Goal: Information Seeking & Learning: Check status

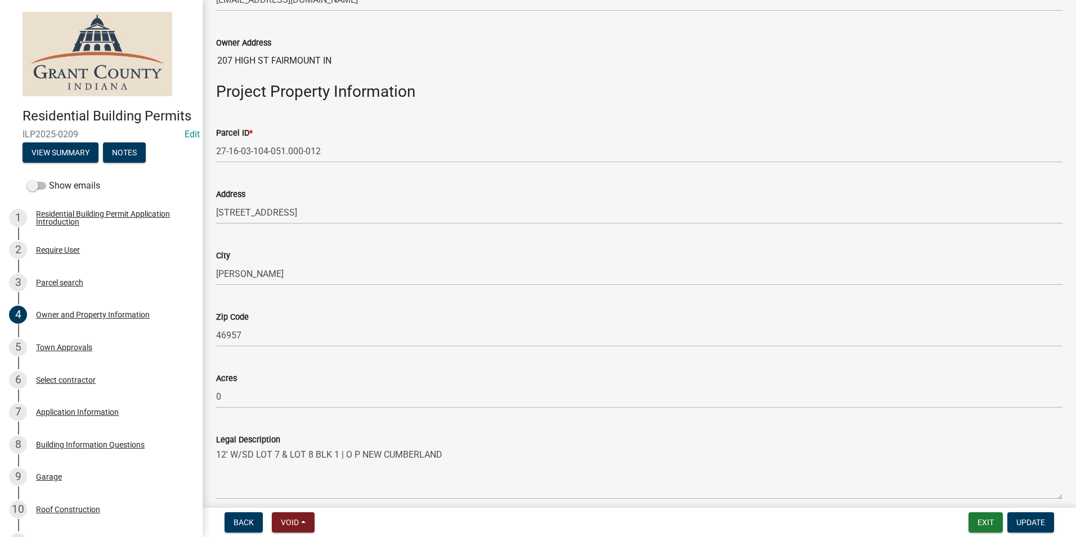
scroll to position [619, 0]
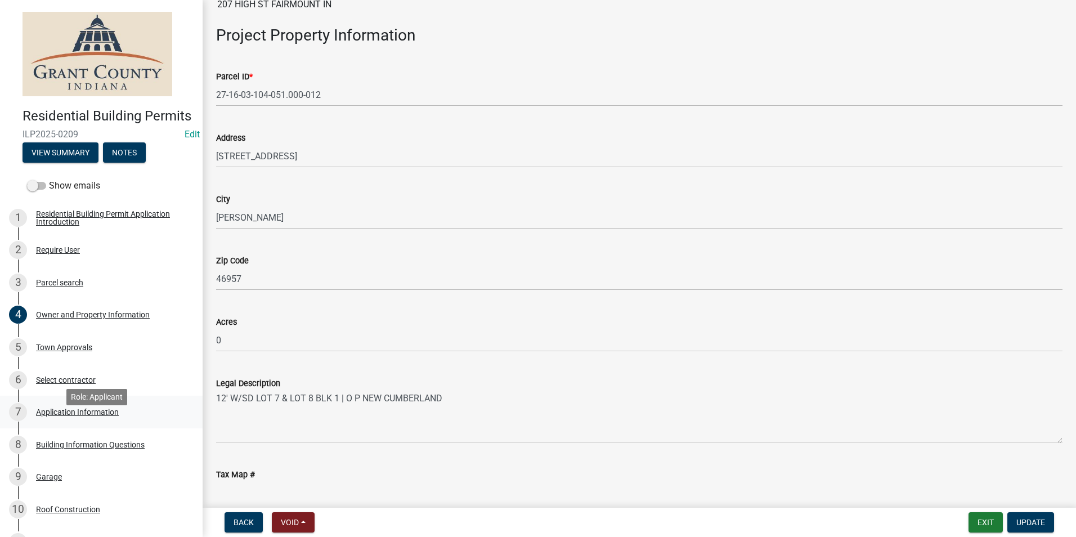
click at [83, 416] on div "Application Information" at bounding box center [77, 412] width 83 height 8
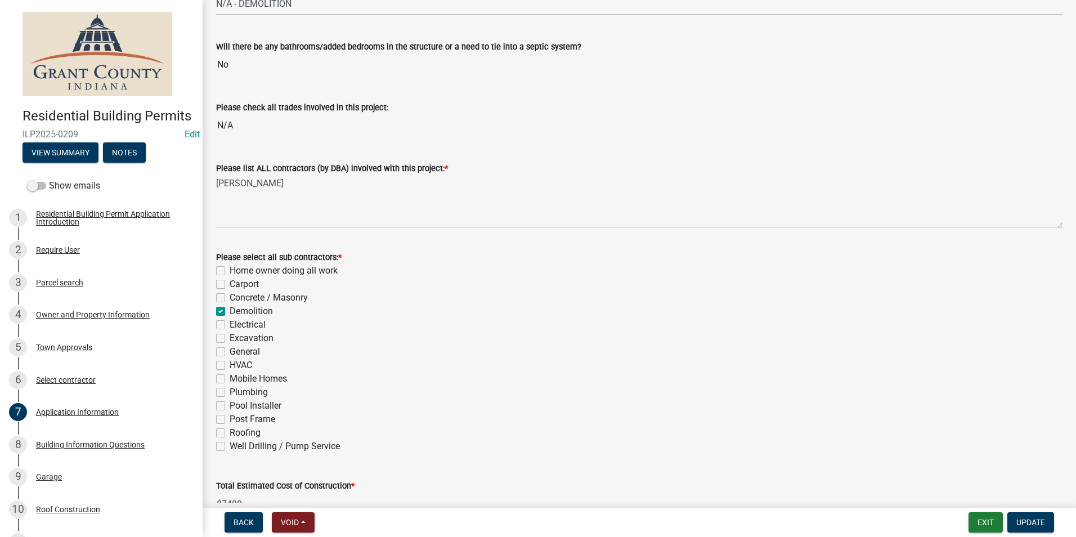
scroll to position [0, 0]
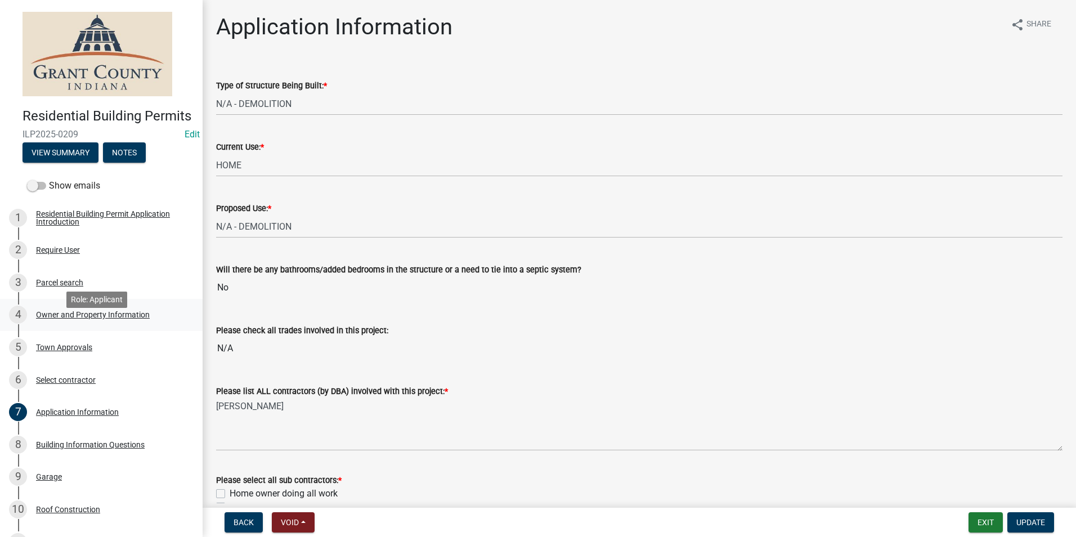
click at [79, 319] on div "Owner and Property Information" at bounding box center [93, 315] width 114 height 8
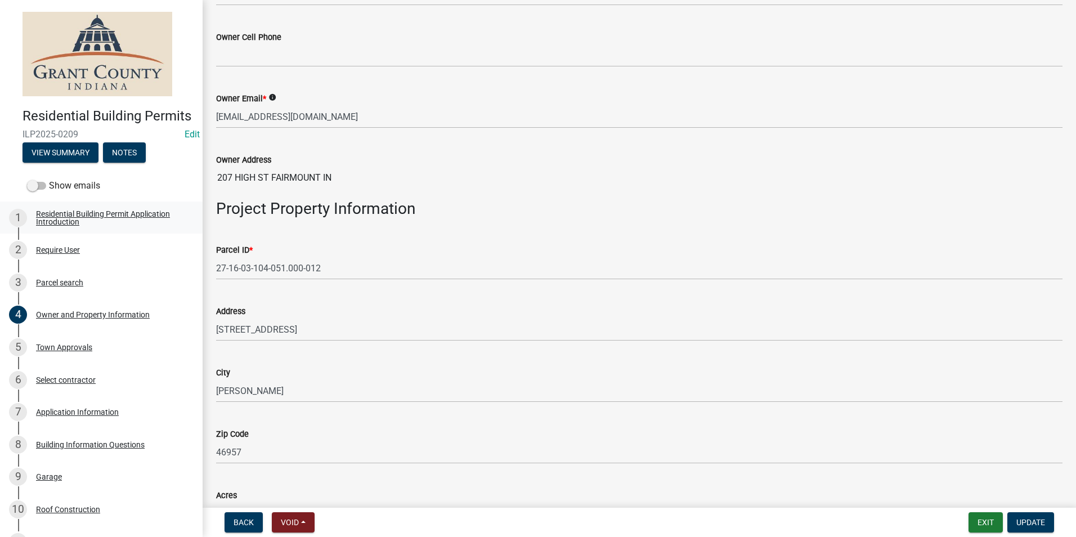
scroll to position [450, 0]
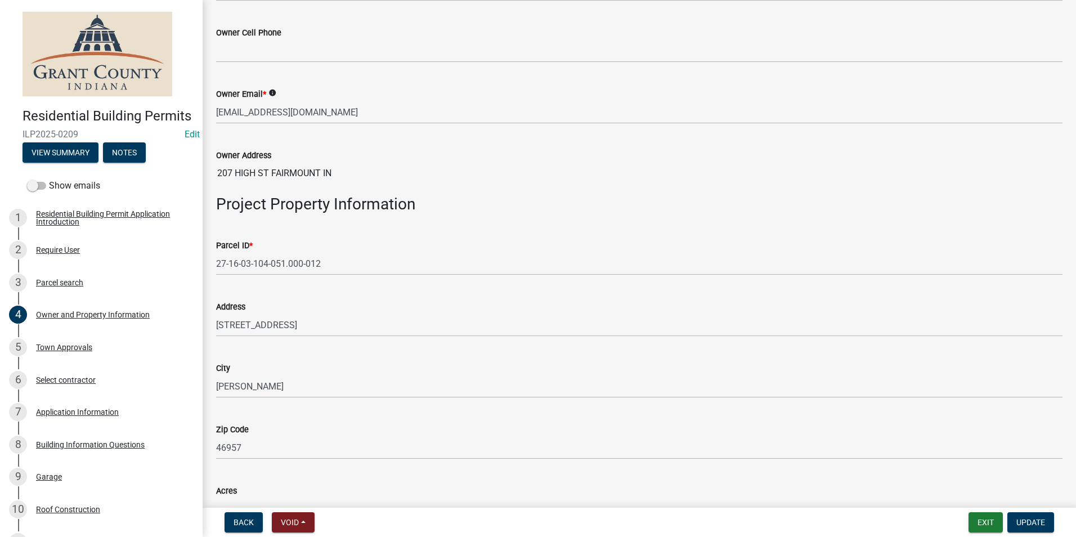
click at [216, 266] on div "Parcel ID * 27-16-03-104-051.000-012" at bounding box center [639, 249] width 863 height 52
click at [211, 264] on div "Parcel ID * 27-16-03-104-051.000-012" at bounding box center [639, 249] width 863 height 52
click at [213, 268] on div "Parcel ID * 27-16-03-104-051.000-012" at bounding box center [639, 249] width 863 height 52
drag, startPoint x: 216, startPoint y: 262, endPoint x: 251, endPoint y: 263, distance: 35.5
click at [251, 263] on div "Parcel ID * 27-16-03-104-051.000-012" at bounding box center [639, 249] width 863 height 52
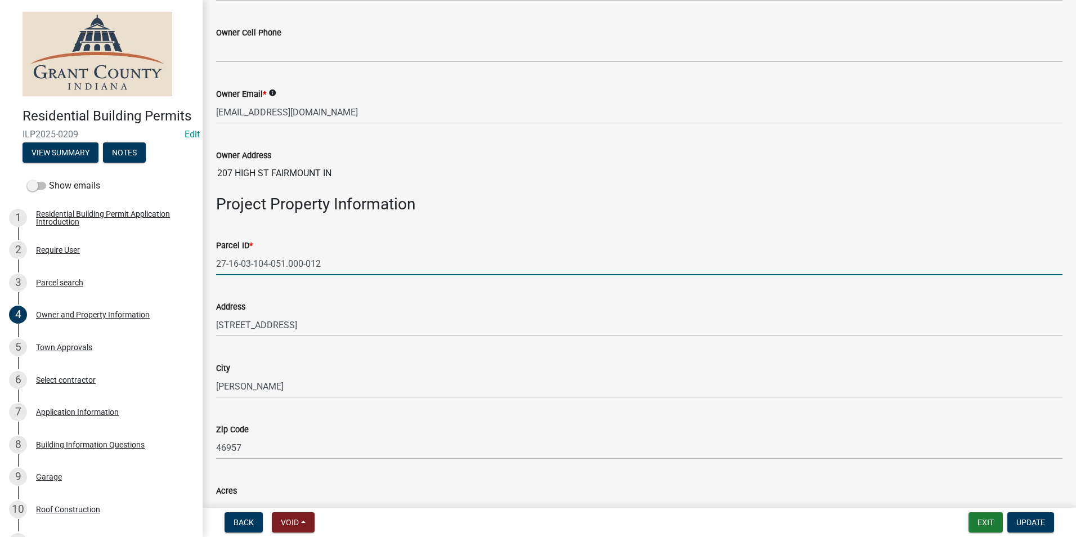
drag, startPoint x: 217, startPoint y: 263, endPoint x: 335, endPoint y: 231, distance: 123.2
click at [335, 231] on div "Parcel ID * 27-16-03-104-051.000-012" at bounding box center [639, 249] width 846 height 52
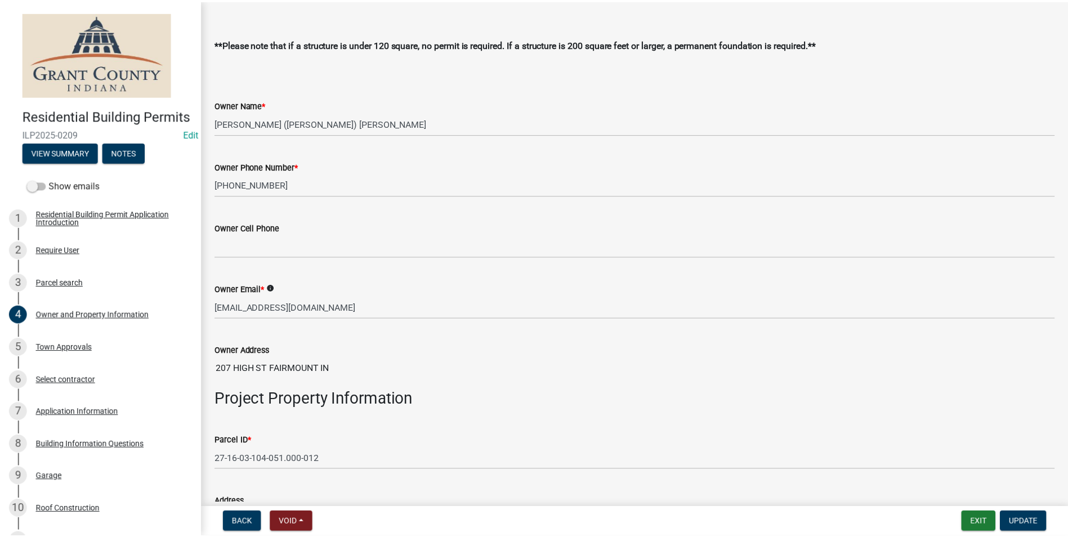
scroll to position [232, 0]
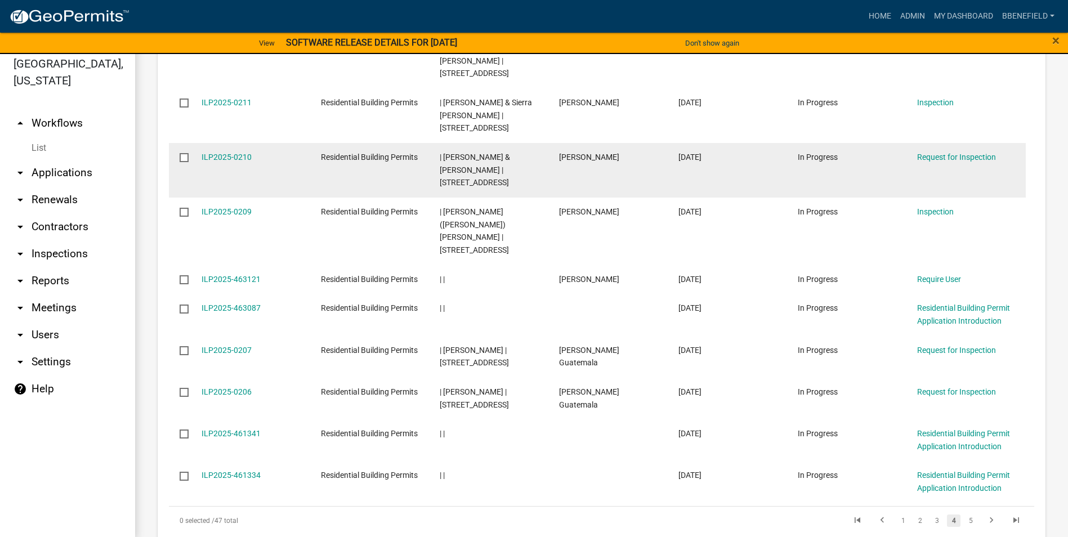
scroll to position [14, 0]
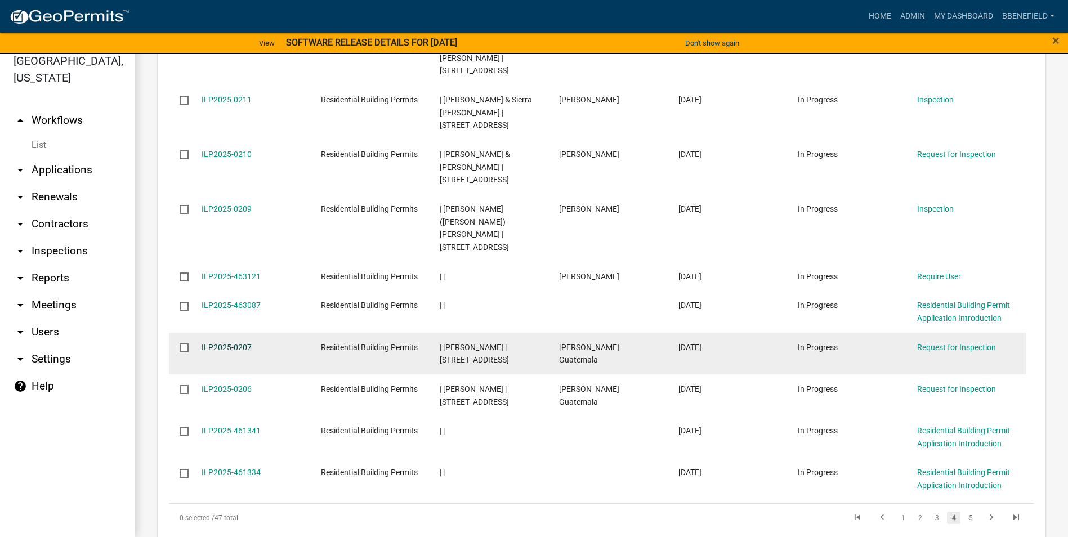
click at [236, 343] on link "ILP2025-0207" at bounding box center [226, 347] width 50 height 9
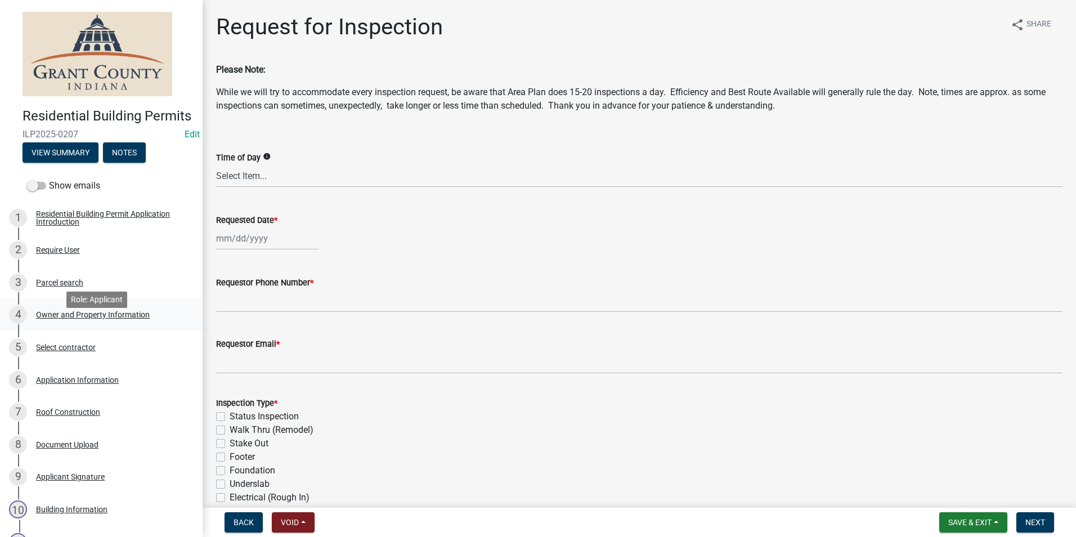
click at [114, 319] on div "Owner and Property Information" at bounding box center [93, 315] width 114 height 8
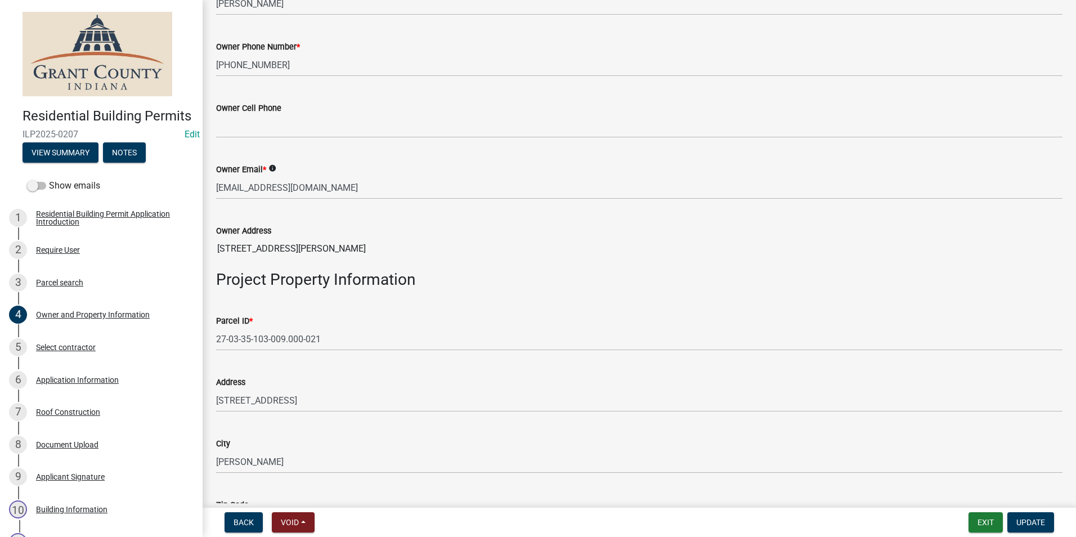
scroll to position [394, 0]
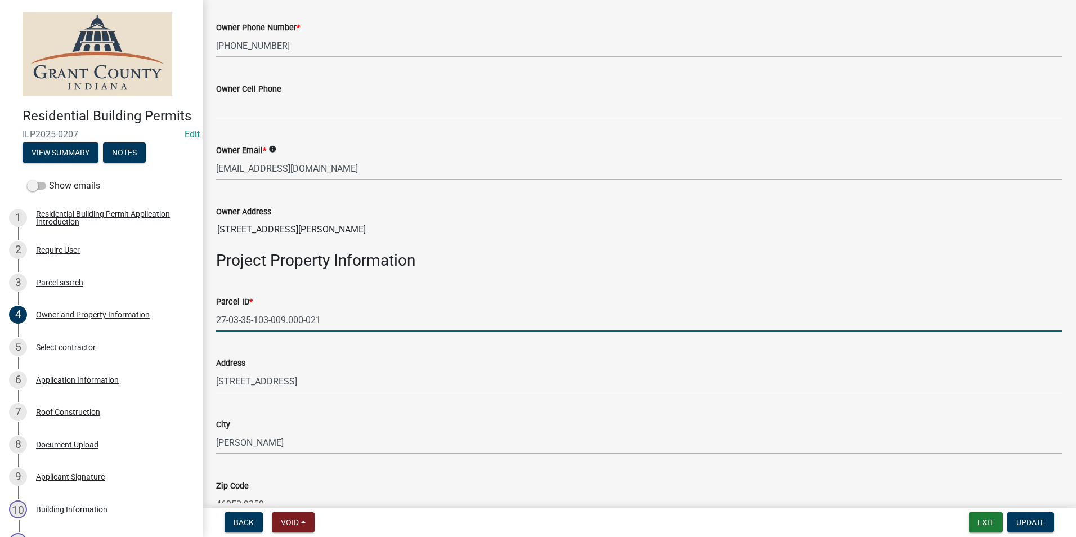
drag, startPoint x: 217, startPoint y: 319, endPoint x: 329, endPoint y: 329, distance: 112.5
click at [329, 329] on input "27-03-35-103-009.000-021" at bounding box center [639, 319] width 846 height 23
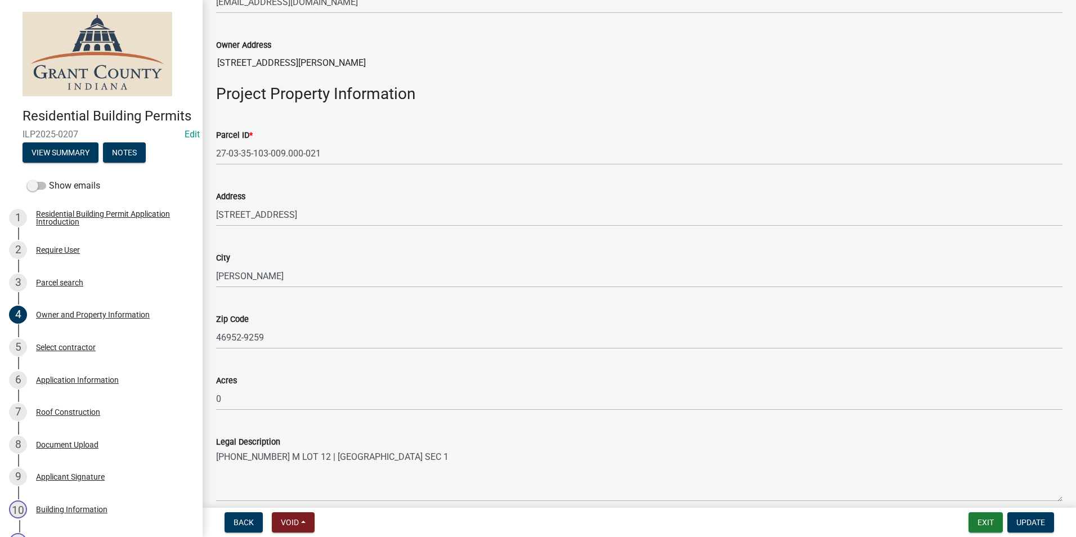
scroll to position [563, 0]
click at [70, 384] on div "Application Information" at bounding box center [77, 380] width 83 height 8
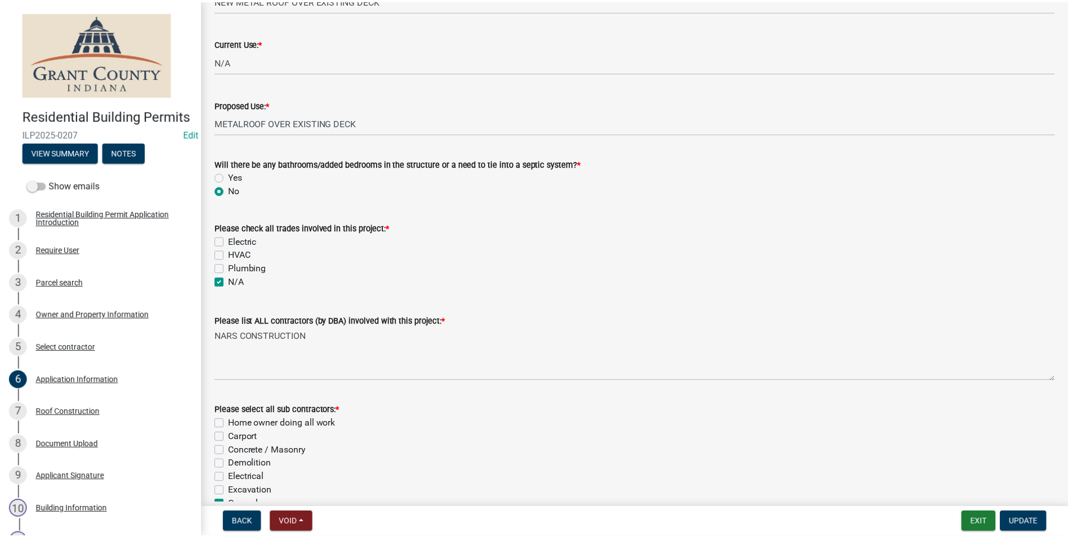
scroll to position [323, 0]
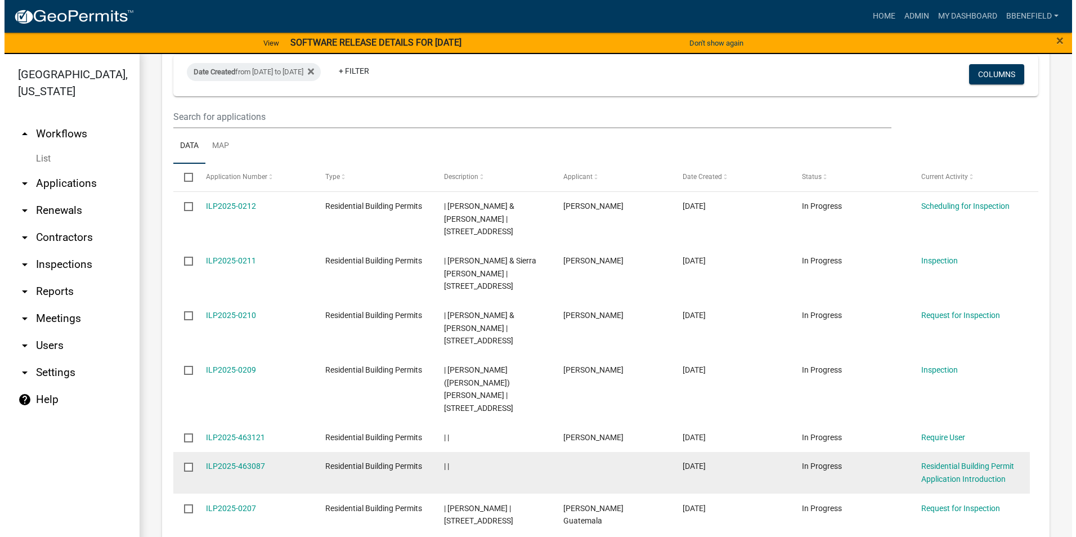
scroll to position [1172, 0]
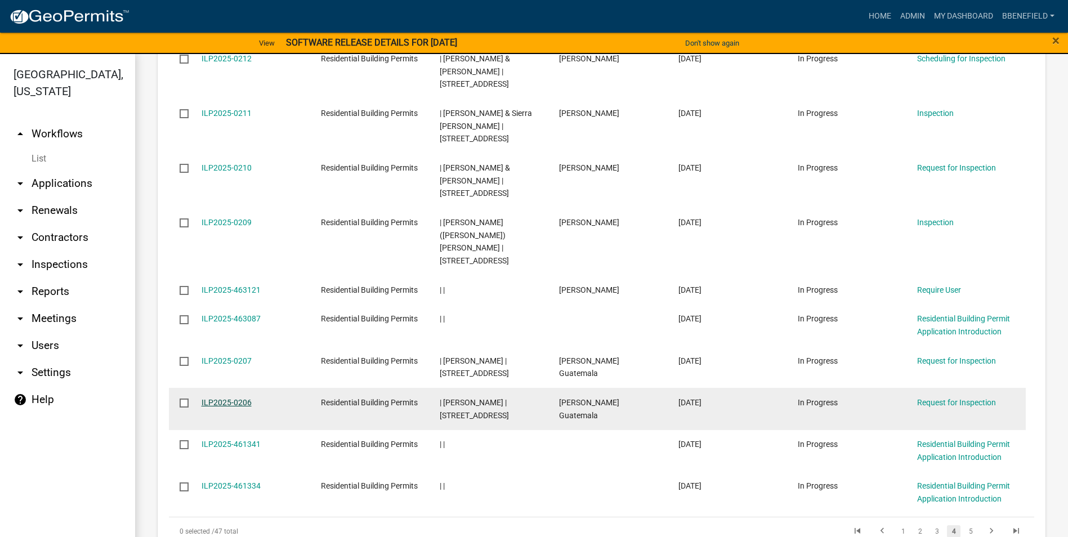
click at [227, 398] on link "ILP2025-0206" at bounding box center [226, 402] width 50 height 9
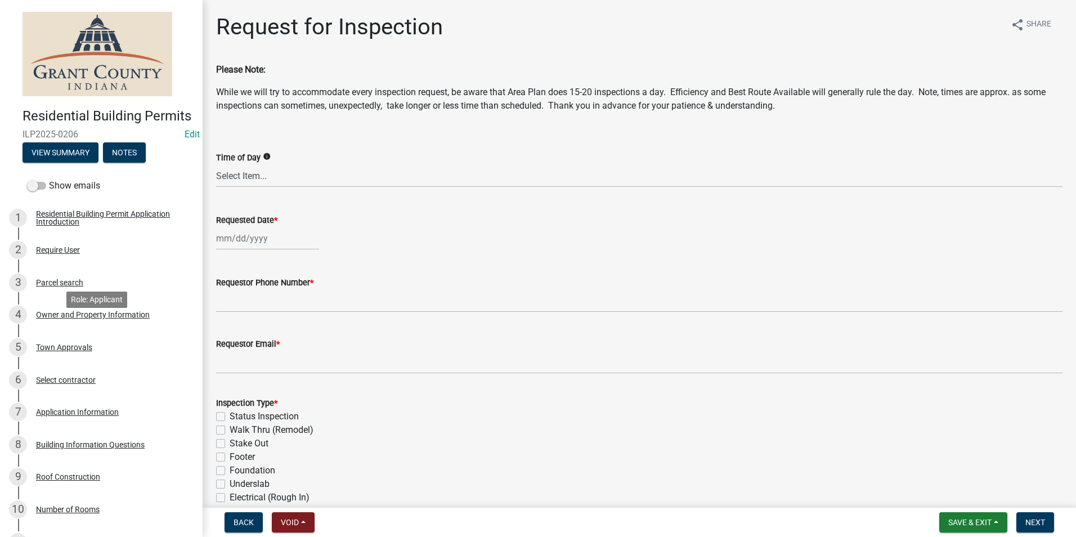
click at [77, 319] on div "Owner and Property Information" at bounding box center [93, 315] width 114 height 8
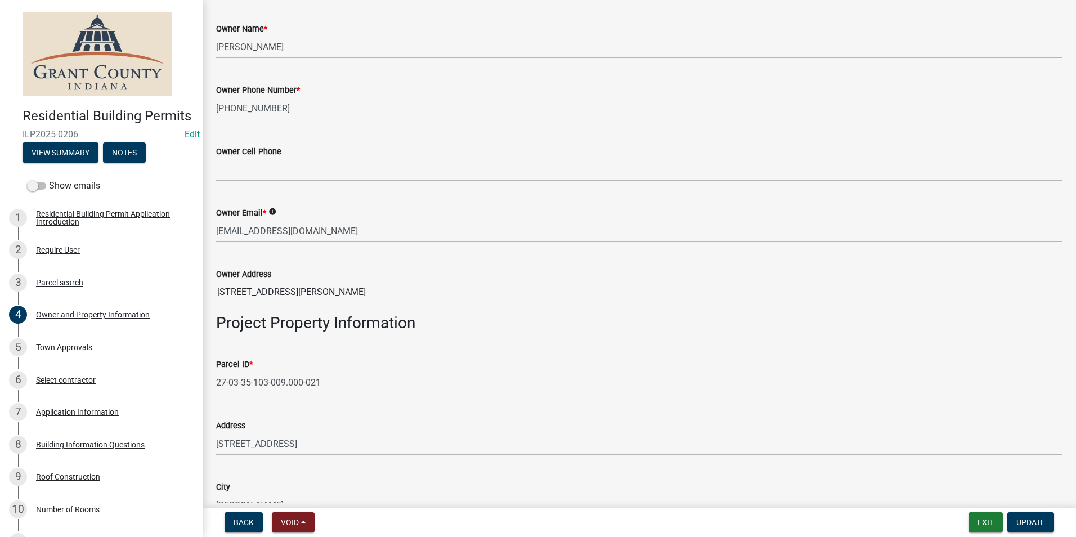
scroll to position [338, 0]
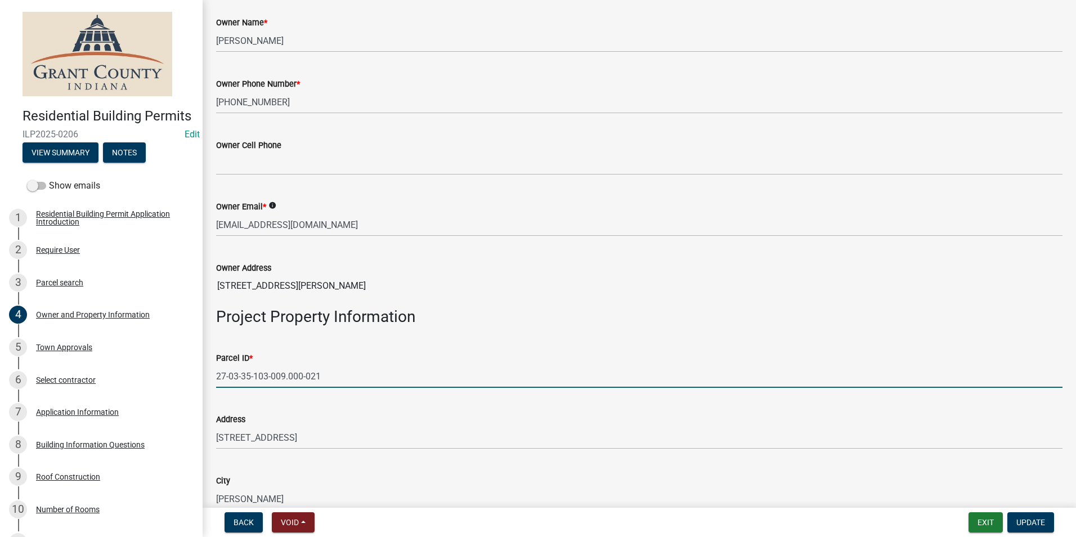
drag, startPoint x: 218, startPoint y: 376, endPoint x: 323, endPoint y: 375, distance: 104.7
click at [328, 371] on input "27-03-35-103-009.000-021" at bounding box center [639, 376] width 846 height 23
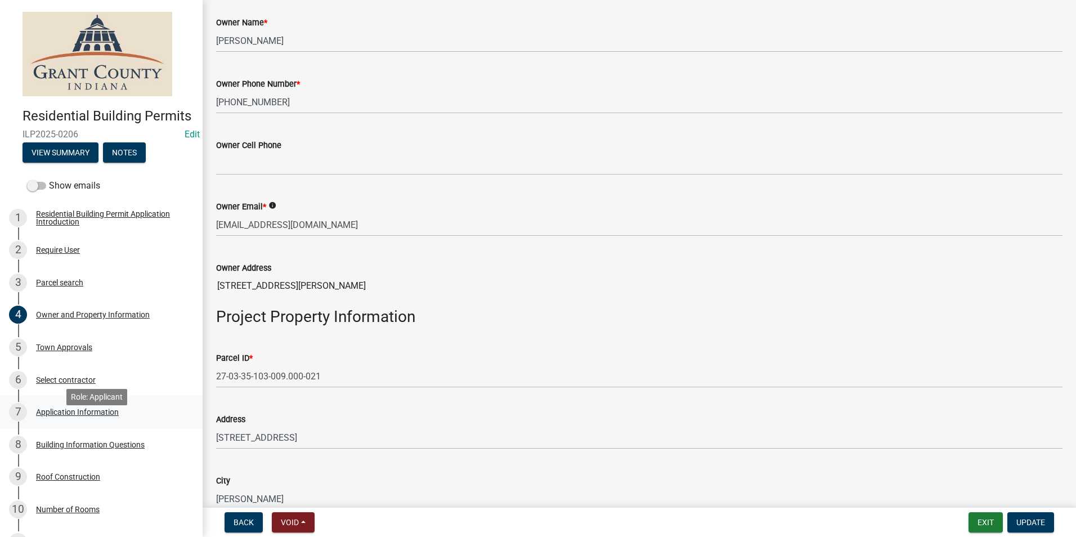
click at [73, 416] on div "Application Information" at bounding box center [77, 412] width 83 height 8
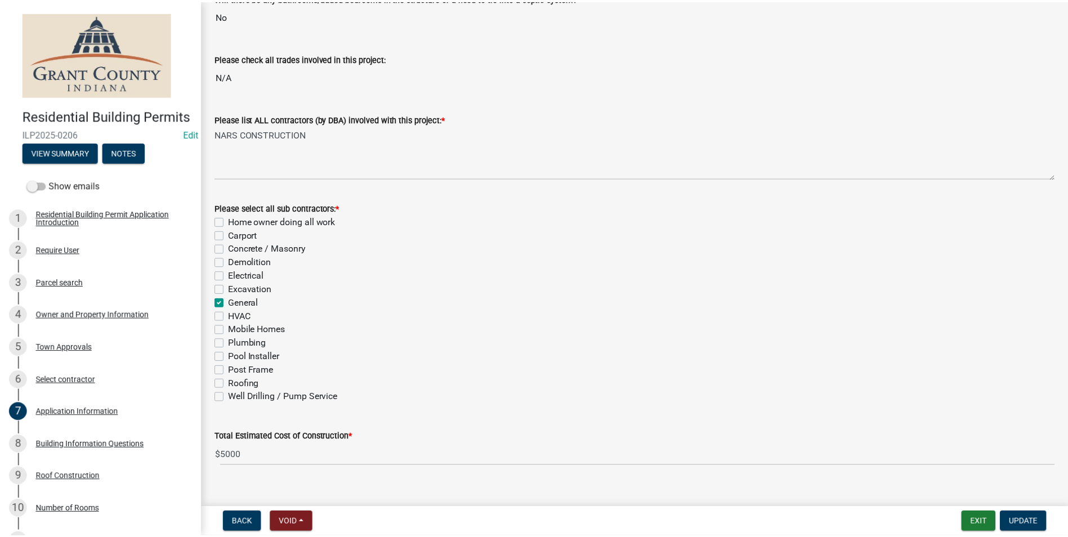
scroll to position [281, 0]
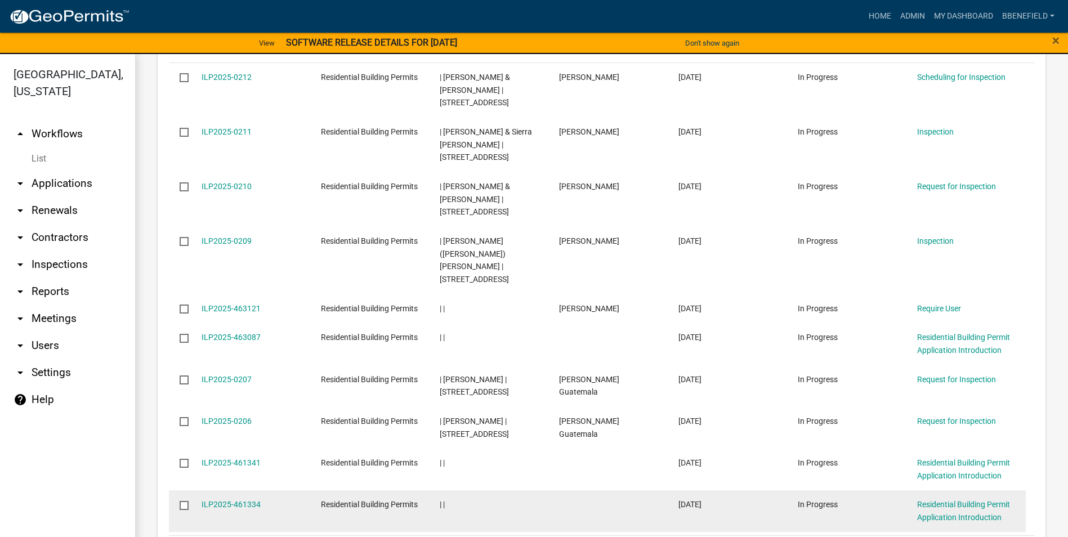
scroll to position [1172, 0]
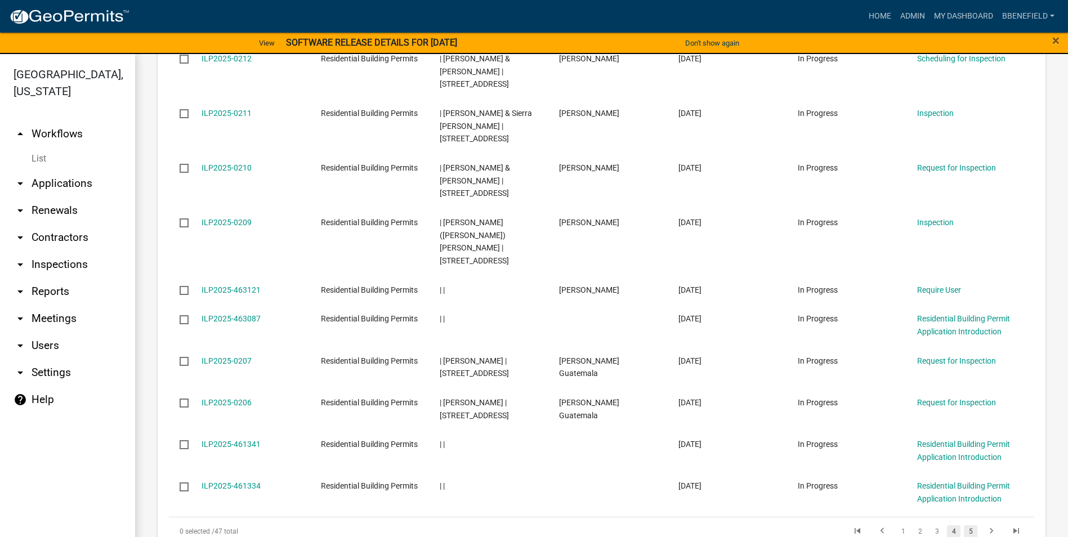
click at [964, 525] on link "5" at bounding box center [971, 531] width 14 height 12
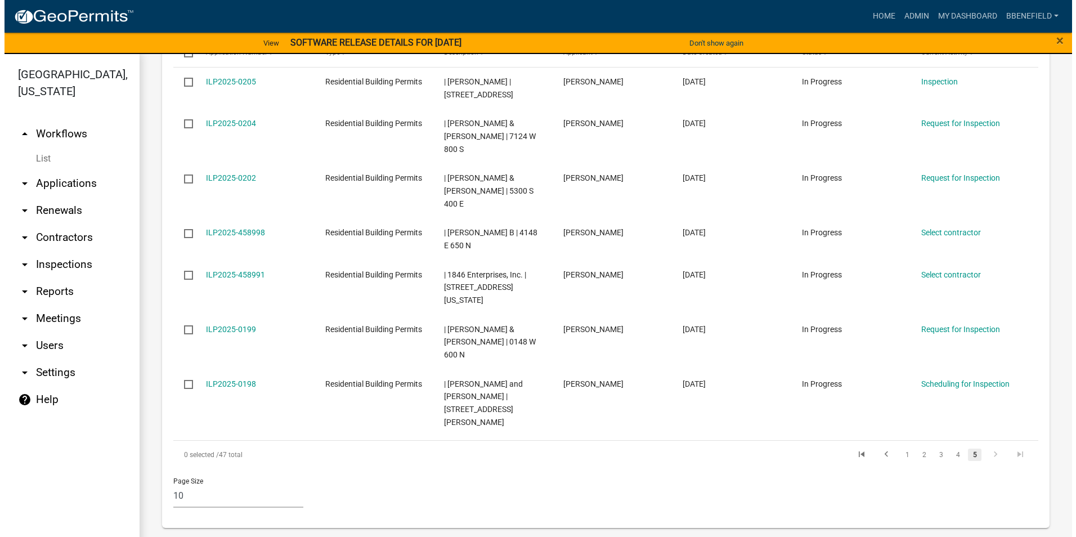
scroll to position [1060, 0]
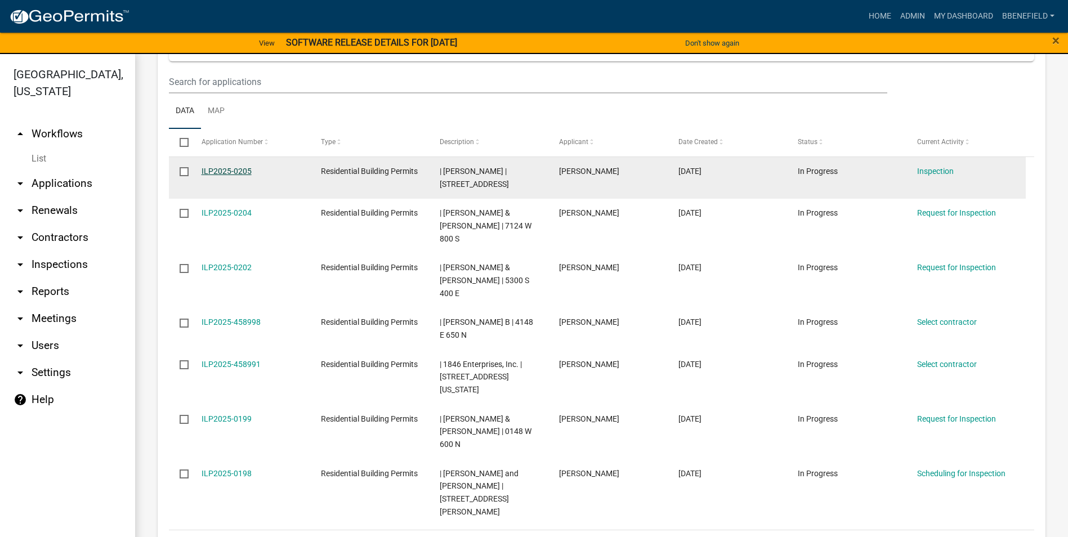
click at [226, 167] on link "ILP2025-0205" at bounding box center [226, 171] width 50 height 9
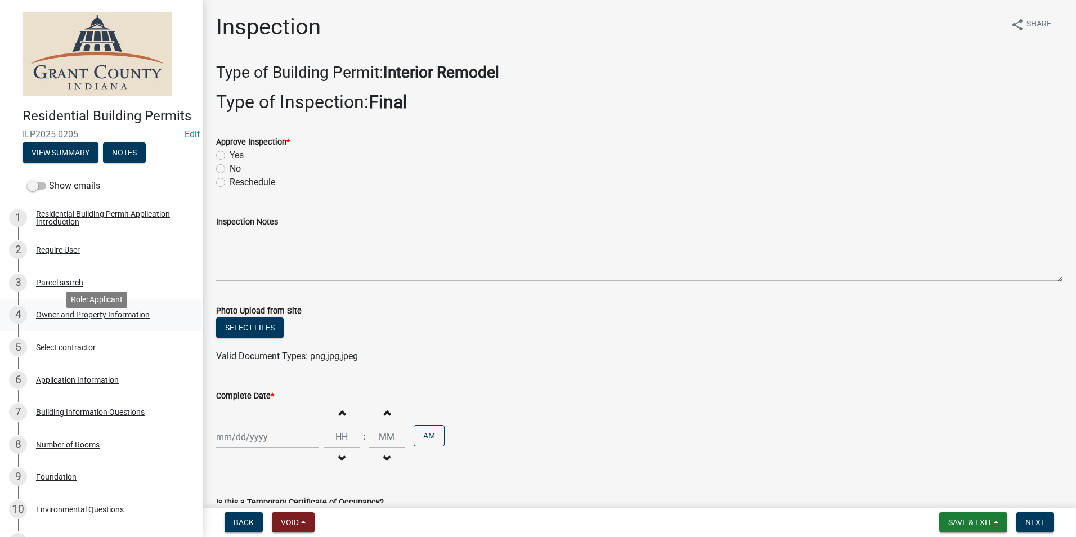
click at [103, 319] on div "Owner and Property Information" at bounding box center [93, 315] width 114 height 8
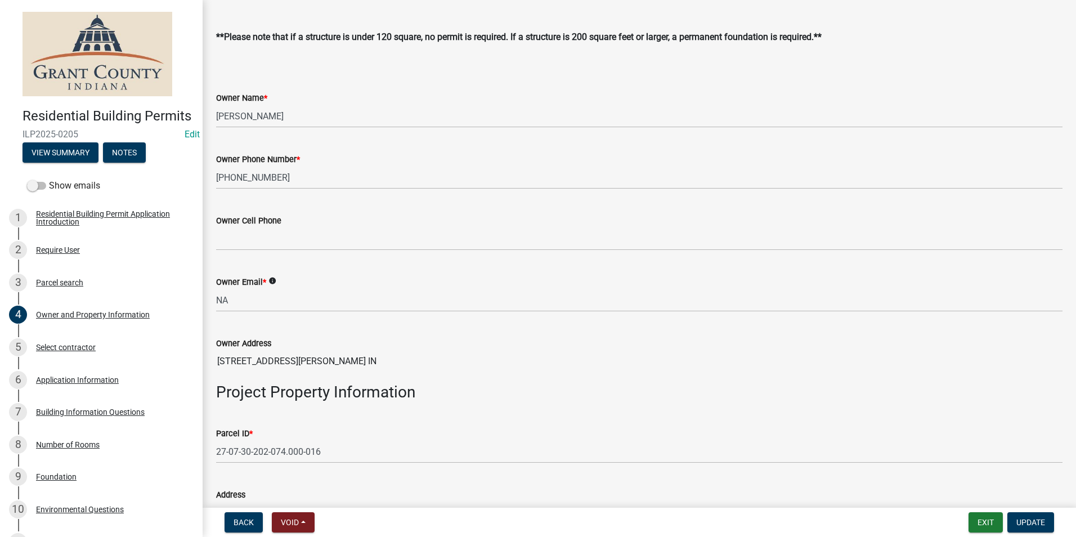
scroll to position [281, 0]
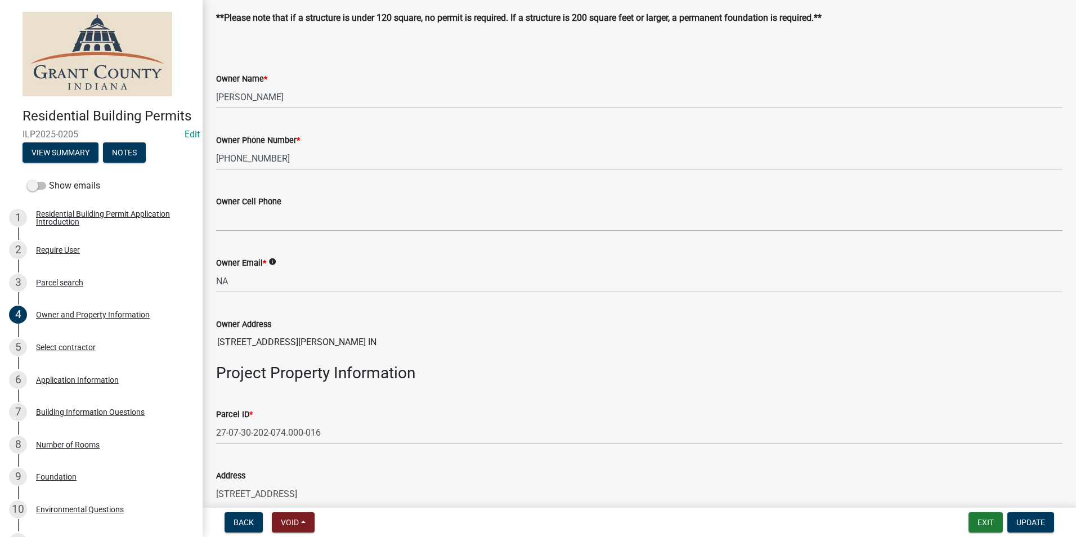
drag, startPoint x: 213, startPoint y: 433, endPoint x: 238, endPoint y: 438, distance: 24.8
click at [238, 438] on div "Parcel ID * 27-07-30-202-074.000-016" at bounding box center [639, 418] width 863 height 52
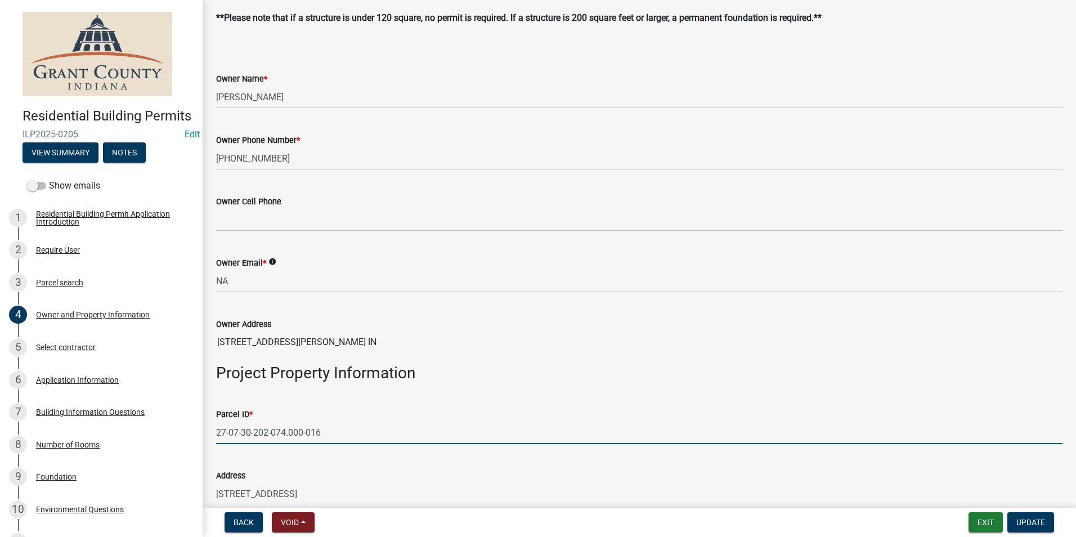
drag, startPoint x: 217, startPoint y: 434, endPoint x: 283, endPoint y: 465, distance: 72.8
click at [311, 457] on wm-data-entity-input-list "You may contact the Office of the Area Plan Commission prior to beginning this …" at bounding box center [639, 546] width 846 height 1529
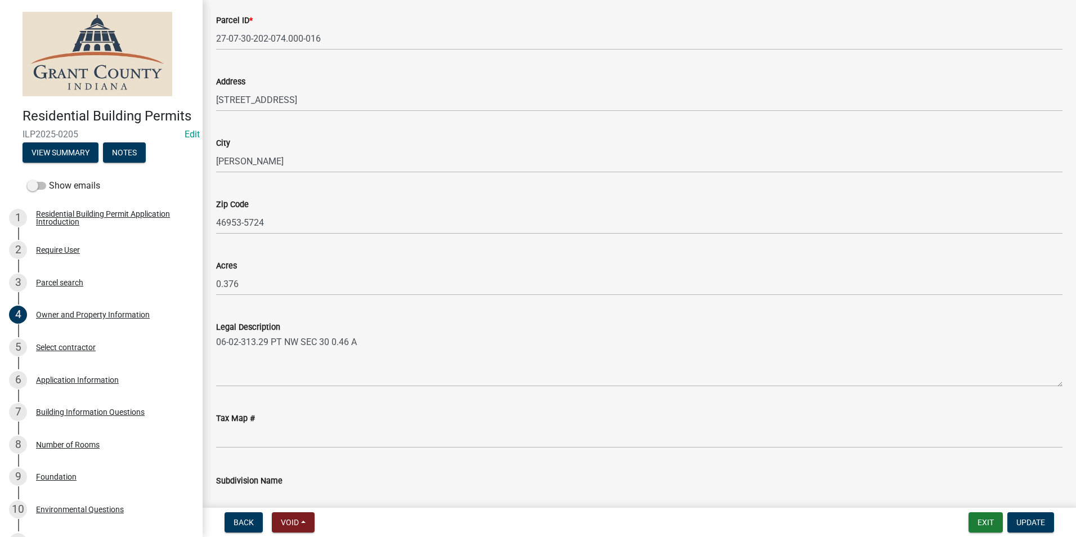
scroll to position [1069, 0]
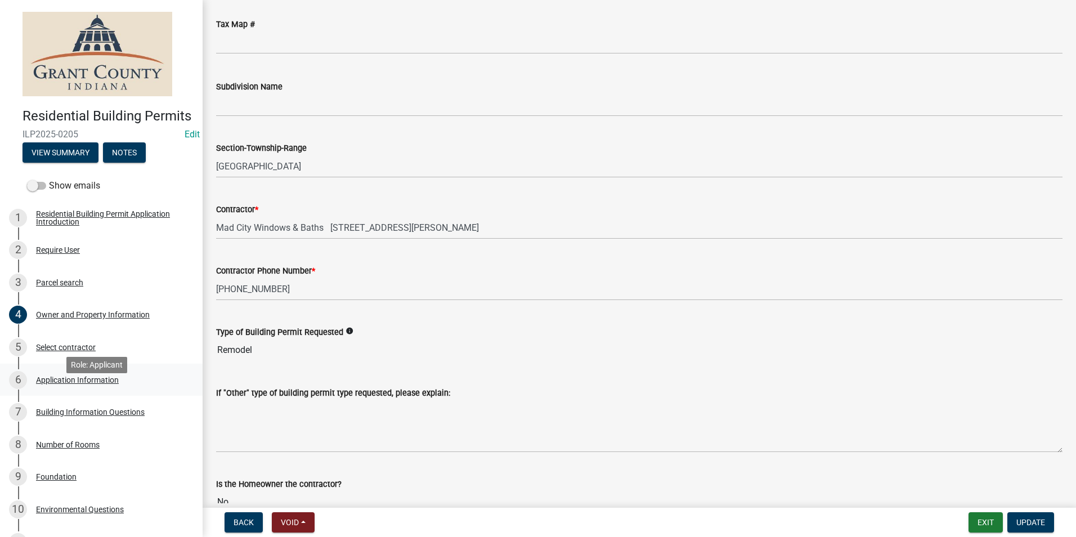
click at [83, 384] on div "Application Information" at bounding box center [77, 380] width 83 height 8
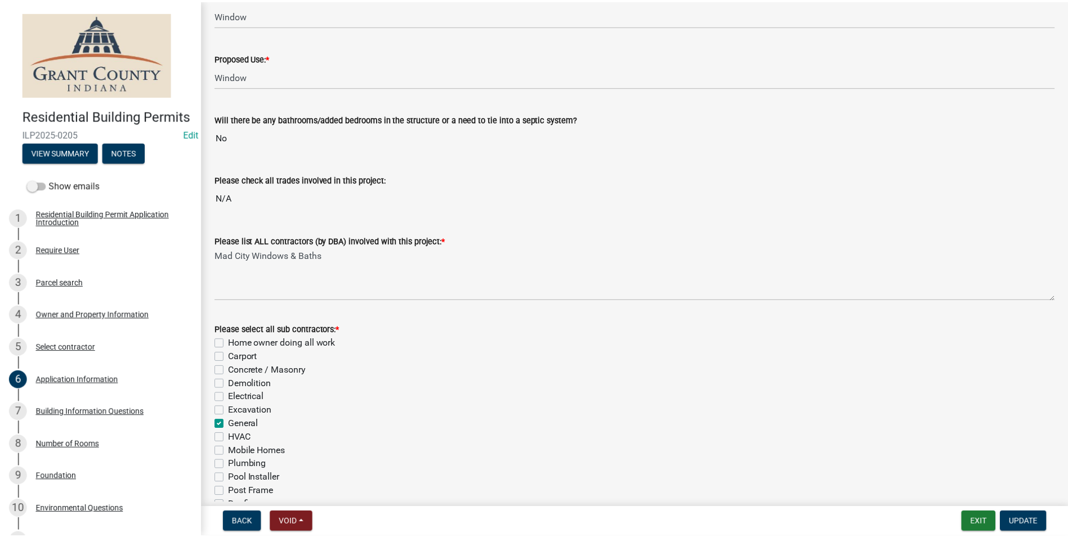
scroll to position [289, 0]
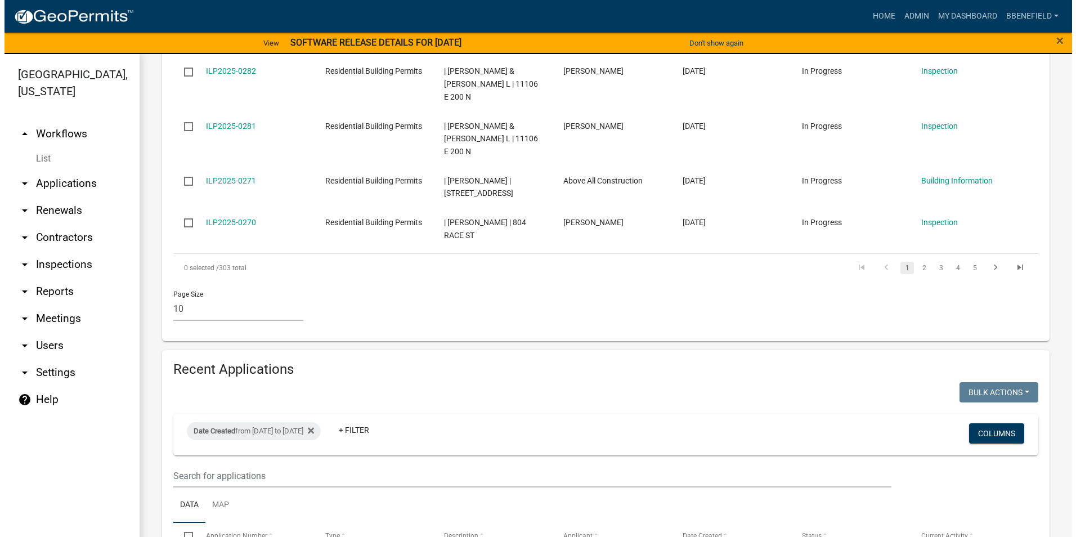
scroll to position [957, 0]
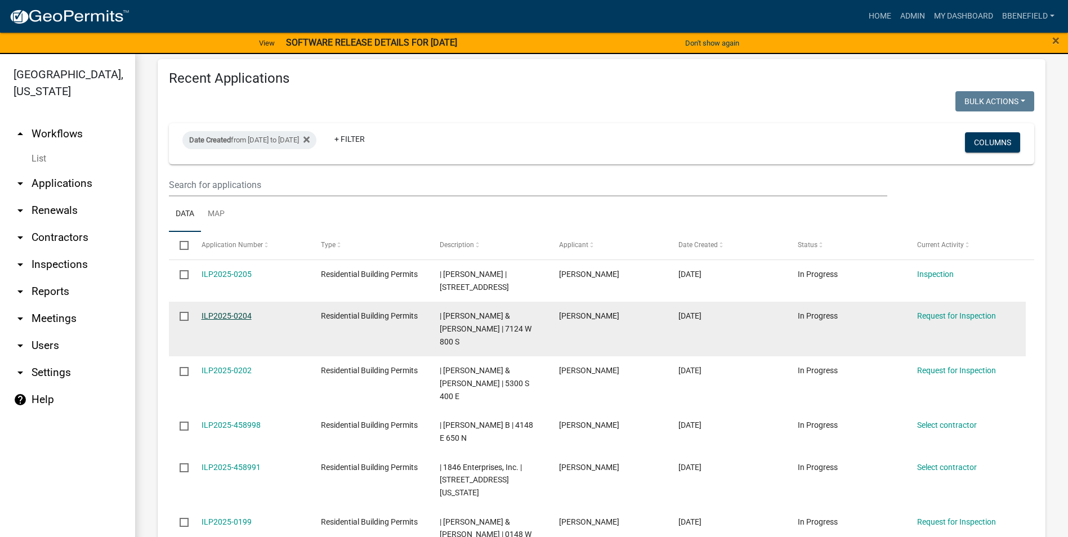
click at [219, 311] on link "ILP2025-0204" at bounding box center [226, 315] width 50 height 9
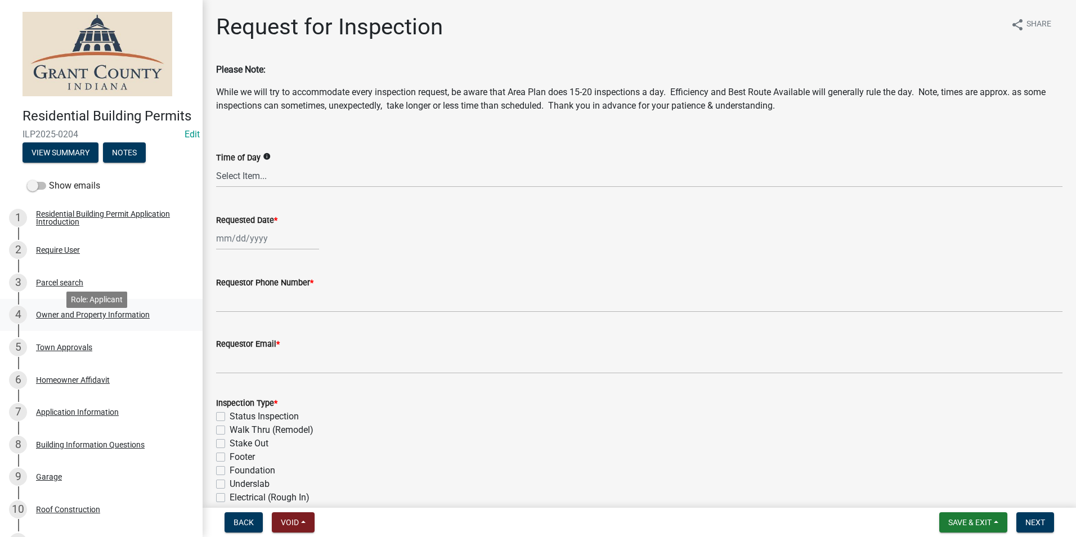
click at [102, 319] on div "Owner and Property Information" at bounding box center [93, 315] width 114 height 8
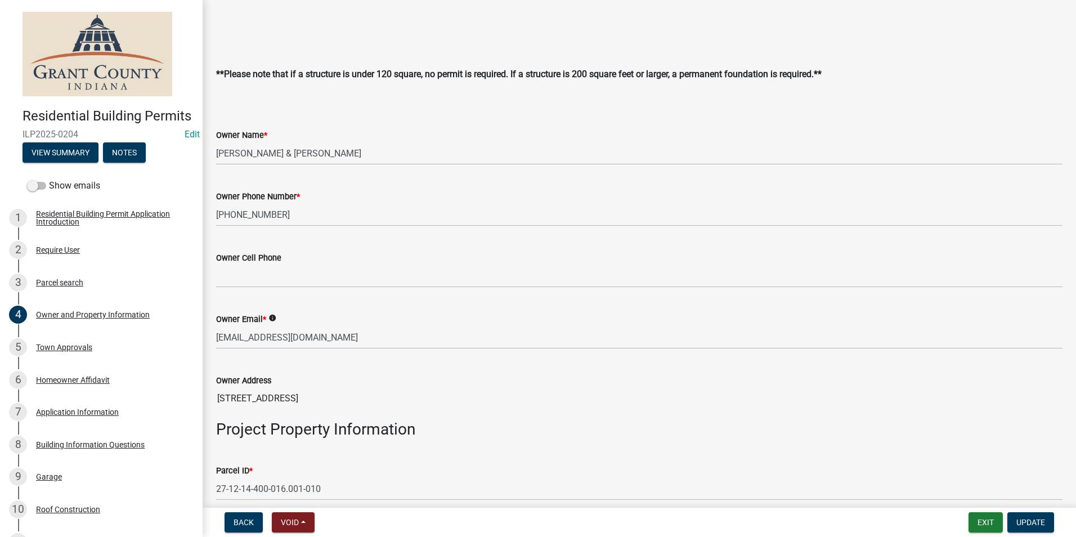
scroll to position [281, 0]
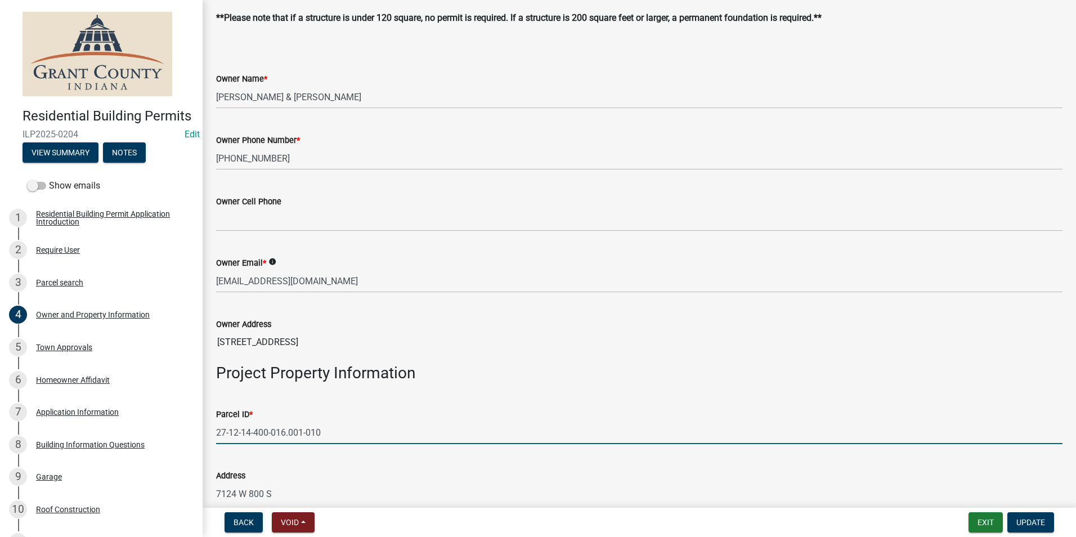
drag, startPoint x: 216, startPoint y: 435, endPoint x: 364, endPoint y: 410, distance: 149.6
click at [364, 410] on form "Parcel ID * 27-12-14-400-016.001-010" at bounding box center [639, 425] width 846 height 37
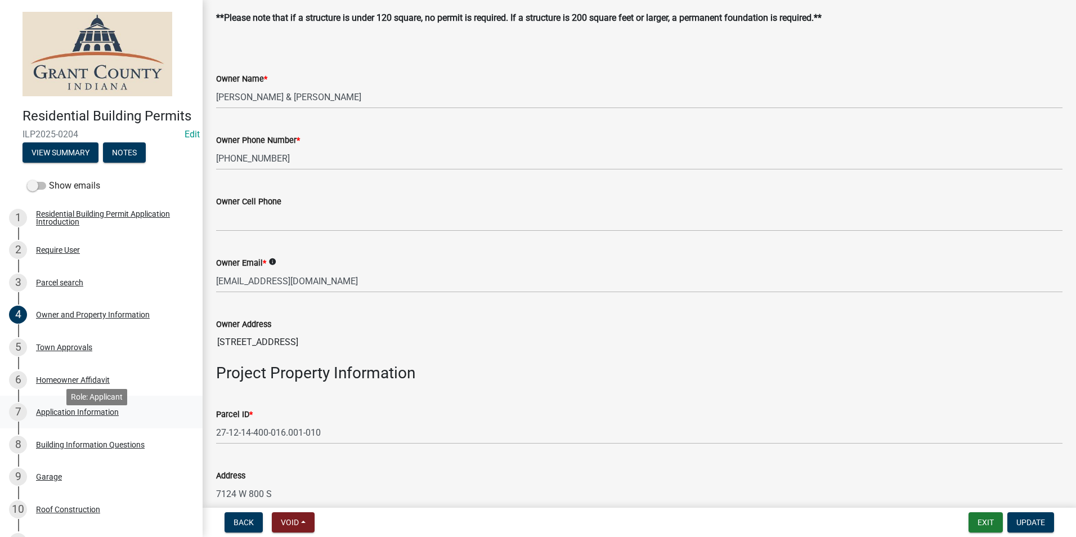
click at [86, 416] on div "Application Information" at bounding box center [77, 412] width 83 height 8
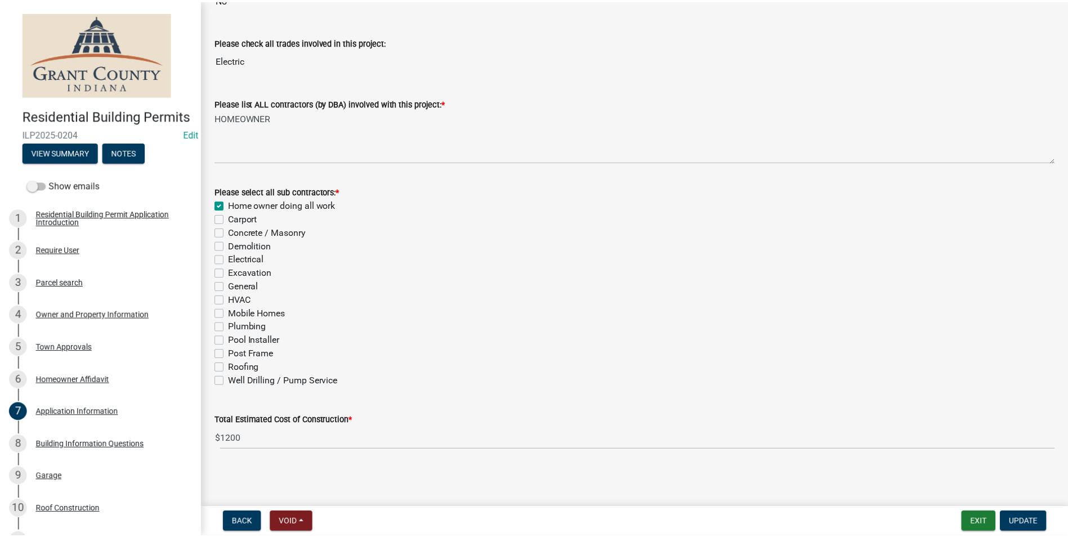
scroll to position [289, 0]
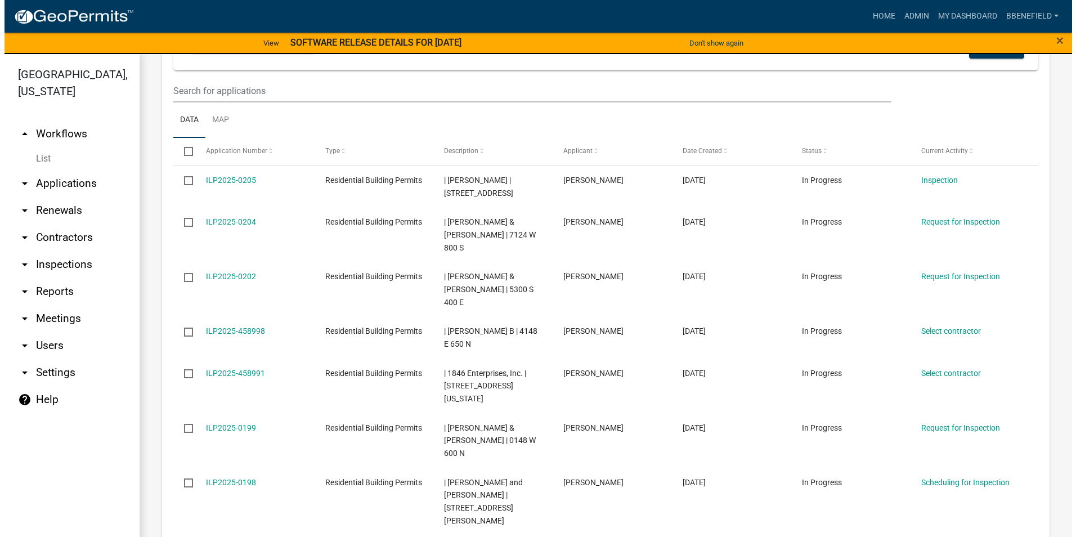
scroll to position [1060, 0]
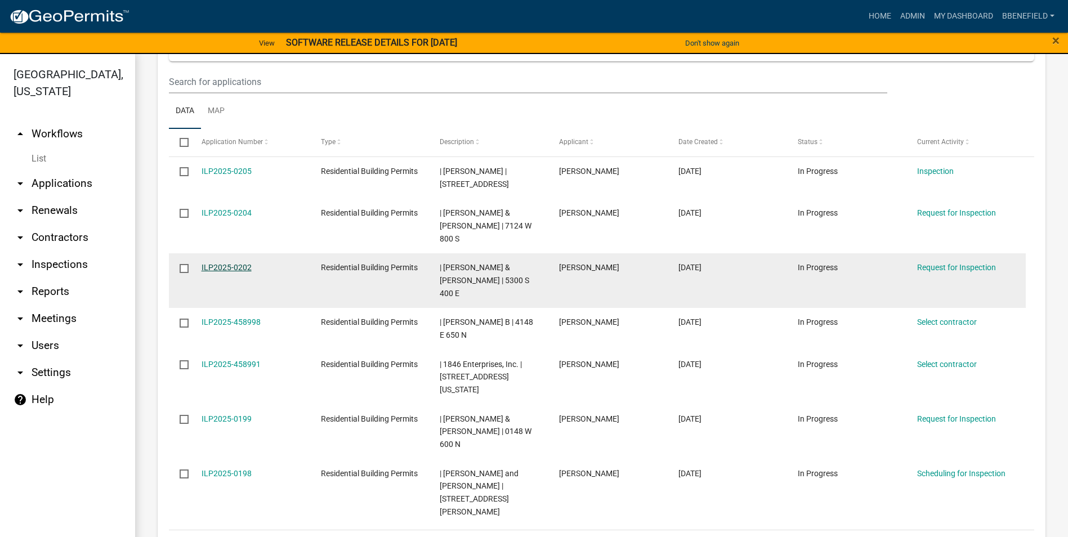
click at [214, 263] on link "ILP2025-0202" at bounding box center [226, 267] width 50 height 9
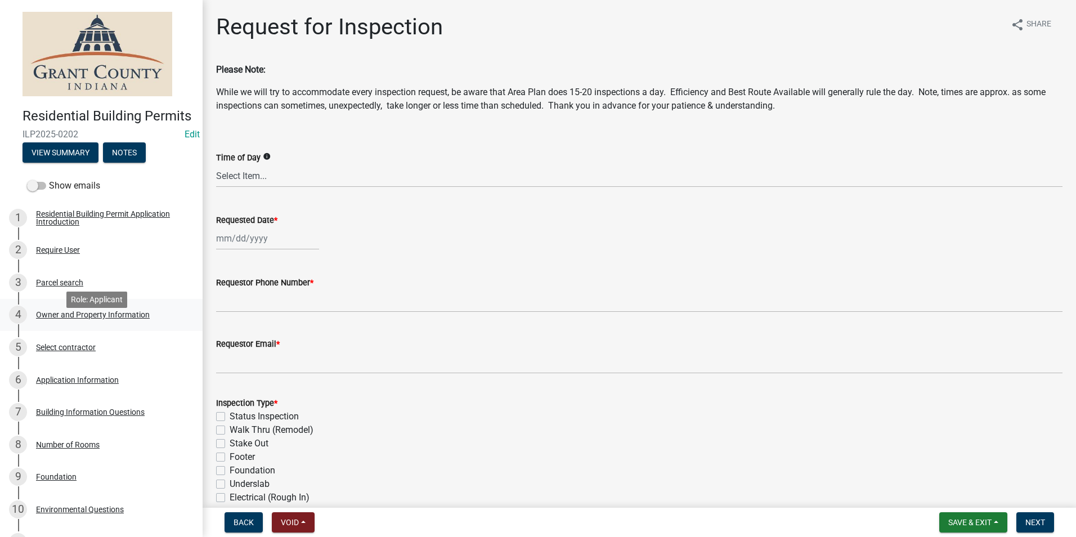
click at [95, 319] on div "Owner and Property Information" at bounding box center [93, 315] width 114 height 8
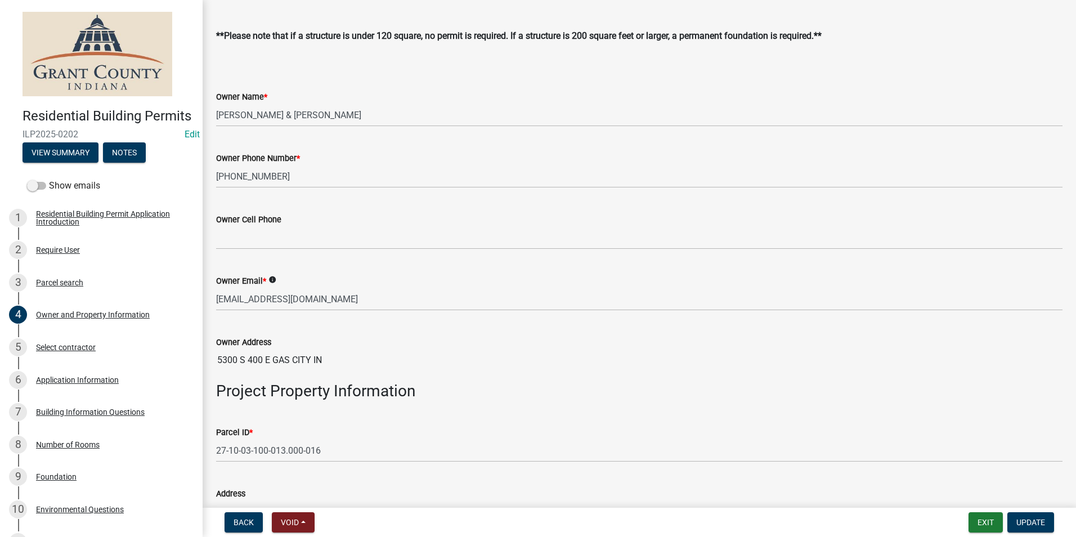
scroll to position [281, 0]
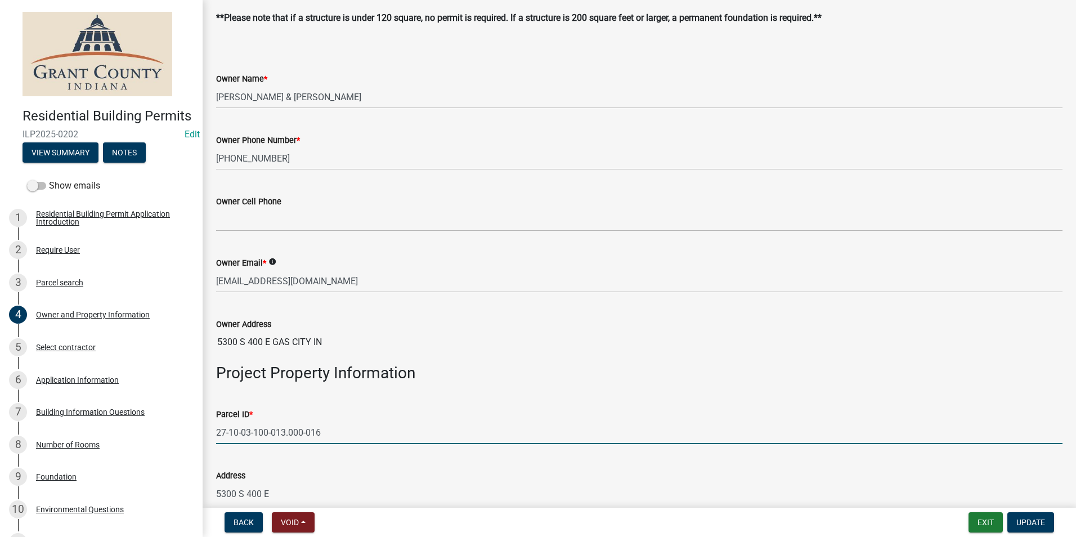
drag, startPoint x: 222, startPoint y: 428, endPoint x: 354, endPoint y: 425, distance: 131.7
click at [356, 425] on input "27-10-03-100-013.000-016" at bounding box center [639, 432] width 846 height 23
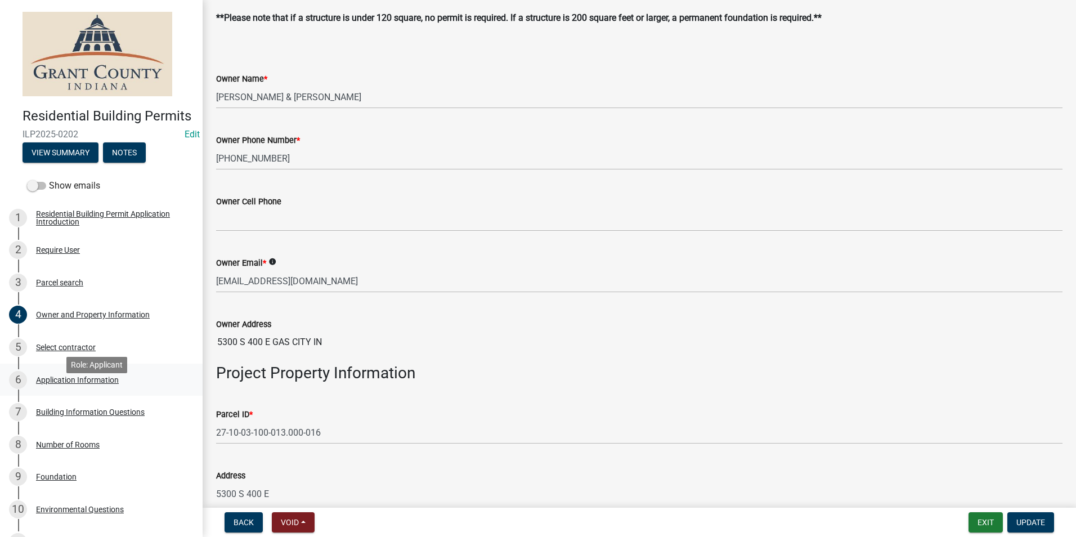
click at [74, 384] on div "Application Information" at bounding box center [77, 380] width 83 height 8
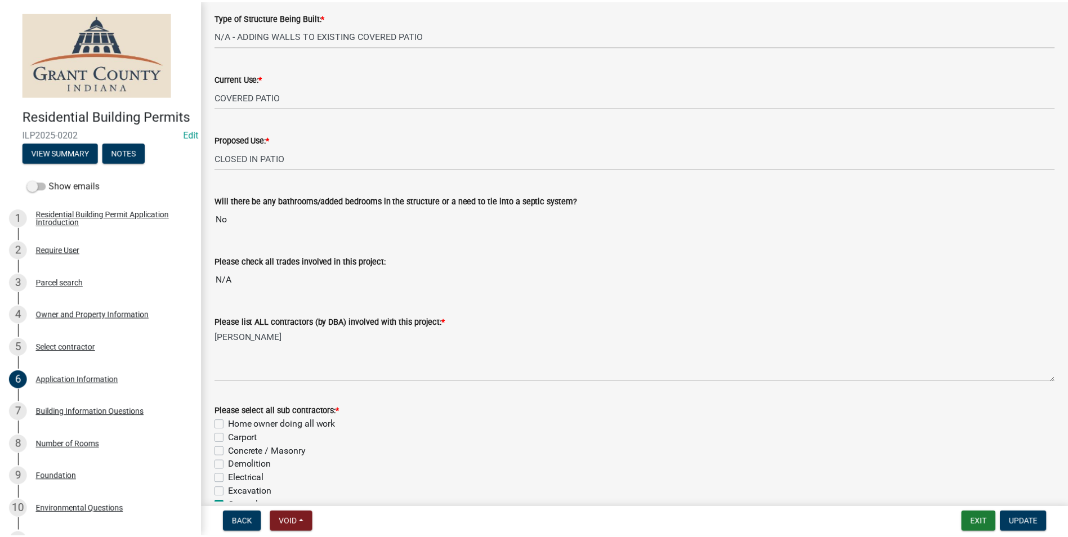
scroll to position [289, 0]
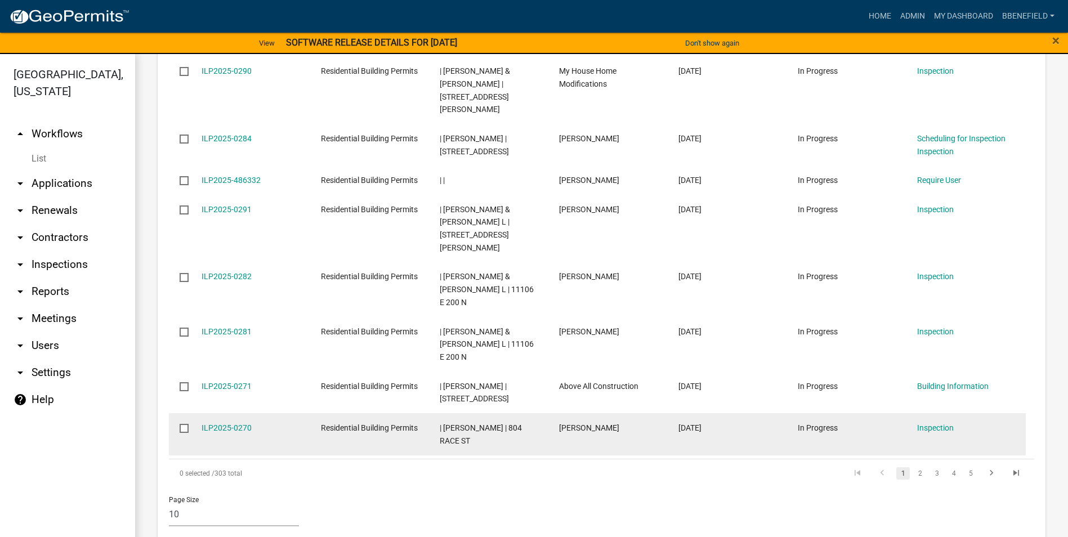
scroll to position [619, 0]
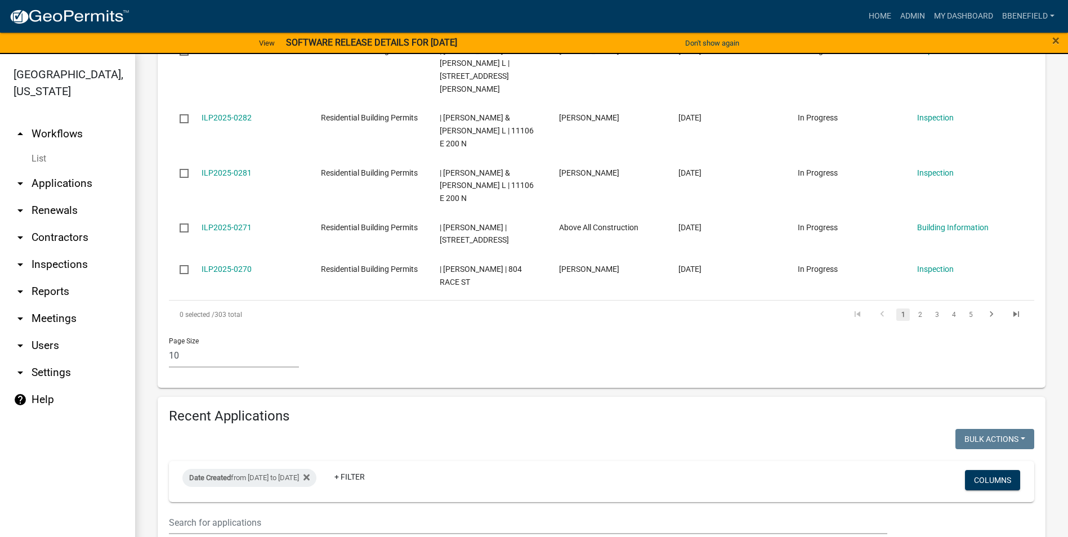
click at [472, 329] on div "Page Size 10 25 50 100" at bounding box center [601, 353] width 882 height 48
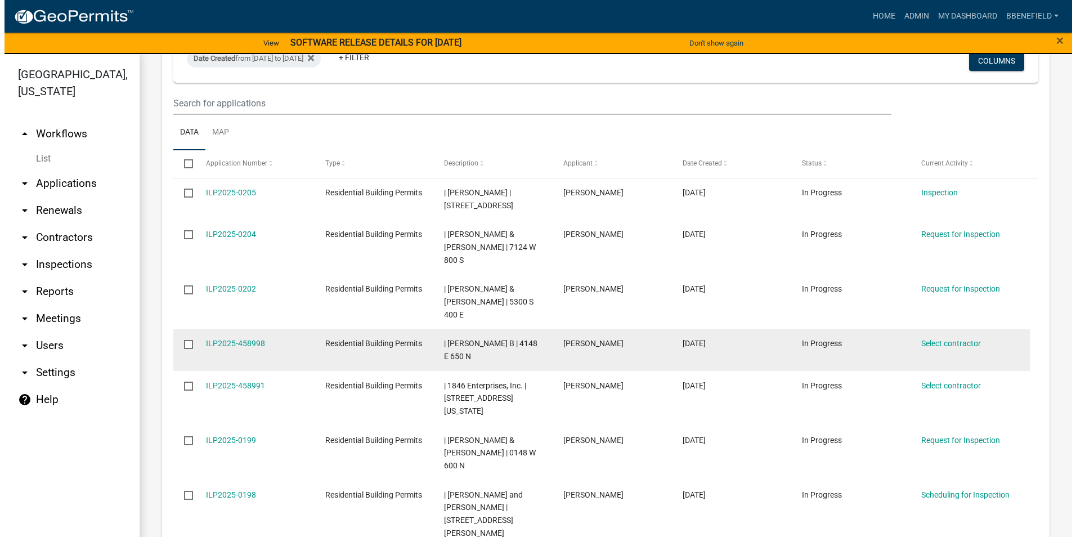
scroll to position [1060, 0]
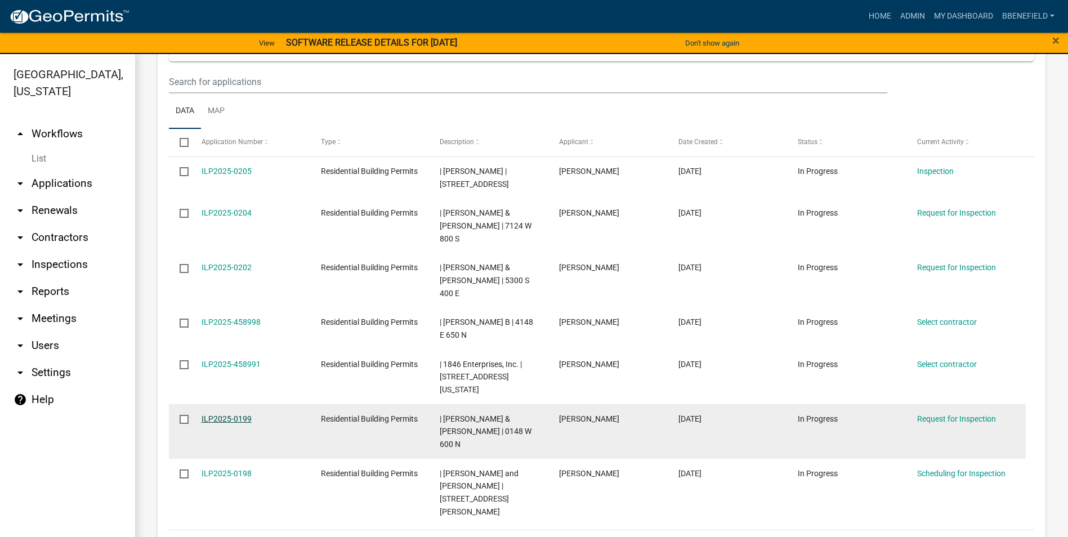
click at [225, 414] on link "ILP2025-0199" at bounding box center [226, 418] width 50 height 9
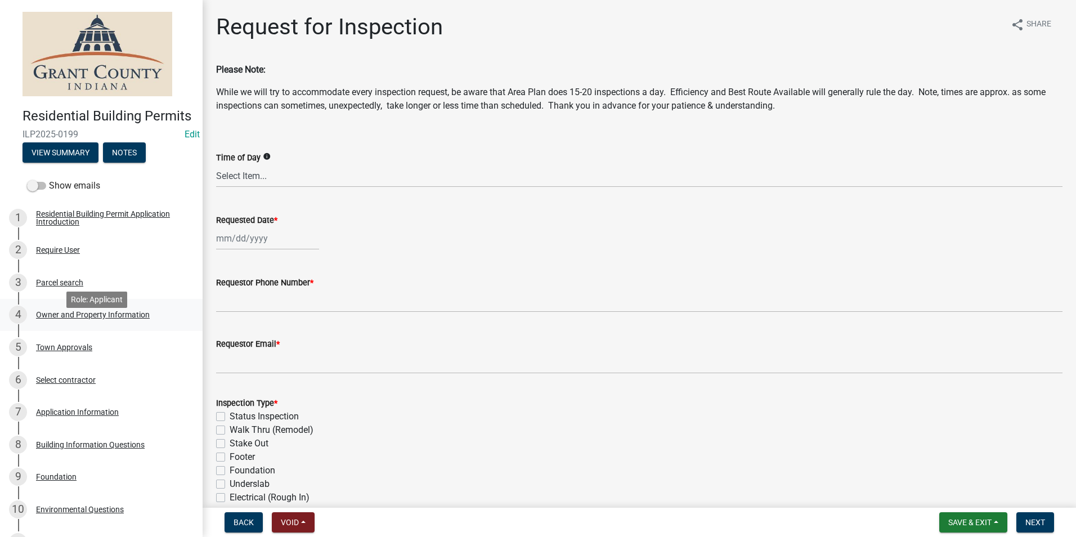
click at [66, 319] on div "Owner and Property Information" at bounding box center [93, 315] width 114 height 8
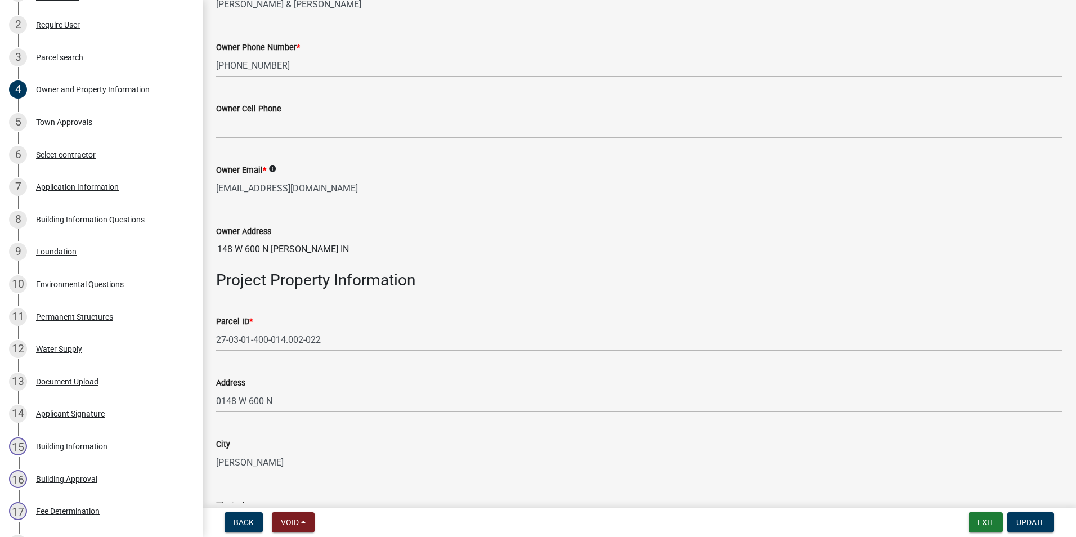
scroll to position [394, 0]
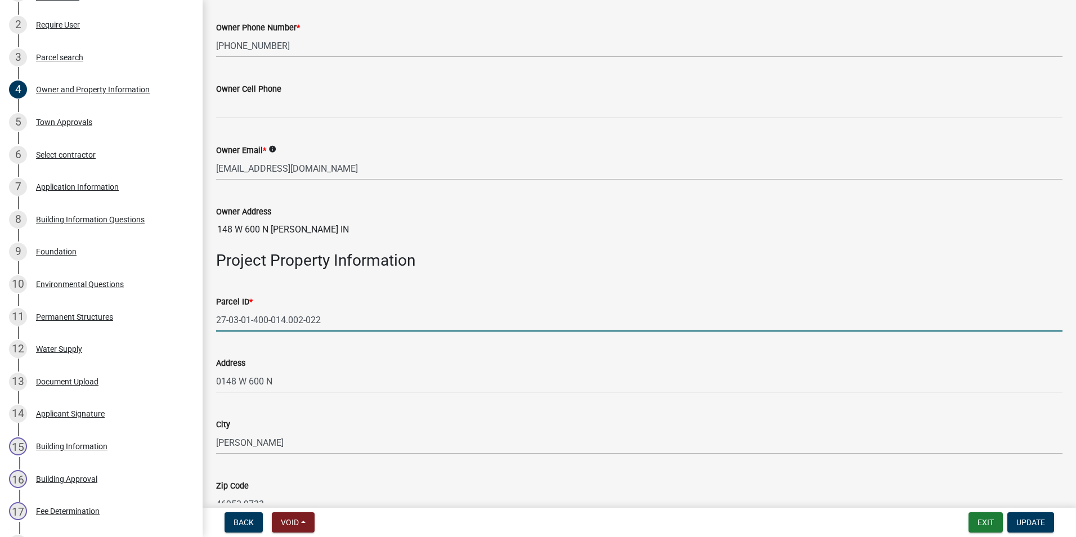
drag, startPoint x: 217, startPoint y: 323, endPoint x: 349, endPoint y: 334, distance: 132.2
click at [349, 334] on wm-data-entity-input "Parcel ID * 27-03-01-400-014.002-022" at bounding box center [639, 309] width 846 height 61
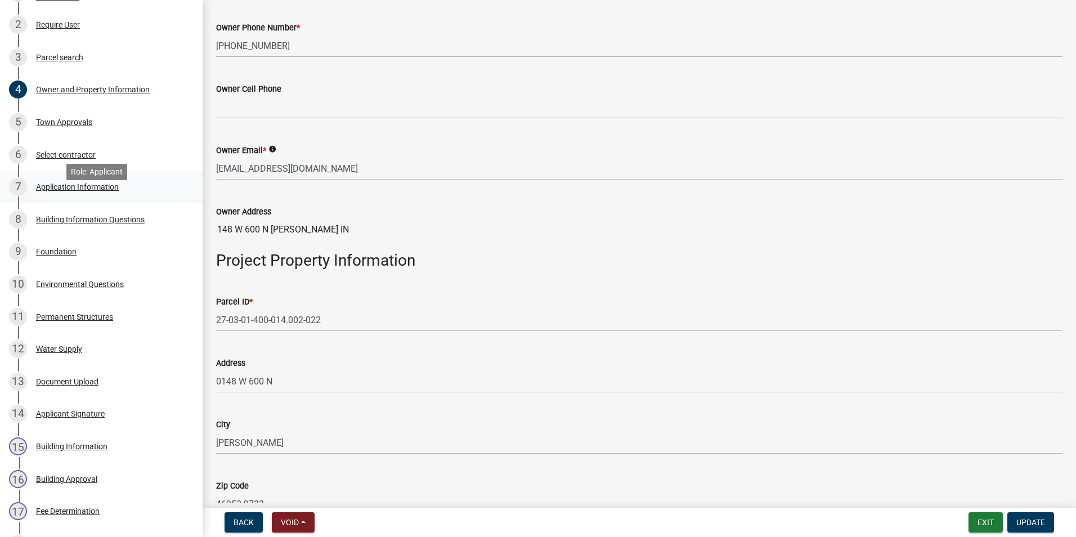
click at [65, 191] on div "Application Information" at bounding box center [77, 187] width 83 height 8
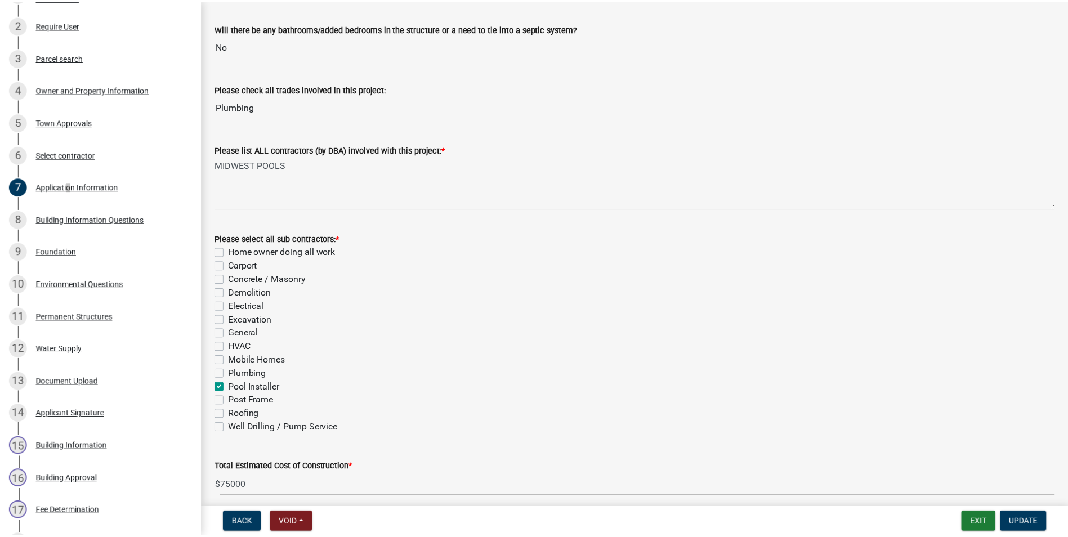
scroll to position [281, 0]
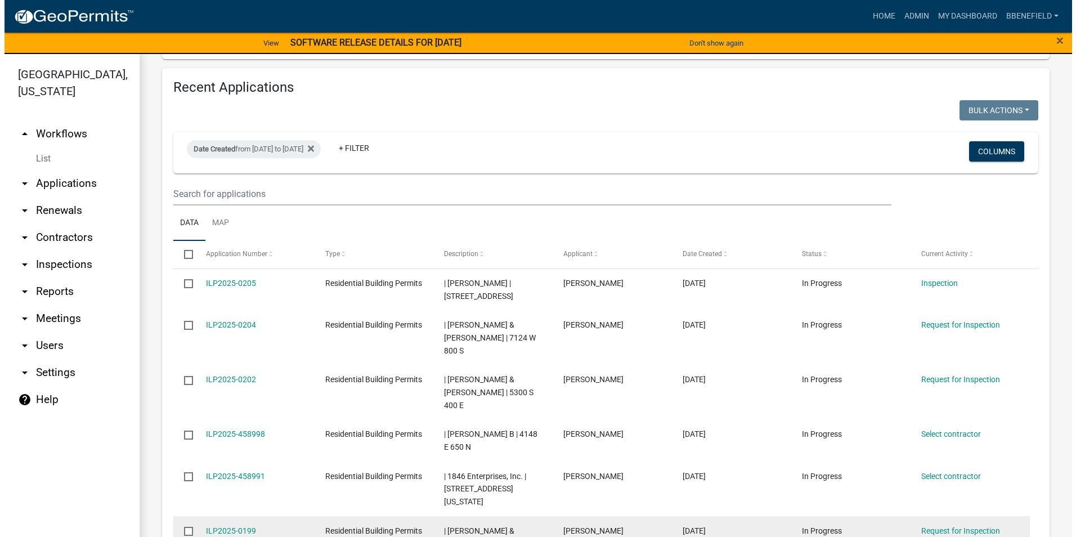
scroll to position [1060, 0]
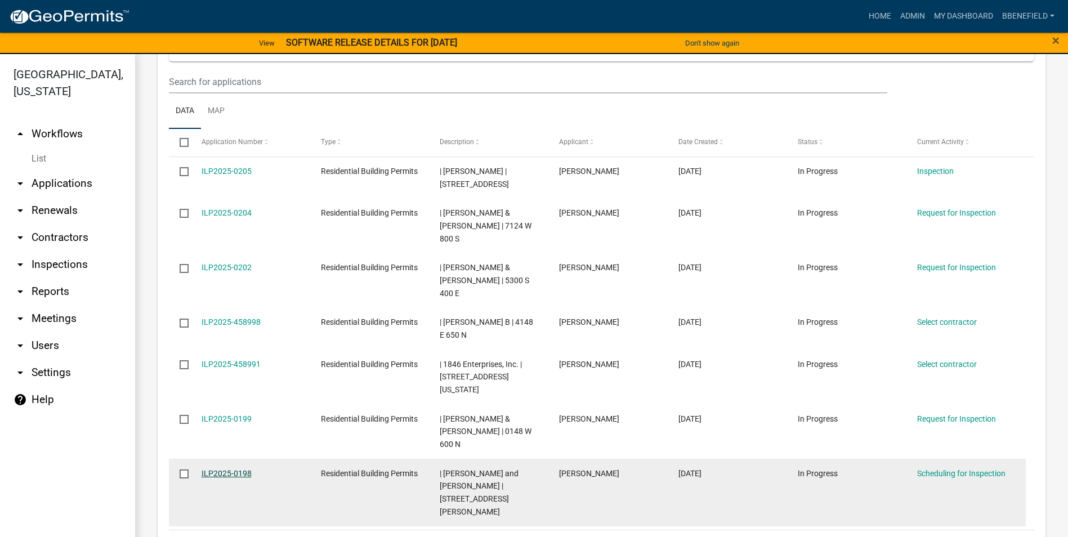
click at [236, 469] on link "ILP2025-0198" at bounding box center [226, 473] width 50 height 9
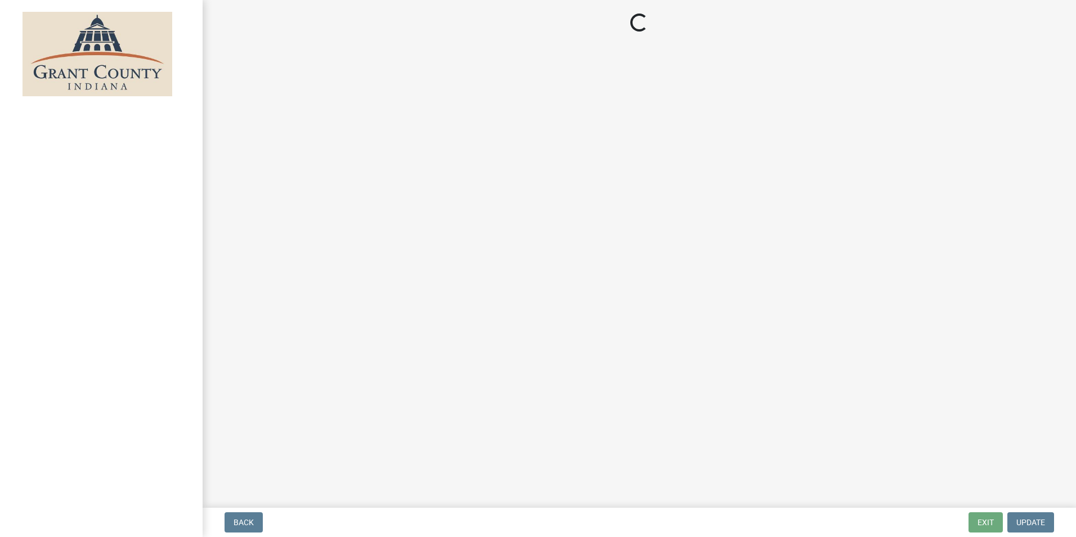
select select "d7f9a44a-d2ea-4d3c-83b3-1aa71c950bd5"
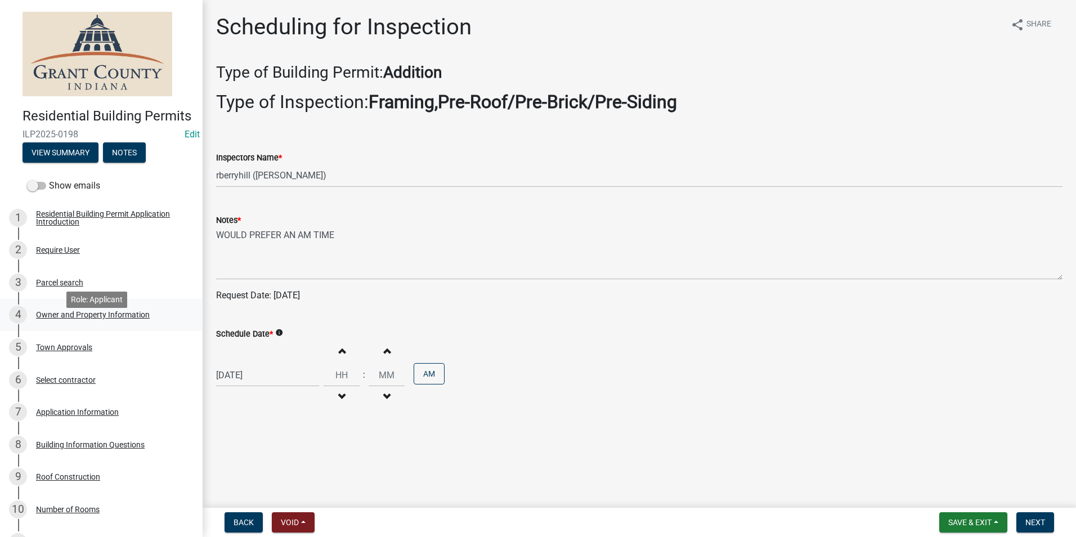
click at [72, 319] on div "Owner and Property Information" at bounding box center [93, 315] width 114 height 8
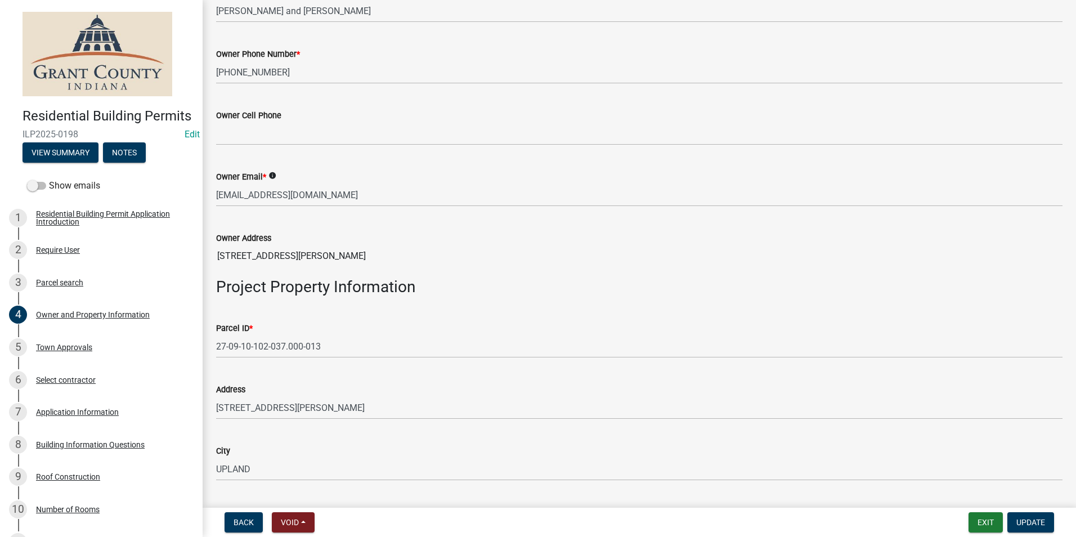
scroll to position [394, 0]
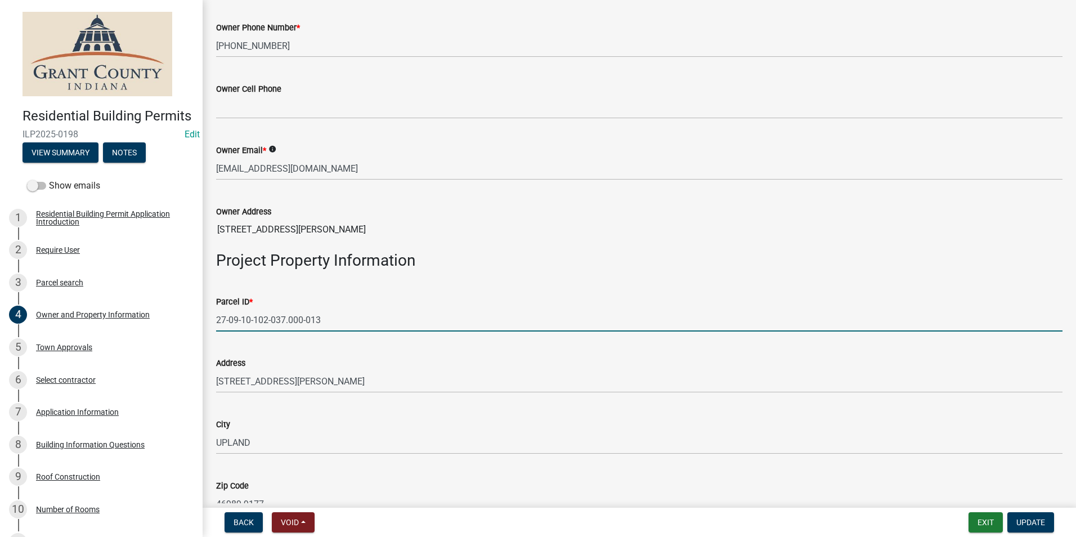
drag, startPoint x: 216, startPoint y: 321, endPoint x: 371, endPoint y: 323, distance: 155.3
click at [371, 323] on input "27-09-10-102-037.000-013" at bounding box center [639, 319] width 846 height 23
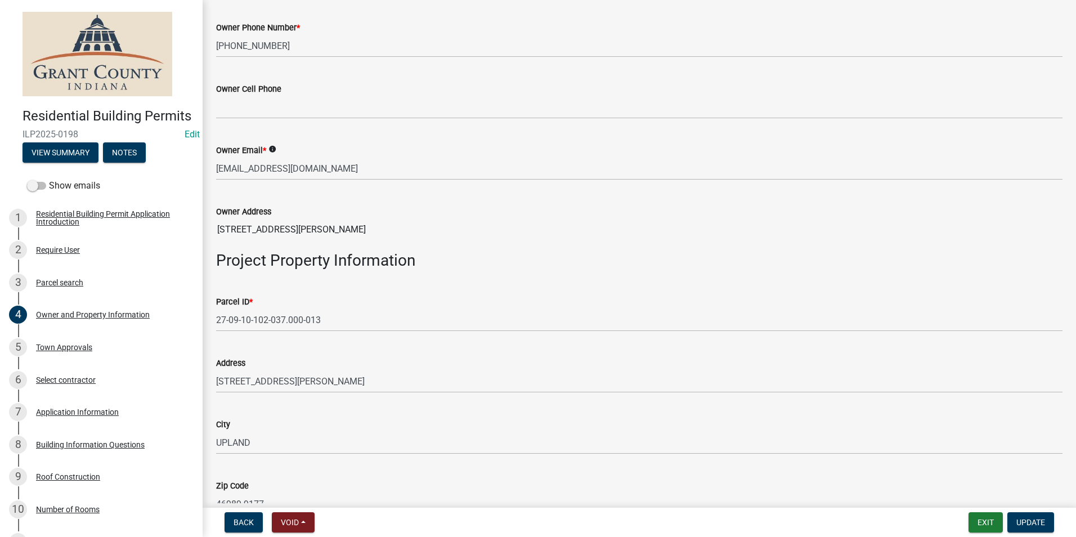
click at [323, 447] on wm-data-entity-input-list "You may contact the Office of the Area Plan Commission prior to beginning this …" at bounding box center [639, 433] width 846 height 1529
click at [375, 337] on wm-data-entity-input "Parcel ID * 27-09-10-102-037.000-013" at bounding box center [639, 309] width 846 height 61
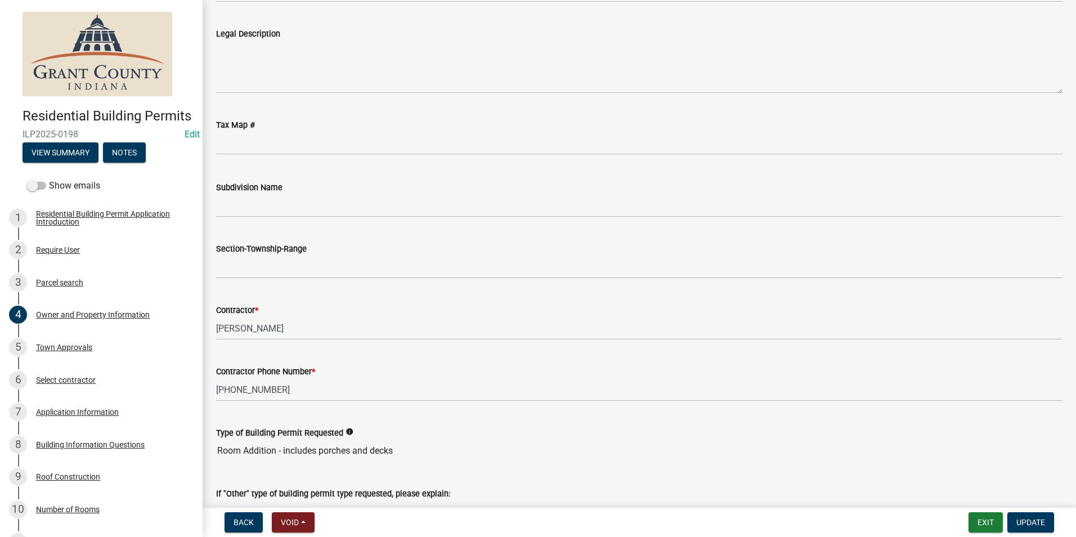
scroll to position [1132, 0]
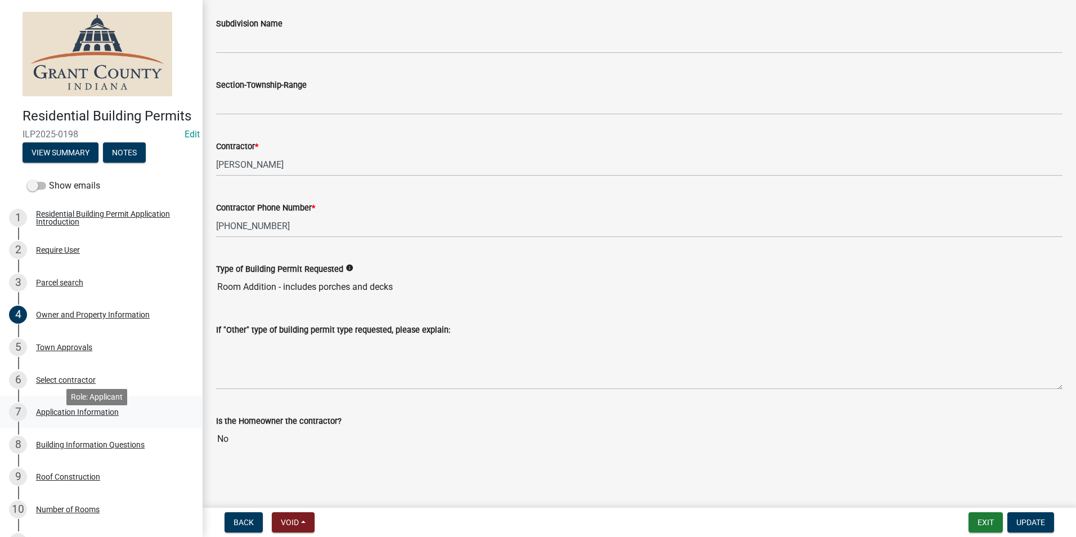
click at [79, 416] on div "Application Information" at bounding box center [77, 412] width 83 height 8
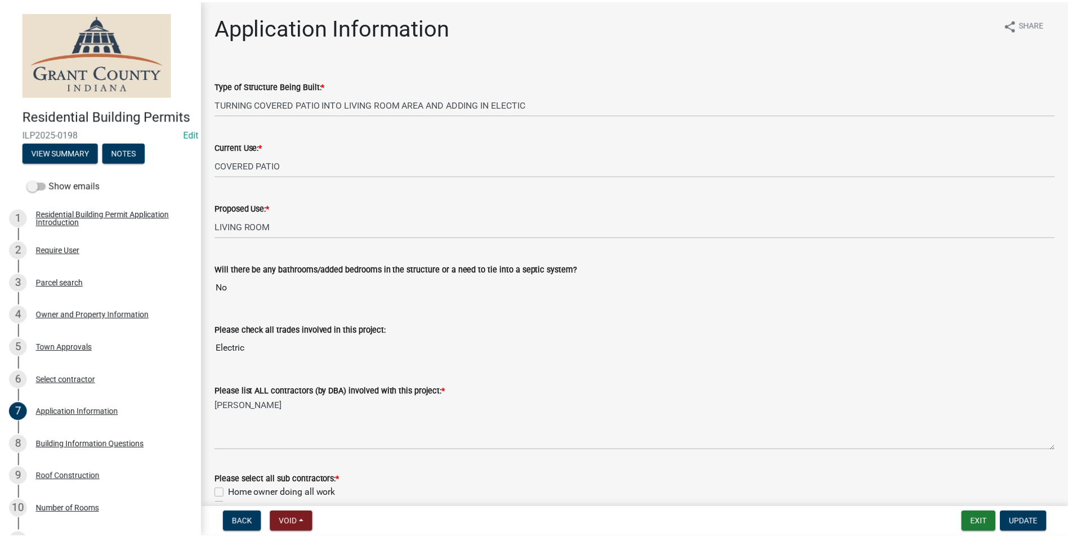
scroll to position [281, 0]
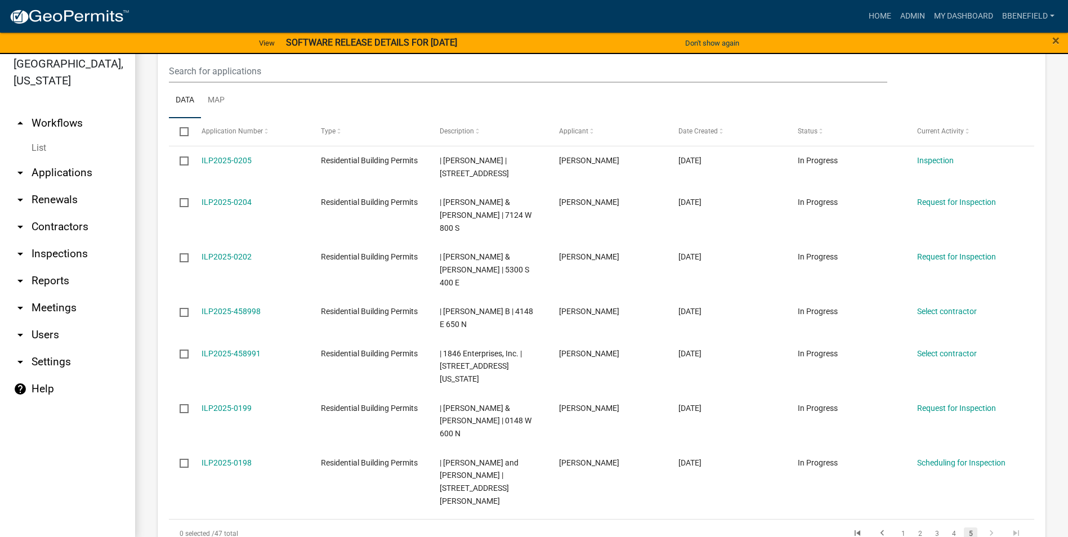
scroll to position [14, 0]
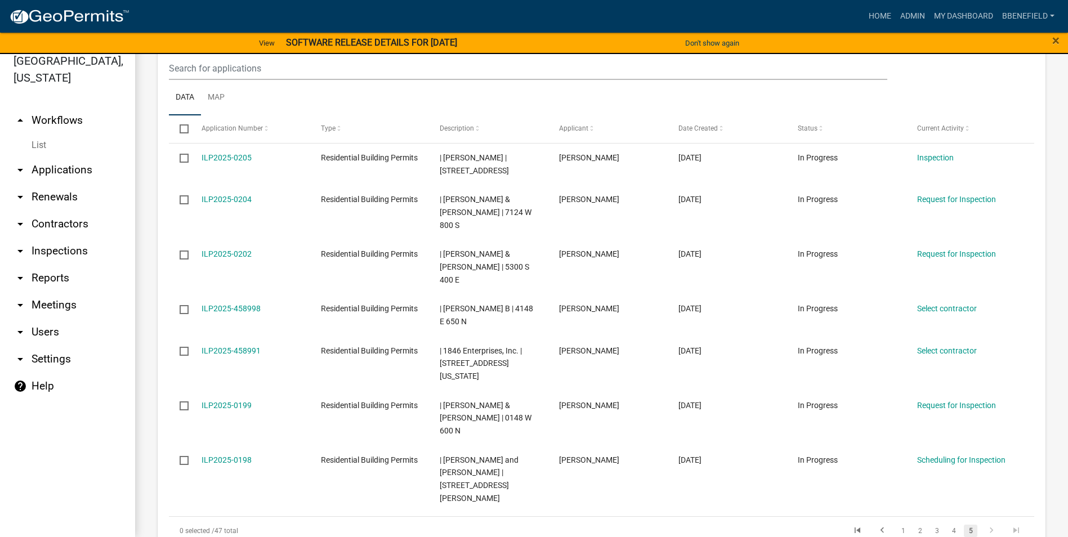
click at [984, 525] on icon "go to next page" at bounding box center [991, 532] width 15 height 14
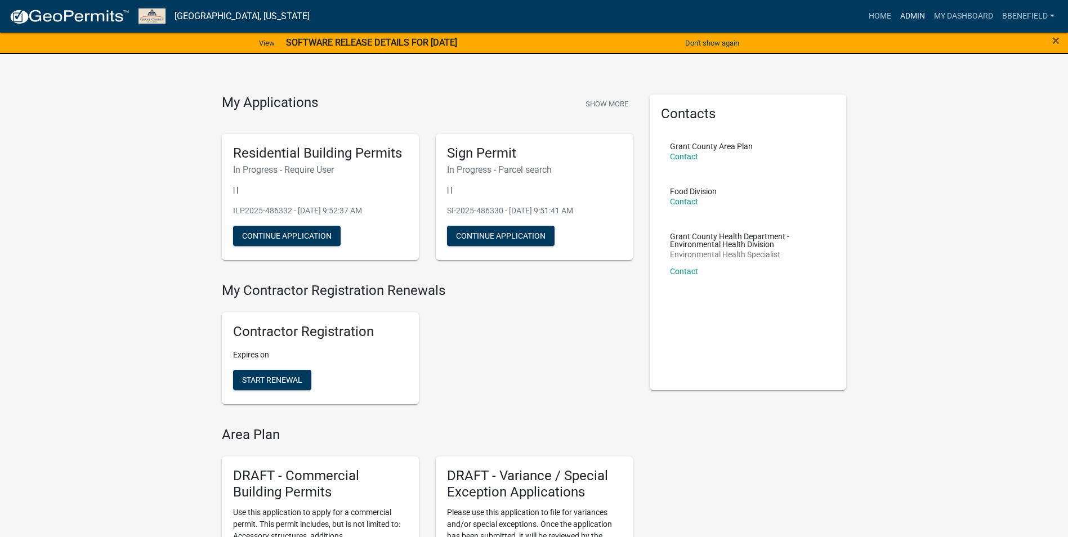
click at [904, 15] on link "Admin" at bounding box center [912, 16] width 34 height 21
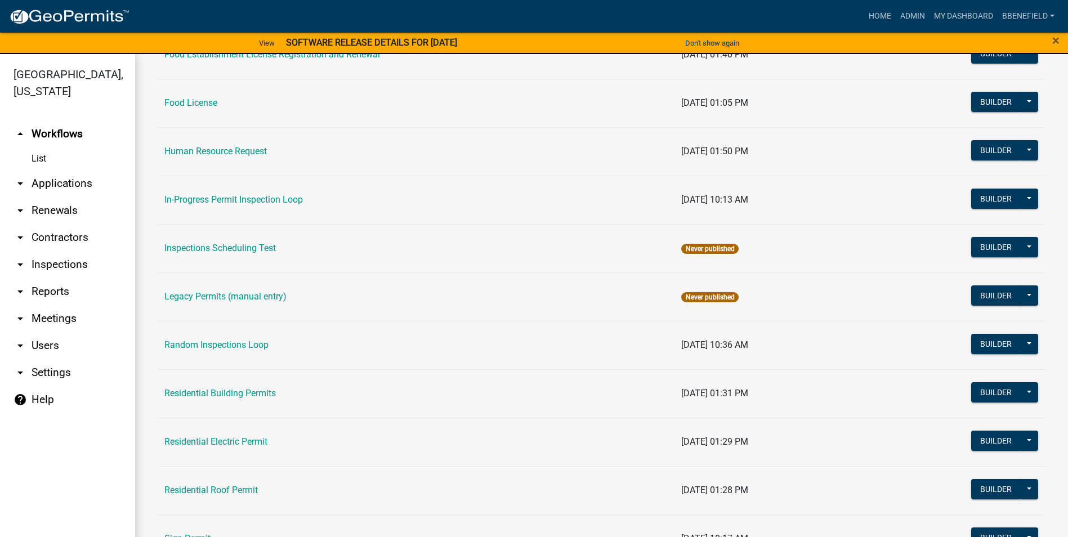
scroll to position [844, 0]
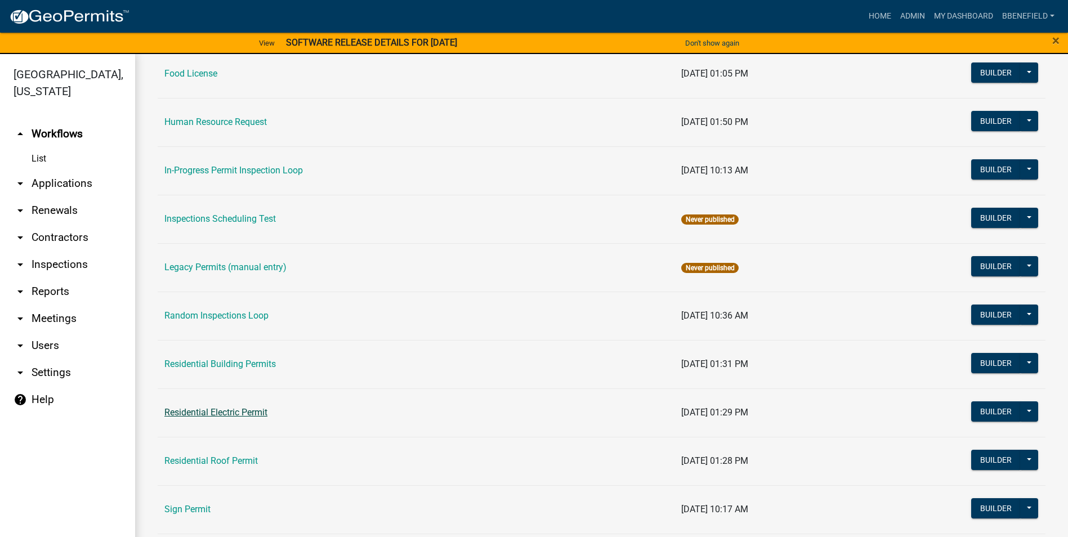
click at [213, 414] on link "Residential Electric Permit" at bounding box center [215, 412] width 103 height 11
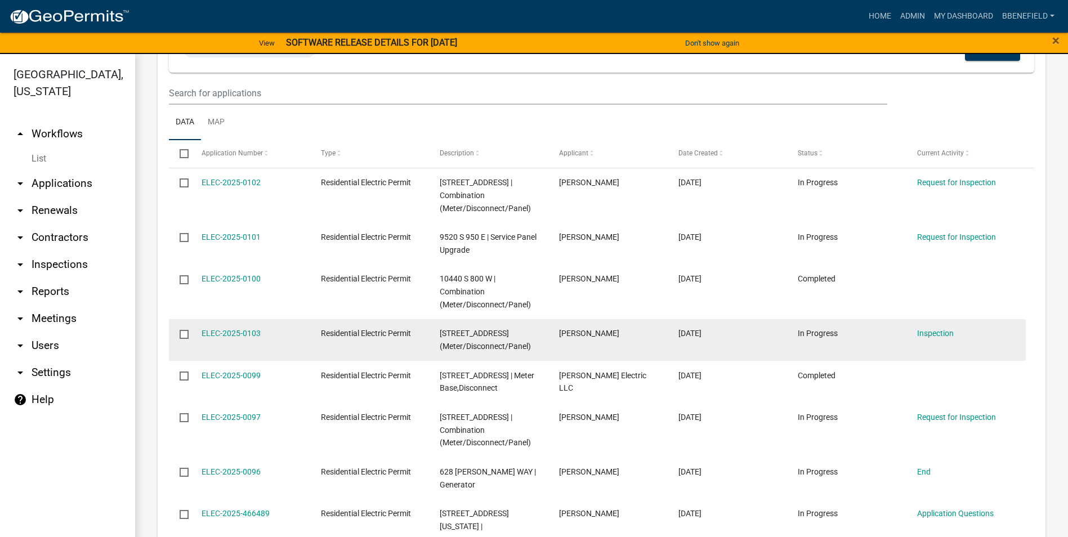
scroll to position [982, 0]
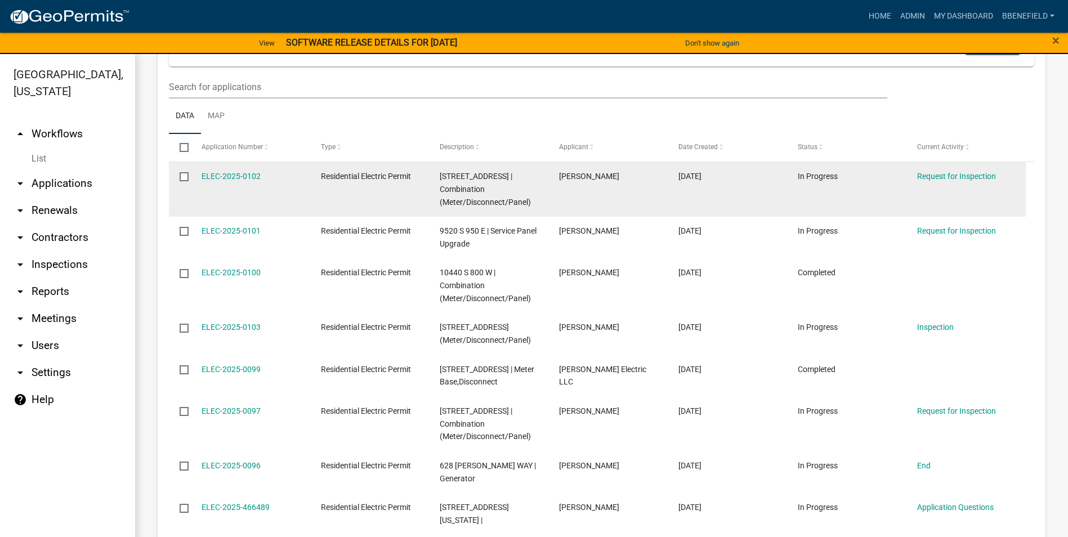
drag, startPoint x: 199, startPoint y: 174, endPoint x: 265, endPoint y: 162, distance: 66.3
click at [265, 162] on datatable-body-cell "ELEC-2025-0102" at bounding box center [249, 189] width 119 height 55
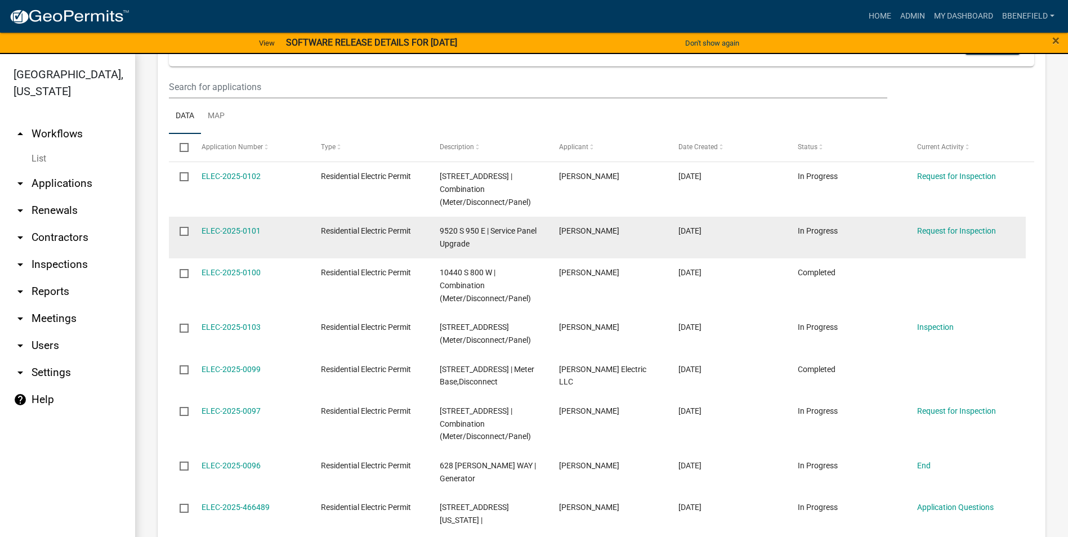
click at [212, 225] on div "ELEC-2025-0101" at bounding box center [250, 231] width 98 height 13
drag, startPoint x: 198, startPoint y: 228, endPoint x: 264, endPoint y: 226, distance: 66.5
click at [264, 226] on datatable-body-cell "ELEC-2025-0101" at bounding box center [249, 238] width 119 height 42
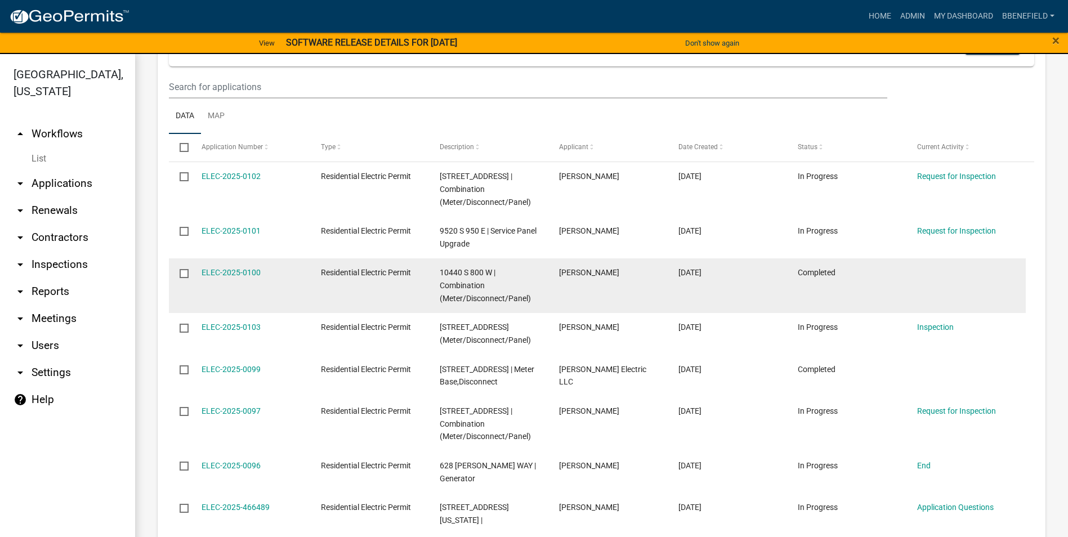
drag, startPoint x: 197, startPoint y: 274, endPoint x: 262, endPoint y: 268, distance: 65.5
click at [262, 268] on datatable-body-cell "ELEC-2025-0100" at bounding box center [249, 285] width 119 height 55
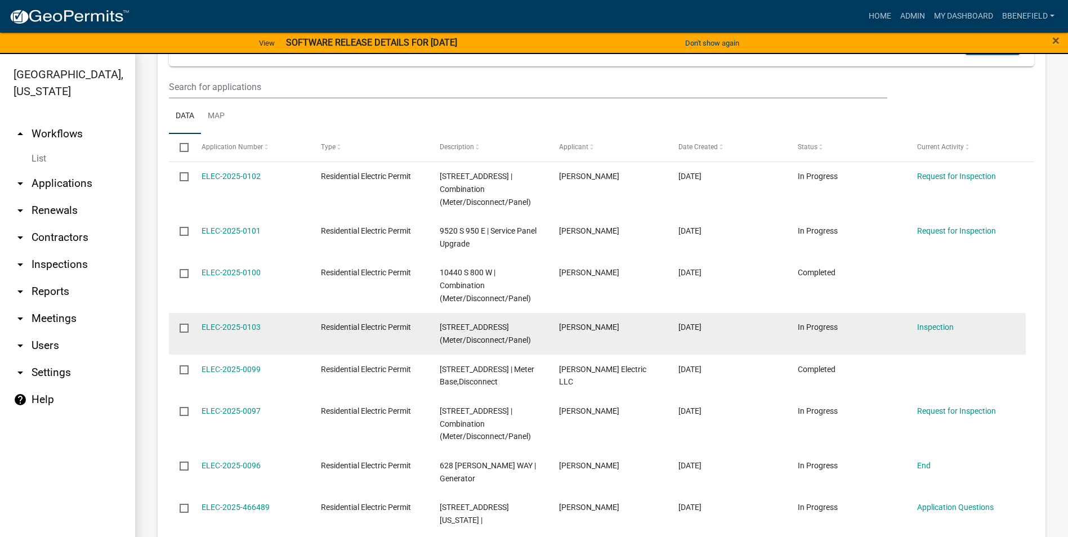
drag, startPoint x: 198, startPoint y: 324, endPoint x: 267, endPoint y: 337, distance: 70.3
click at [267, 337] on datatable-body-cell "ELEC-2025-0103" at bounding box center [249, 334] width 119 height 42
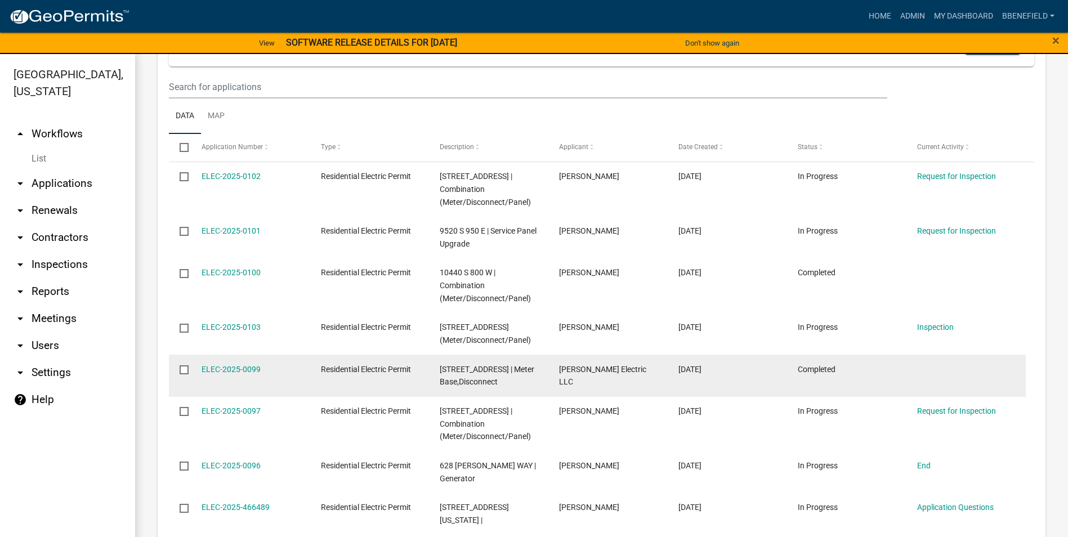
drag, startPoint x: 199, startPoint y: 383, endPoint x: 271, endPoint y: 392, distance: 72.0
click at [271, 392] on datatable-body-cell "ELEC-2025-0099" at bounding box center [249, 376] width 119 height 42
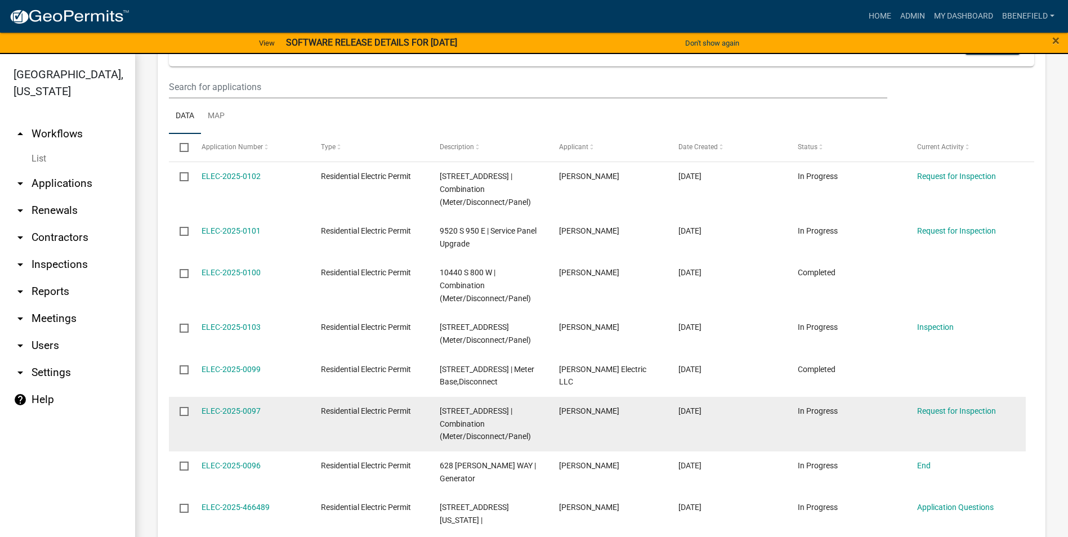
drag, startPoint x: 199, startPoint y: 422, endPoint x: 283, endPoint y: 420, distance: 83.9
click at [283, 420] on datatable-body-cell "ELEC-2025-0097" at bounding box center [249, 424] width 119 height 55
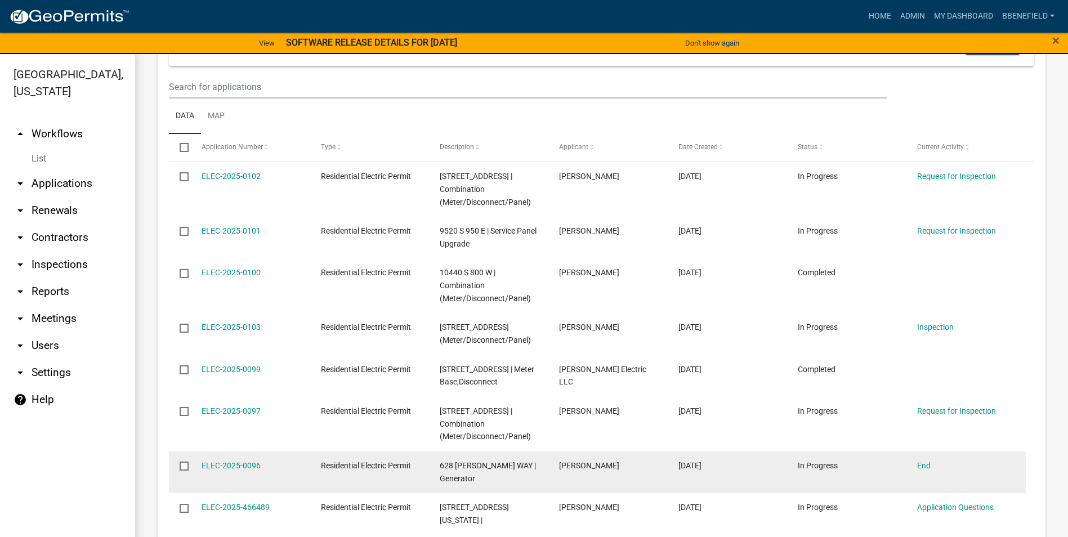
drag, startPoint x: 200, startPoint y: 476, endPoint x: 265, endPoint y: 480, distance: 65.4
click at [265, 480] on datatable-body-cell "ELEC-2025-0096" at bounding box center [249, 472] width 119 height 42
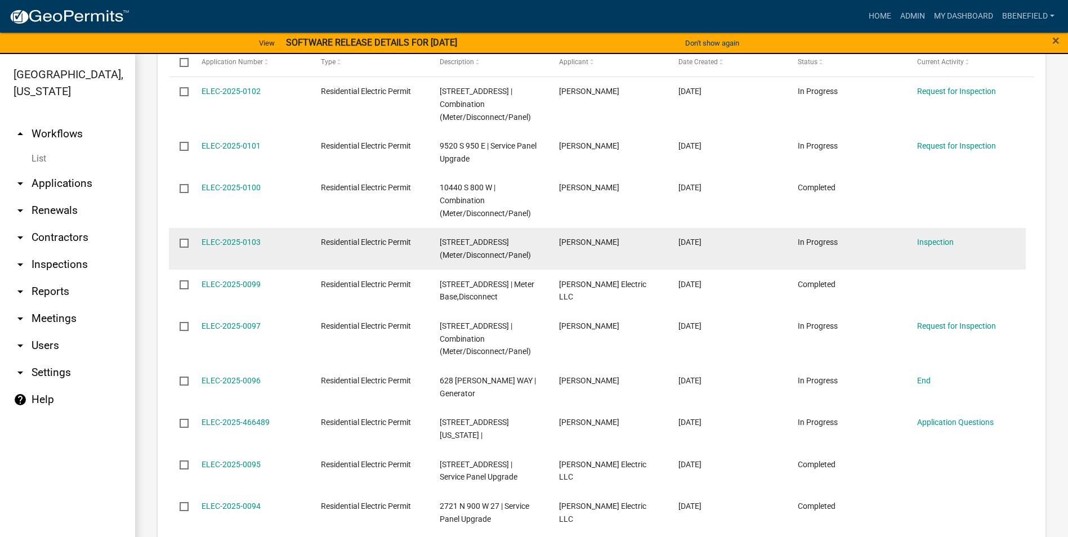
scroll to position [1095, 0]
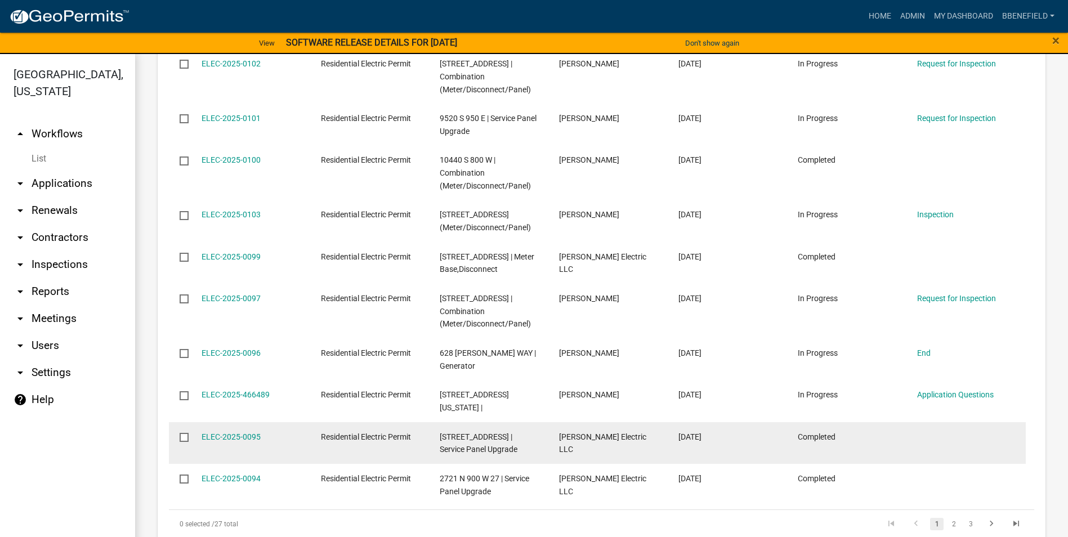
drag, startPoint x: 198, startPoint y: 423, endPoint x: 266, endPoint y: 424, distance: 67.5
click at [266, 424] on datatable-body-cell "ELEC-2025-0095" at bounding box center [249, 443] width 119 height 42
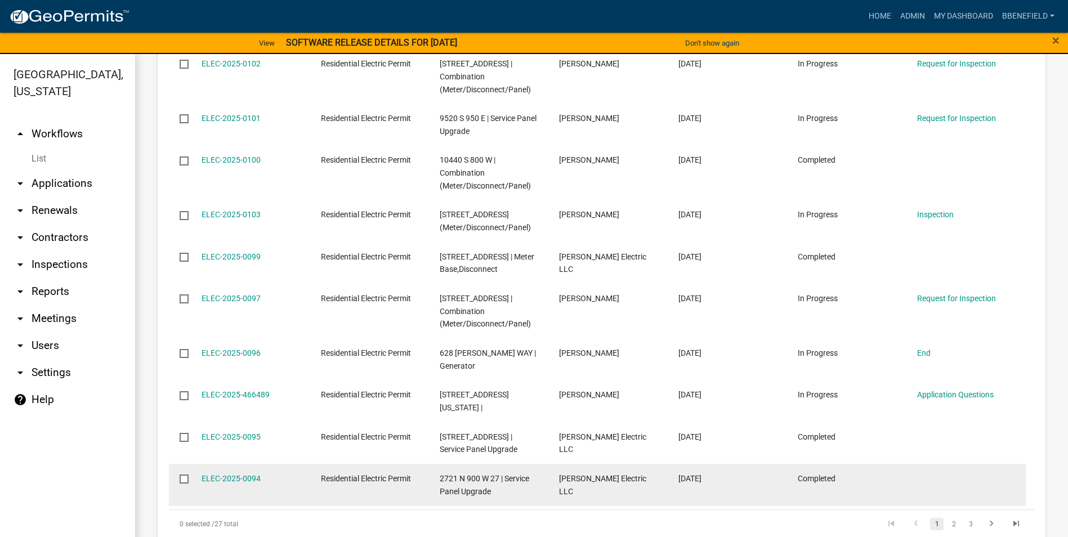
drag, startPoint x: 199, startPoint y: 463, endPoint x: 272, endPoint y: 474, distance: 74.7
click at [272, 474] on datatable-body-cell "ELEC-2025-0094" at bounding box center [249, 485] width 119 height 42
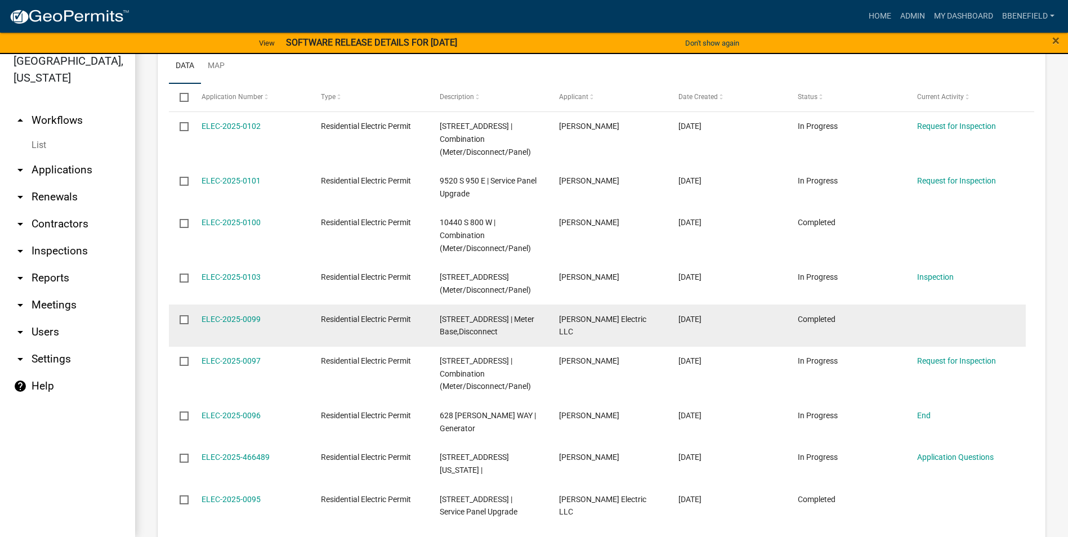
scroll to position [1038, 0]
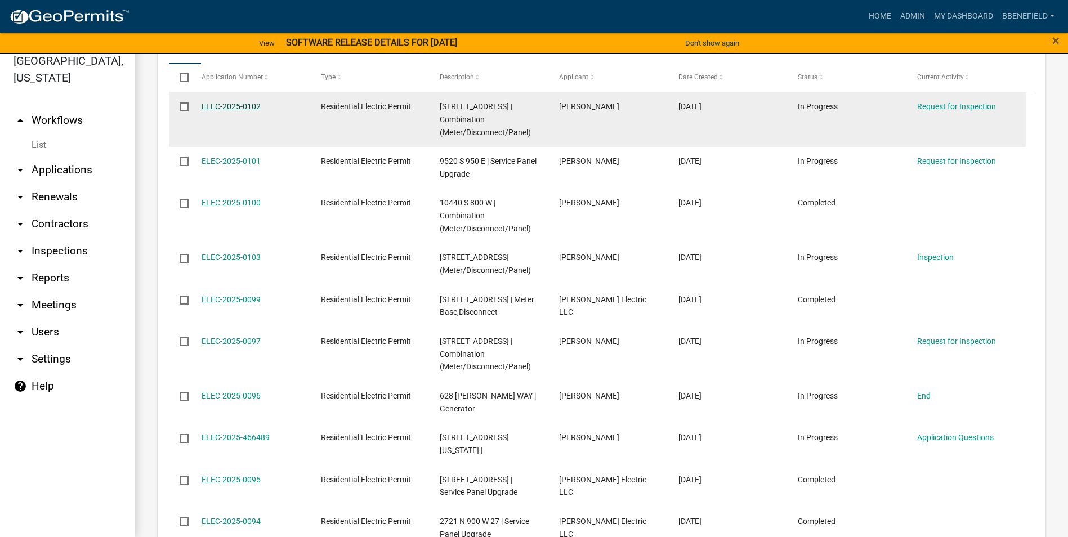
click at [225, 104] on link "ELEC-2025-0102" at bounding box center [230, 106] width 59 height 9
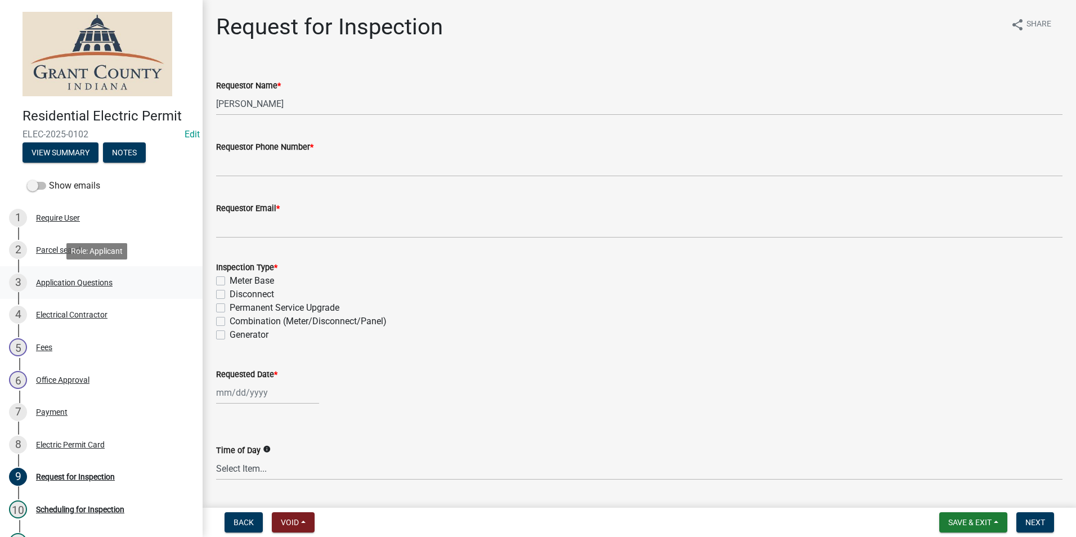
click at [61, 282] on div "Application Questions" at bounding box center [74, 283] width 77 height 8
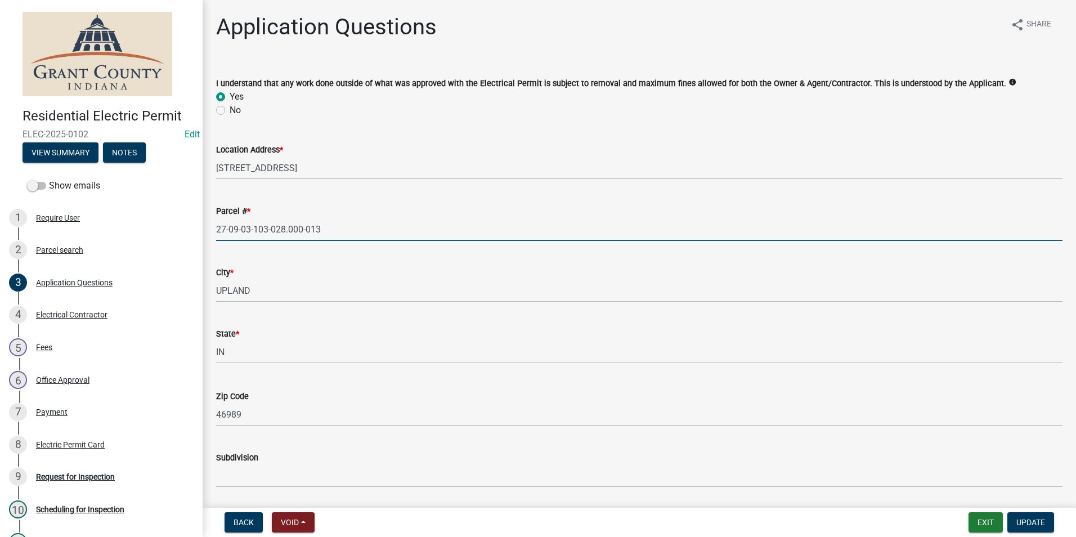
drag, startPoint x: 219, startPoint y: 226, endPoint x: 263, endPoint y: 215, distance: 45.3
click at [263, 215] on form "Parcel # * 27-09-03-103-028.000-013" at bounding box center [639, 222] width 846 height 37
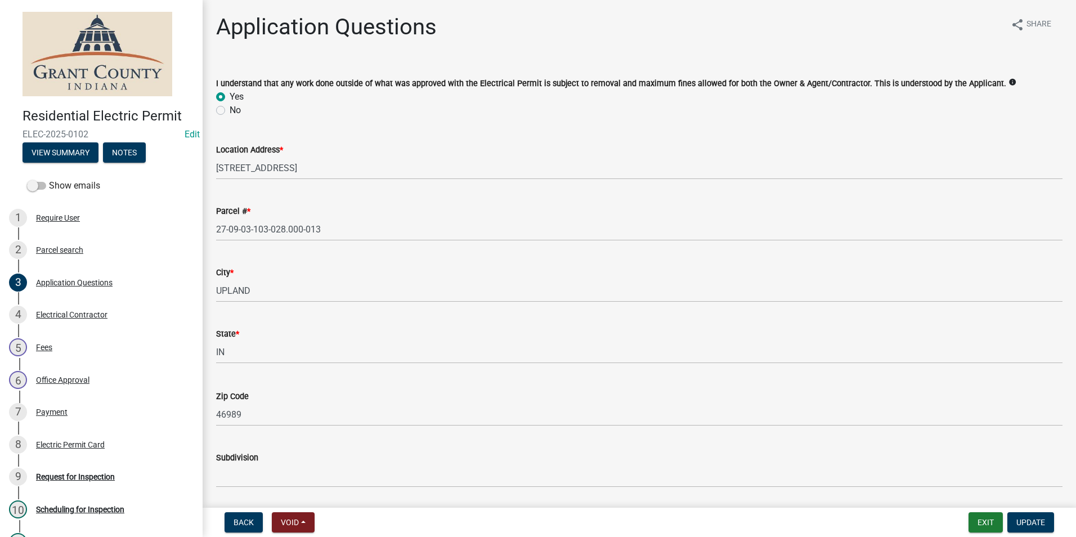
click at [221, 188] on wm-data-entity-input "Location Address * 138 N MAIN ST" at bounding box center [639, 157] width 846 height 61
drag, startPoint x: 216, startPoint y: 230, endPoint x: 273, endPoint y: 225, distance: 57.6
click at [274, 225] on div "Parcel # * 27-09-03-103-028.000-013" at bounding box center [639, 215] width 863 height 52
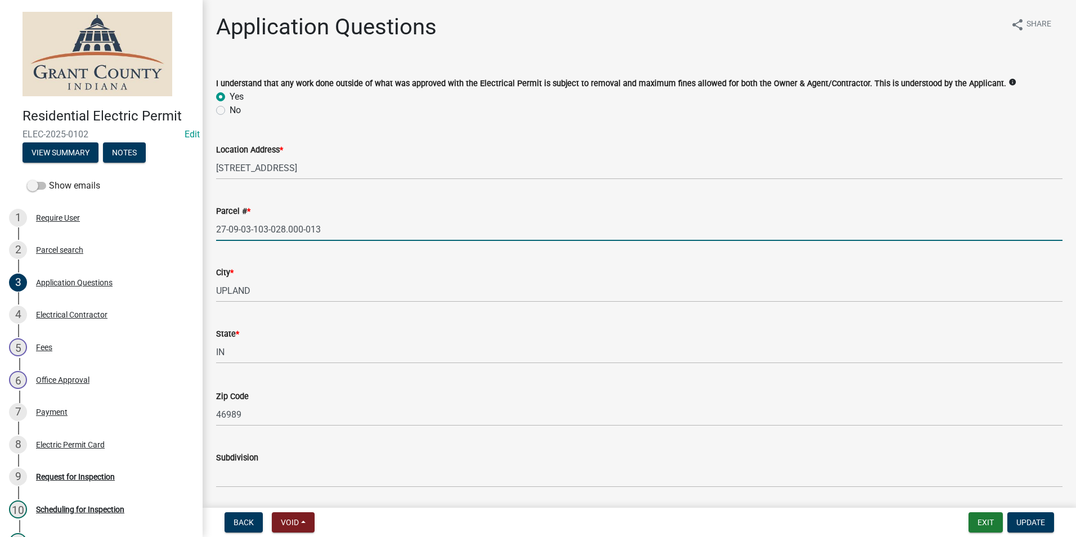
drag, startPoint x: 216, startPoint y: 230, endPoint x: 331, endPoint y: 231, distance: 114.8
click at [348, 232] on input "27-09-03-103-028.000-013" at bounding box center [639, 229] width 846 height 23
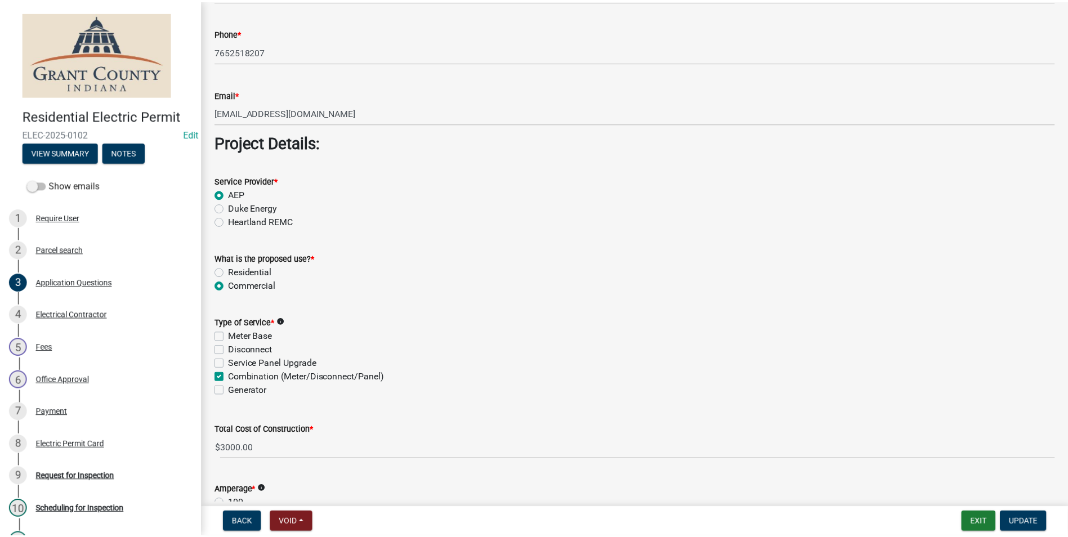
scroll to position [901, 0]
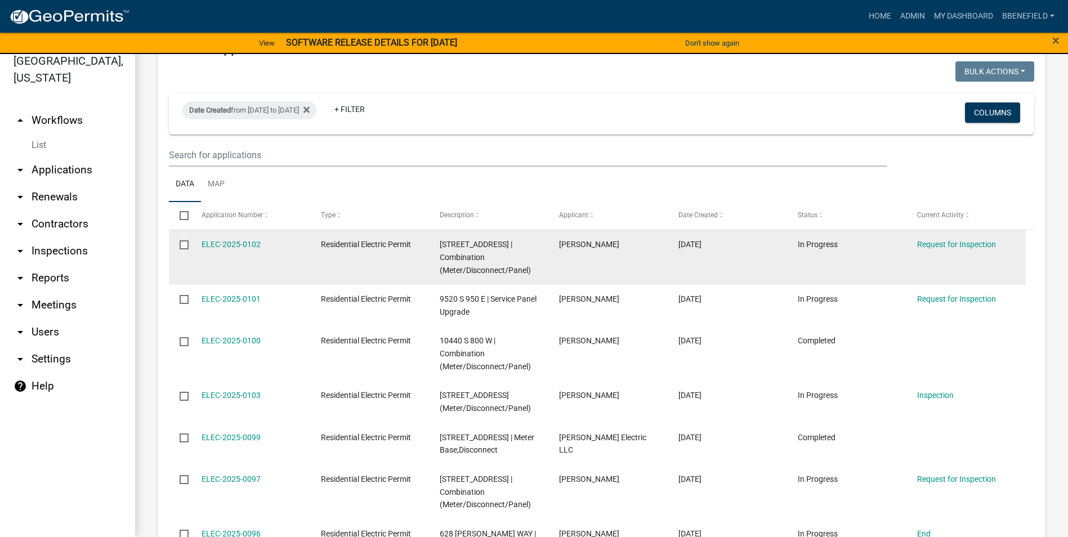
scroll to position [957, 0]
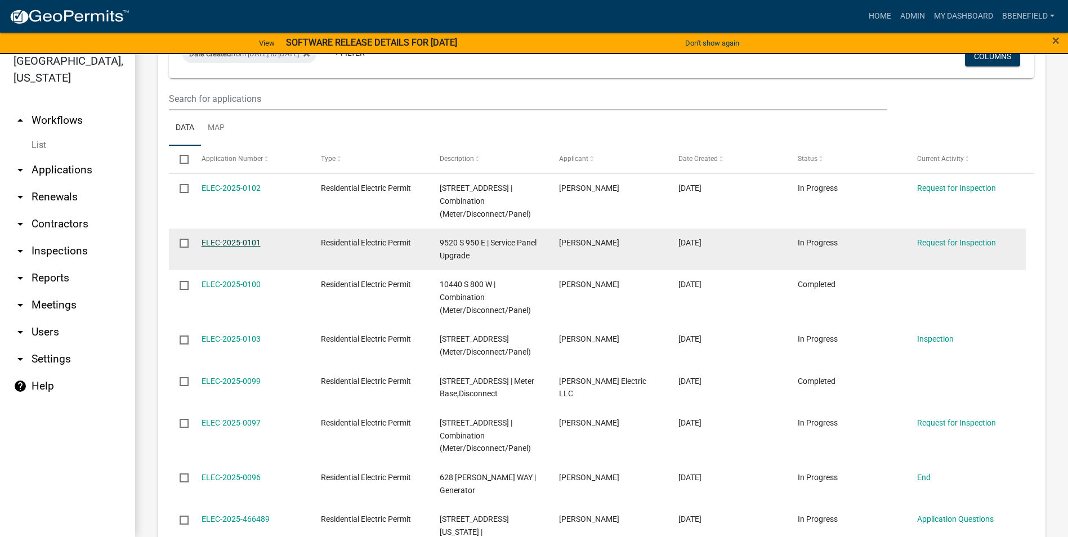
click at [212, 241] on link "ELEC-2025-0101" at bounding box center [230, 242] width 59 height 9
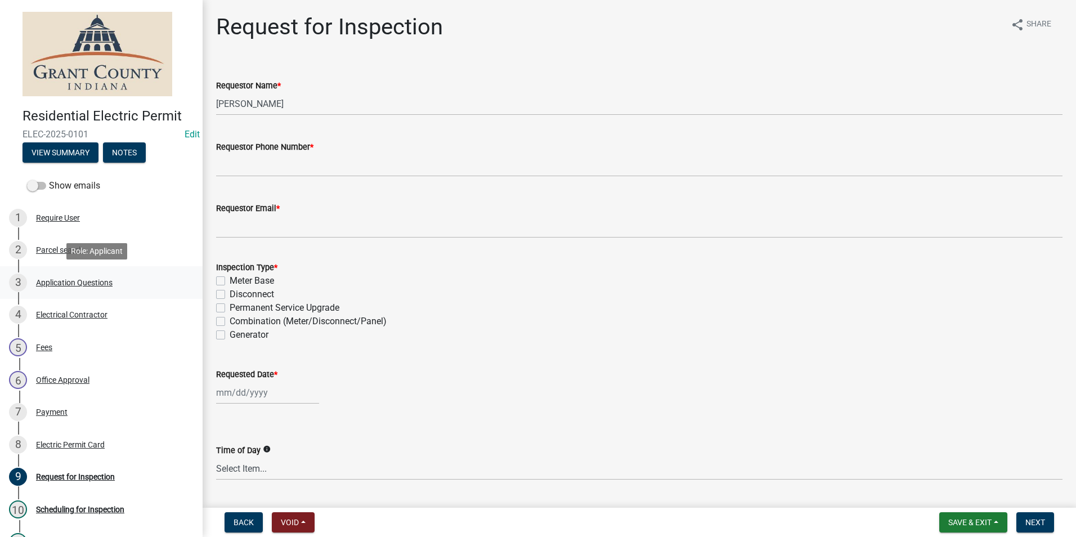
click at [59, 283] on div "Application Questions" at bounding box center [74, 283] width 77 height 8
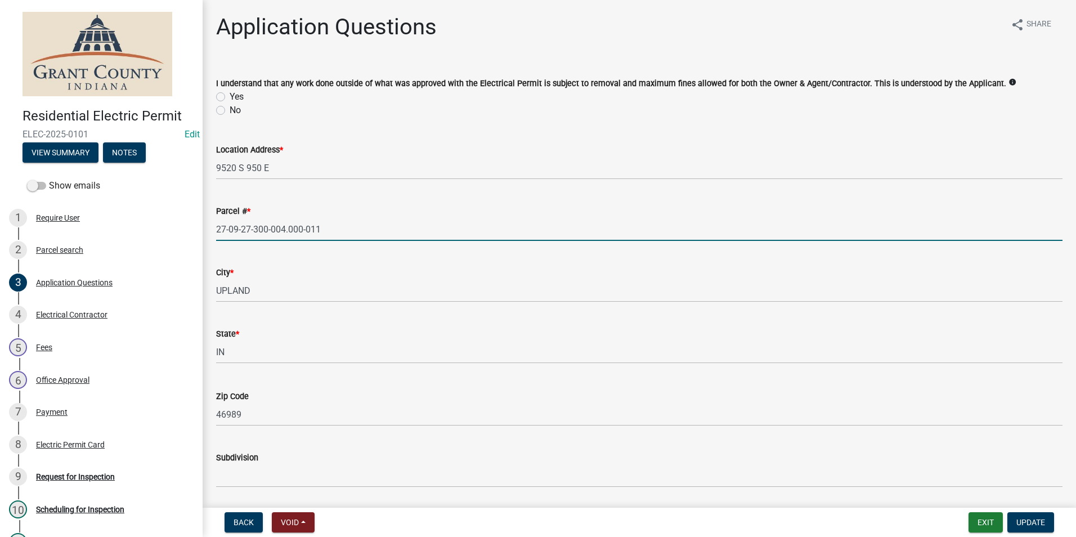
drag, startPoint x: 217, startPoint y: 236, endPoint x: 320, endPoint y: 230, distance: 103.1
click at [343, 236] on input "27-09-27-300-004.000-011" at bounding box center [639, 229] width 846 height 23
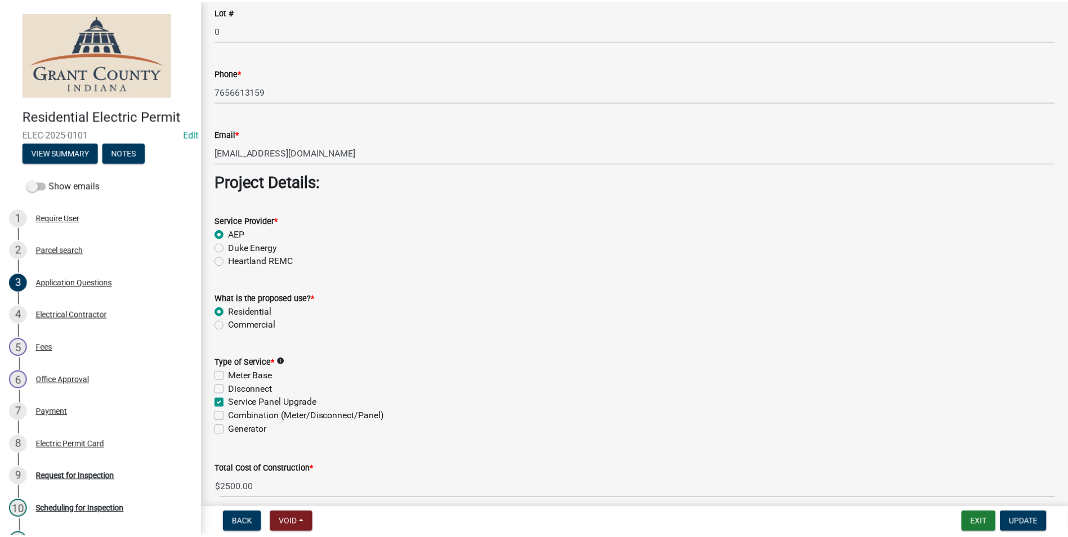
scroll to position [844, 0]
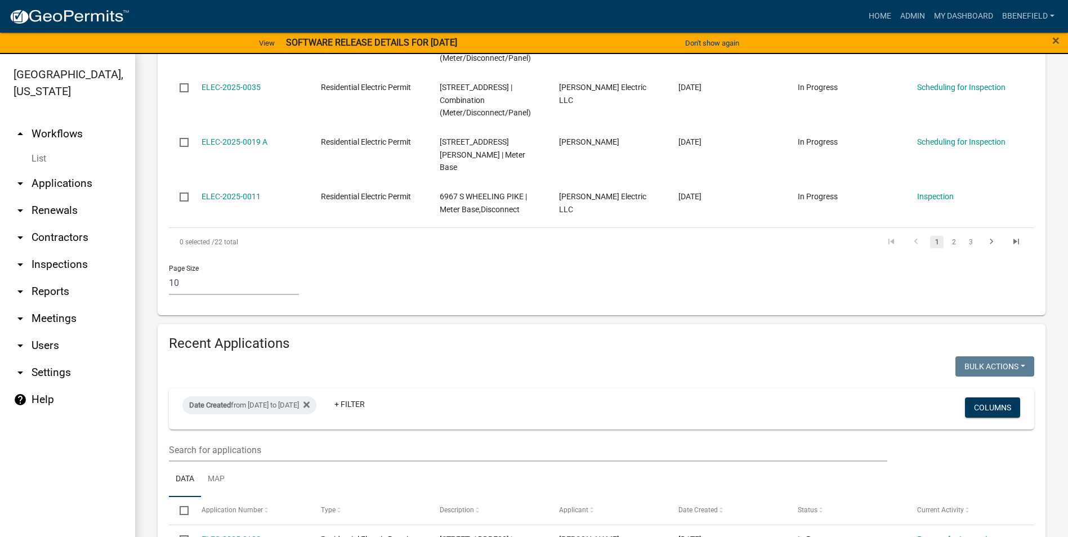
scroll to position [901, 0]
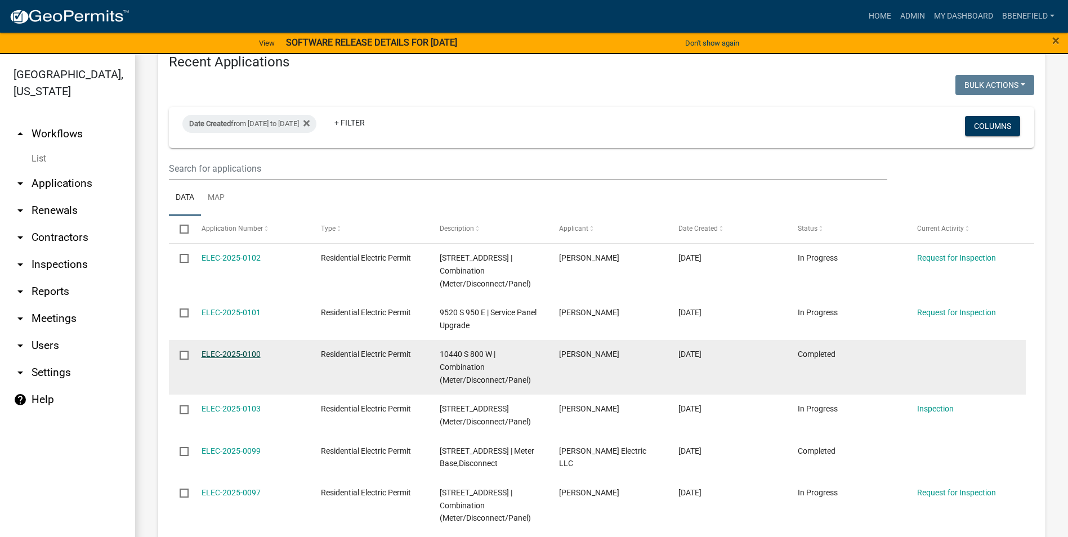
click at [232, 353] on link "ELEC-2025-0100" at bounding box center [230, 354] width 59 height 9
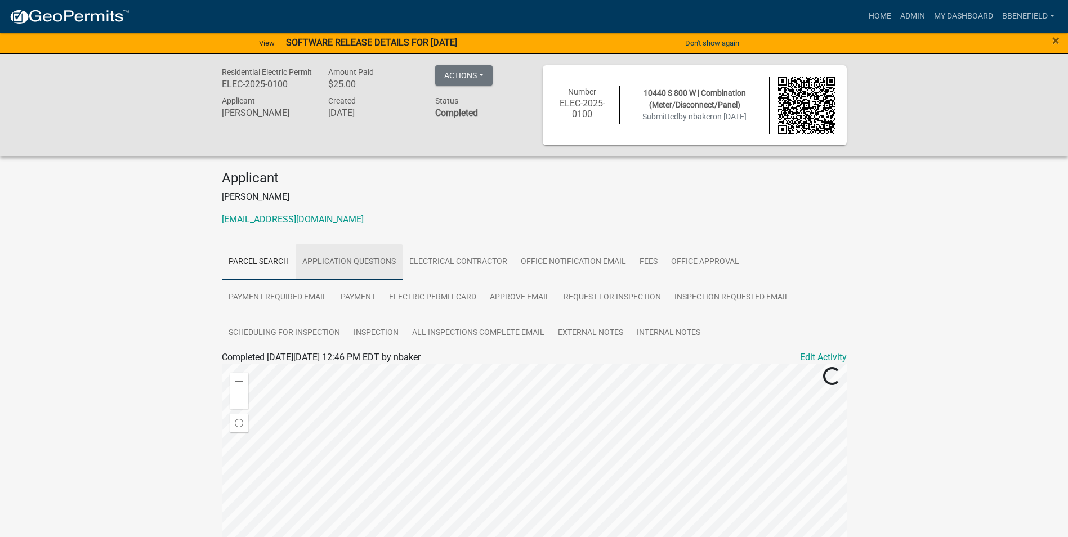
click at [379, 265] on link "Application Questions" at bounding box center [348, 262] width 107 height 36
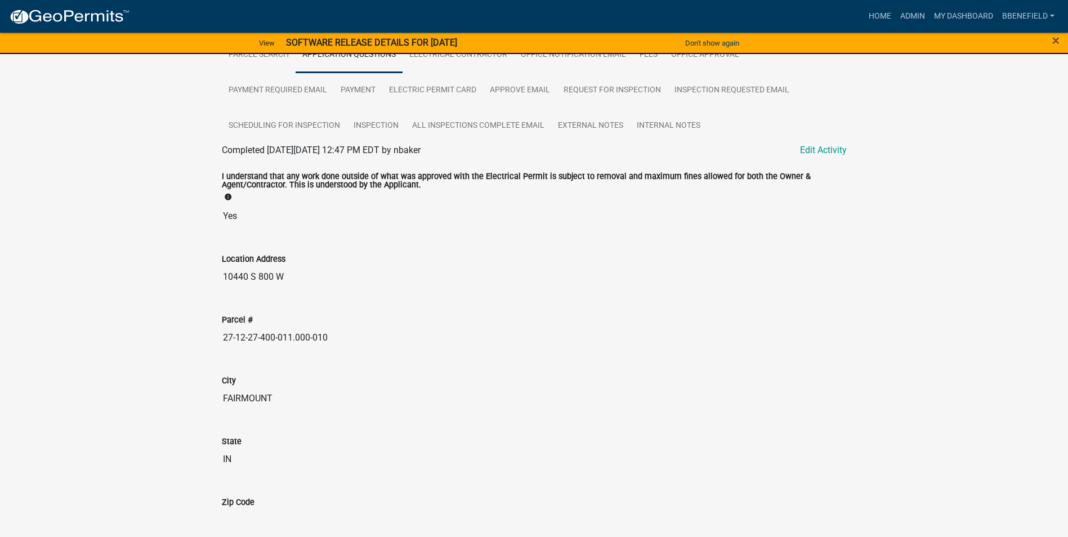
scroll to position [225, 0]
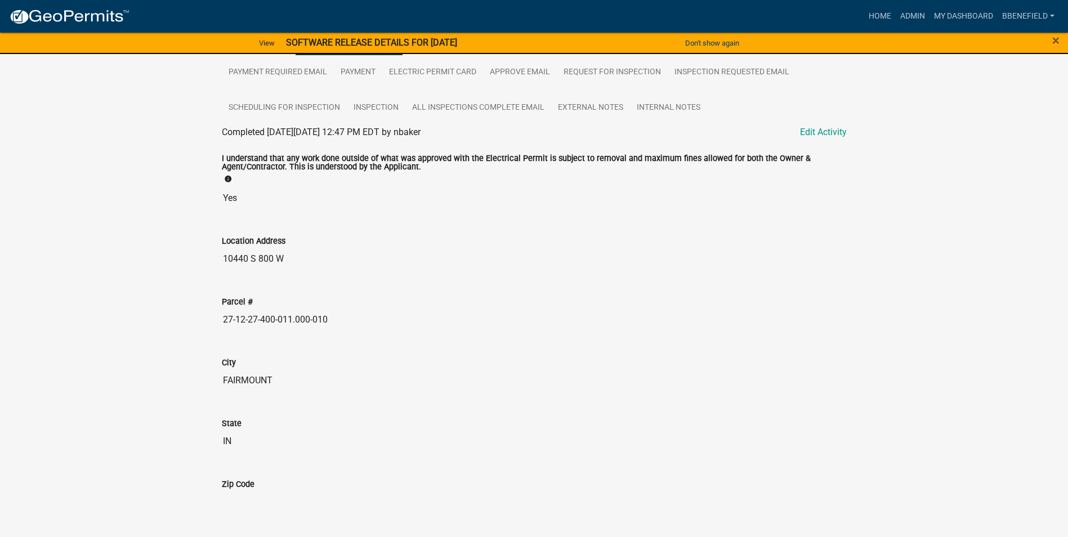
drag, startPoint x: 222, startPoint y: 318, endPoint x: 361, endPoint y: 315, distance: 138.5
click at [361, 315] on input "27-12-27-400-011.000-010" at bounding box center [534, 319] width 625 height 23
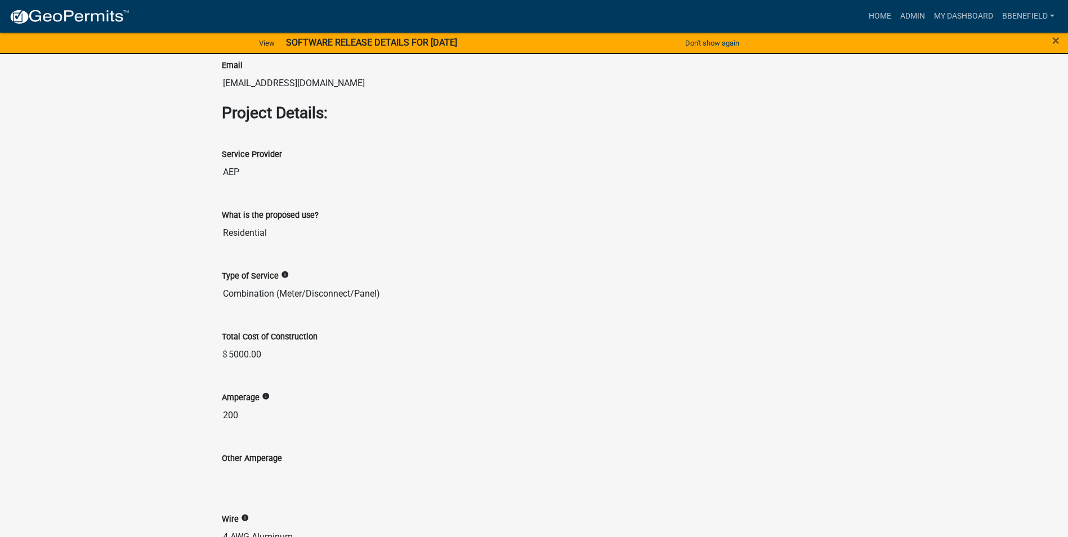
scroll to position [1238, 0]
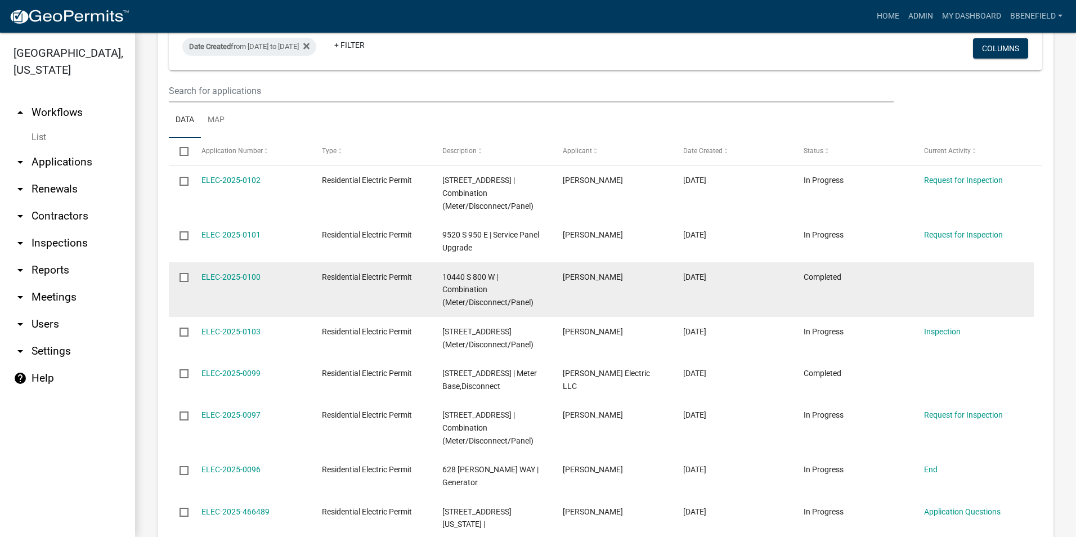
scroll to position [1013, 0]
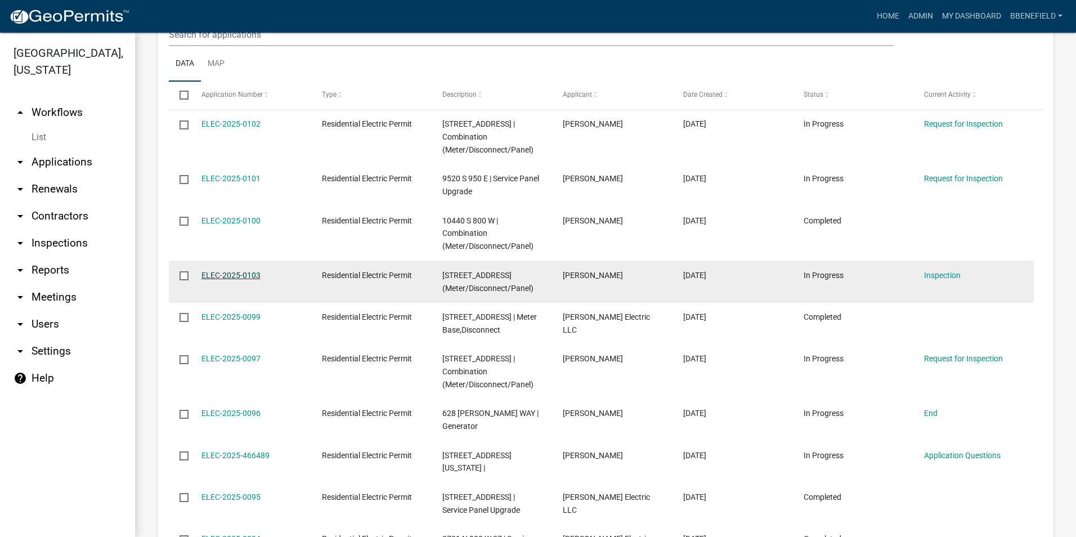
click at [243, 271] on link "ELEC-2025-0103" at bounding box center [230, 275] width 59 height 9
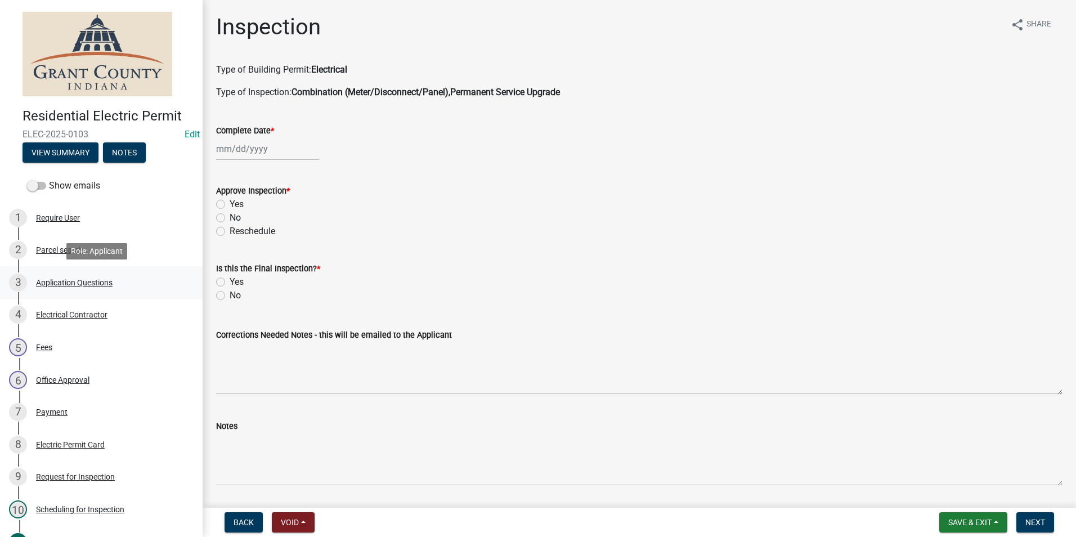
click at [89, 279] on div "Application Questions" at bounding box center [74, 283] width 77 height 8
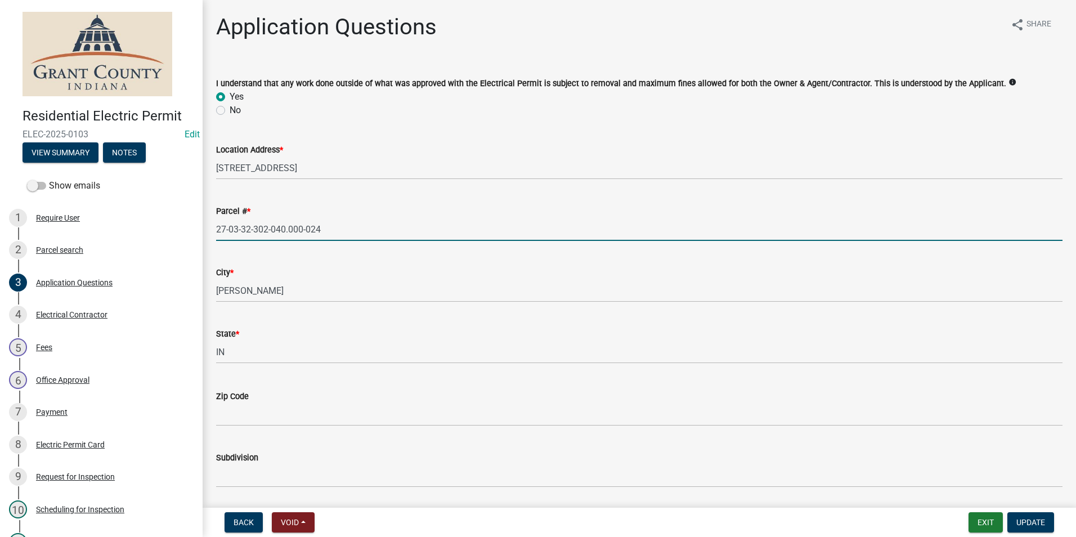
drag, startPoint x: 217, startPoint y: 233, endPoint x: 268, endPoint y: 233, distance: 51.8
click at [362, 215] on form "Parcel # * 27-03-32-302-040.000-024" at bounding box center [639, 222] width 846 height 37
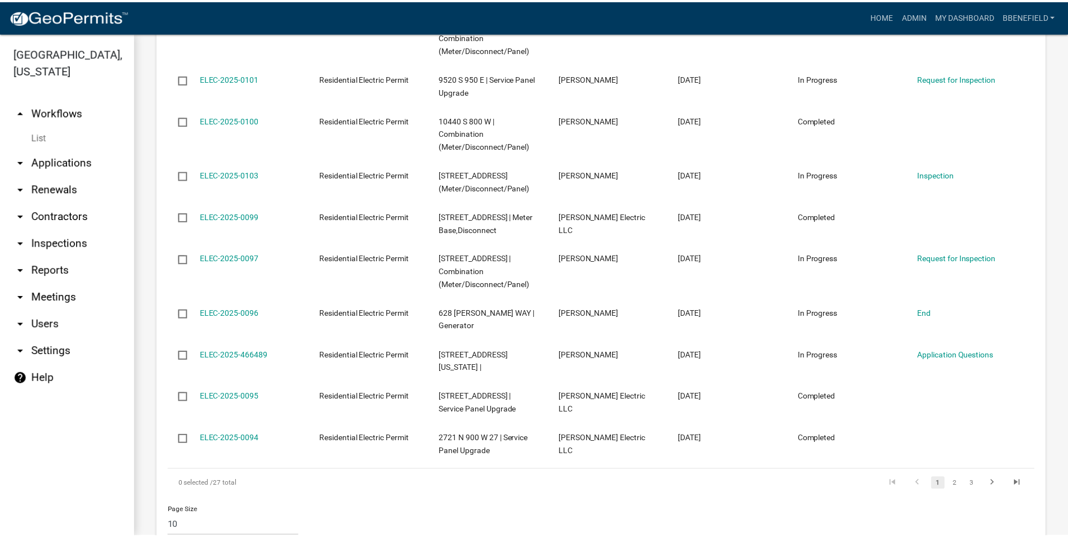
scroll to position [1130, 0]
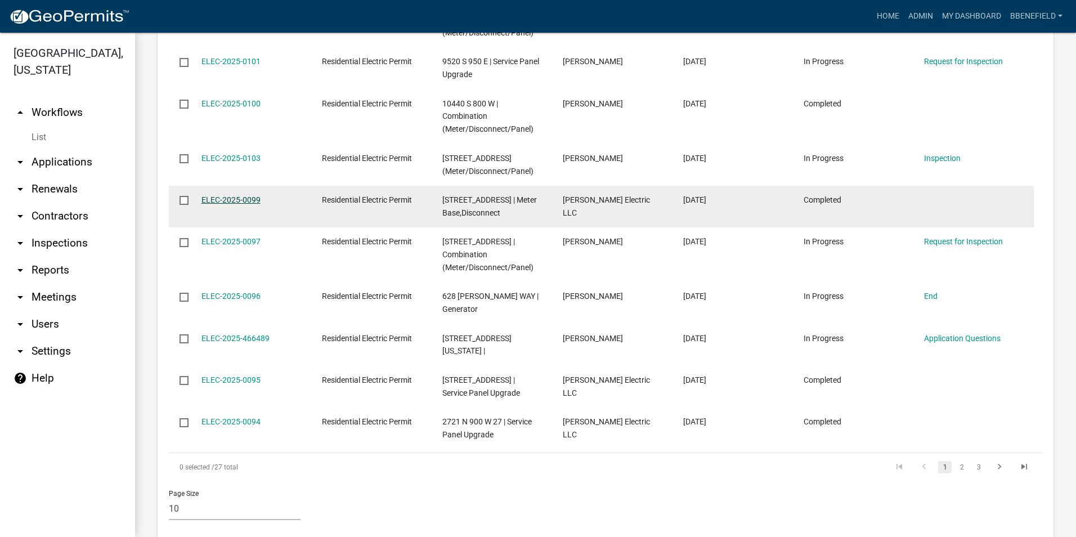
click at [235, 197] on link "ELEC-2025-0099" at bounding box center [230, 199] width 59 height 9
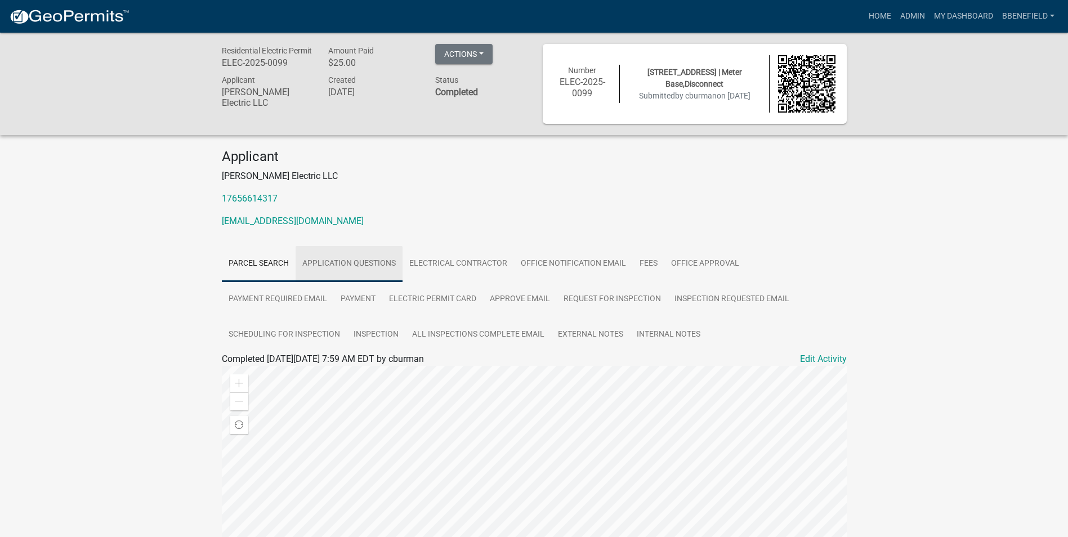
click at [348, 266] on link "Application Questions" at bounding box center [348, 264] width 107 height 36
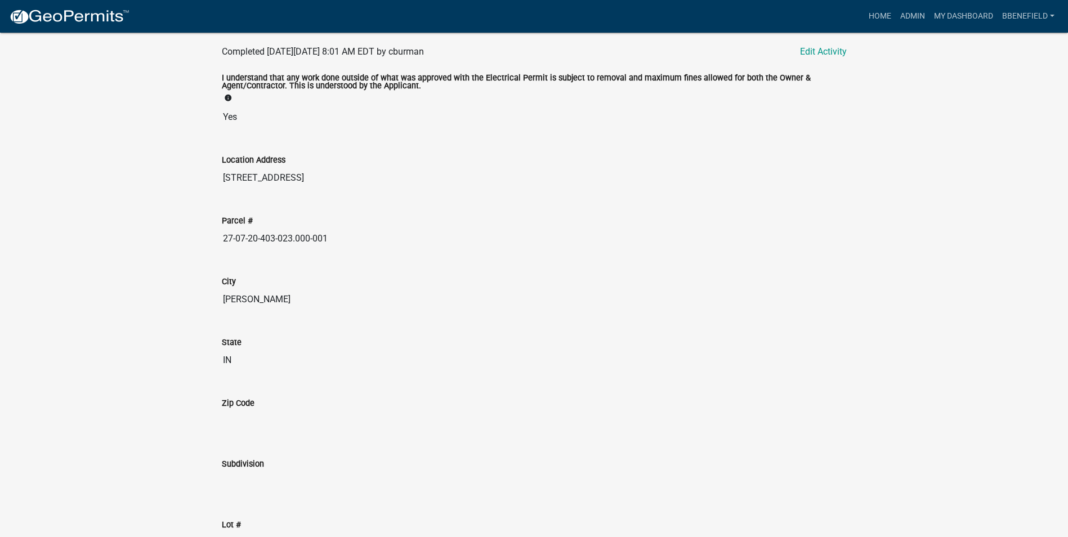
scroll to position [142, 0]
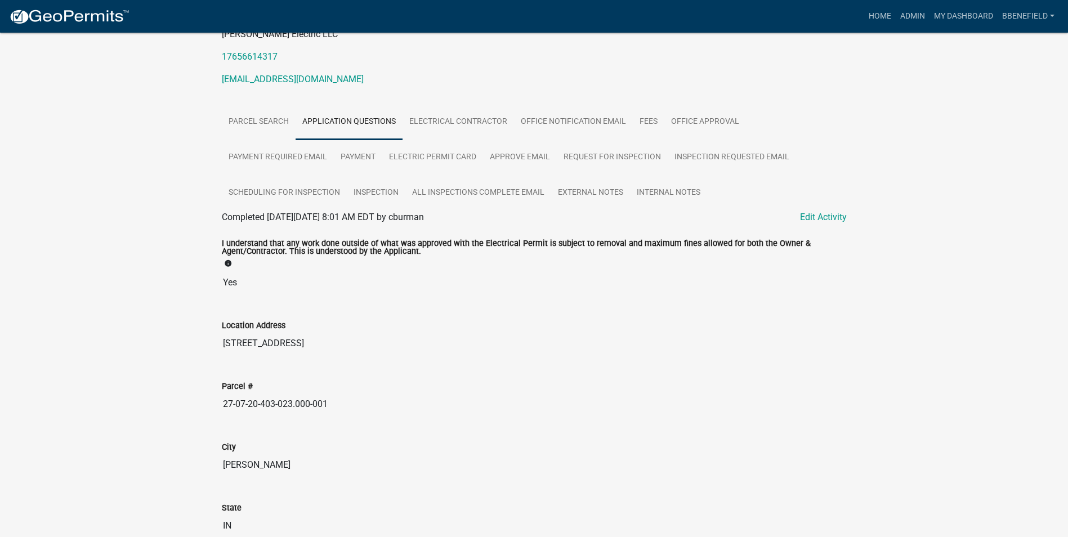
drag, startPoint x: 219, startPoint y: 409, endPoint x: 339, endPoint y: 398, distance: 120.3
click at [339, 398] on input "27-07-20-403-023.000-001" at bounding box center [534, 404] width 625 height 23
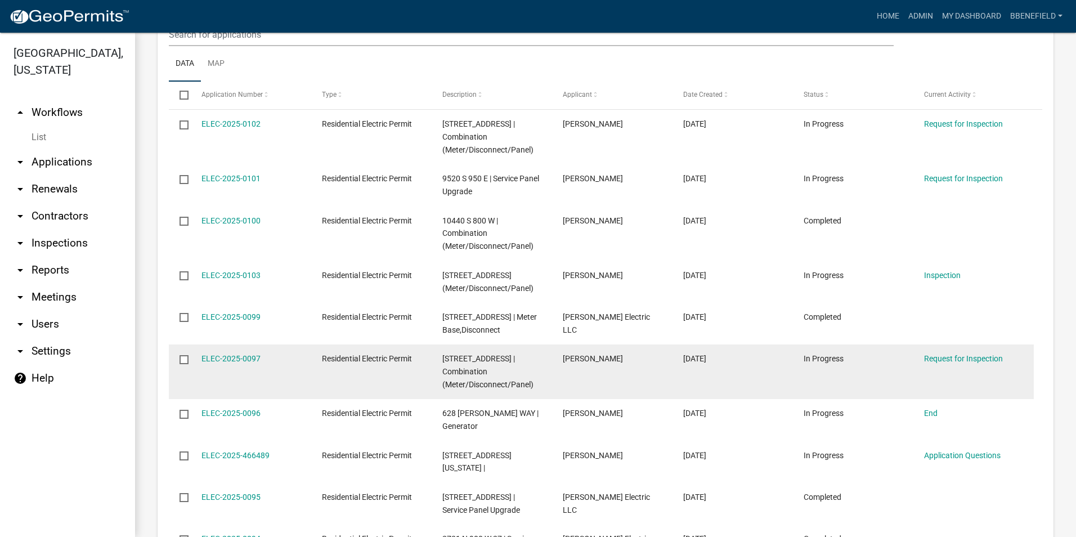
scroll to position [1069, 0]
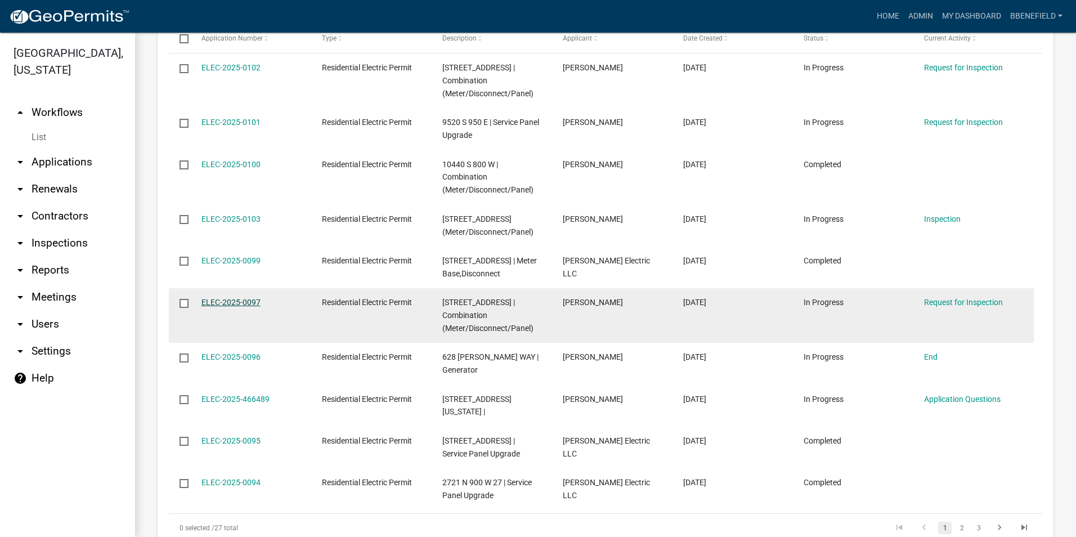
click at [222, 303] on link "ELEC-2025-0097" at bounding box center [230, 302] width 59 height 9
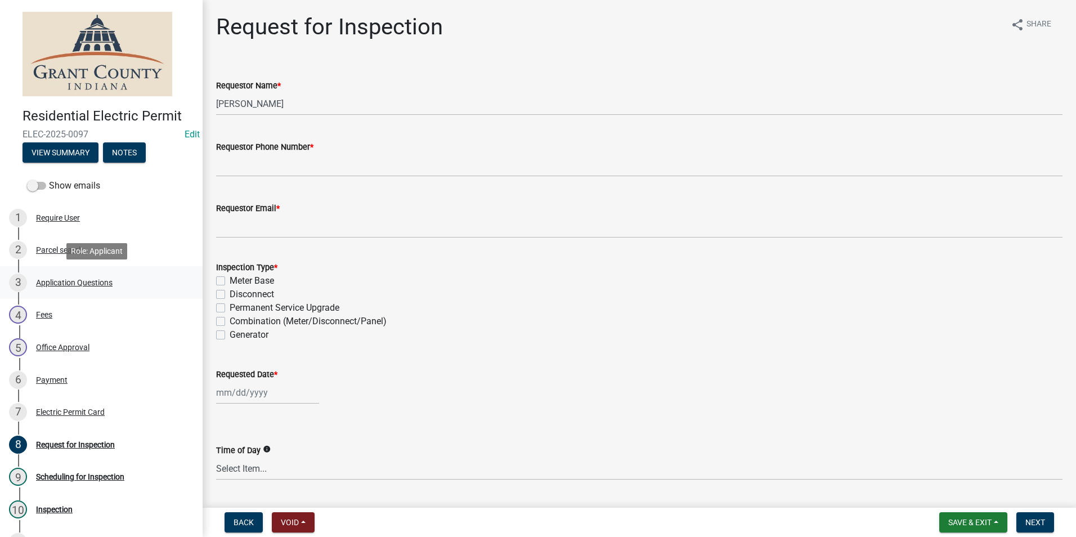
click at [64, 279] on div "Application Questions" at bounding box center [74, 283] width 77 height 8
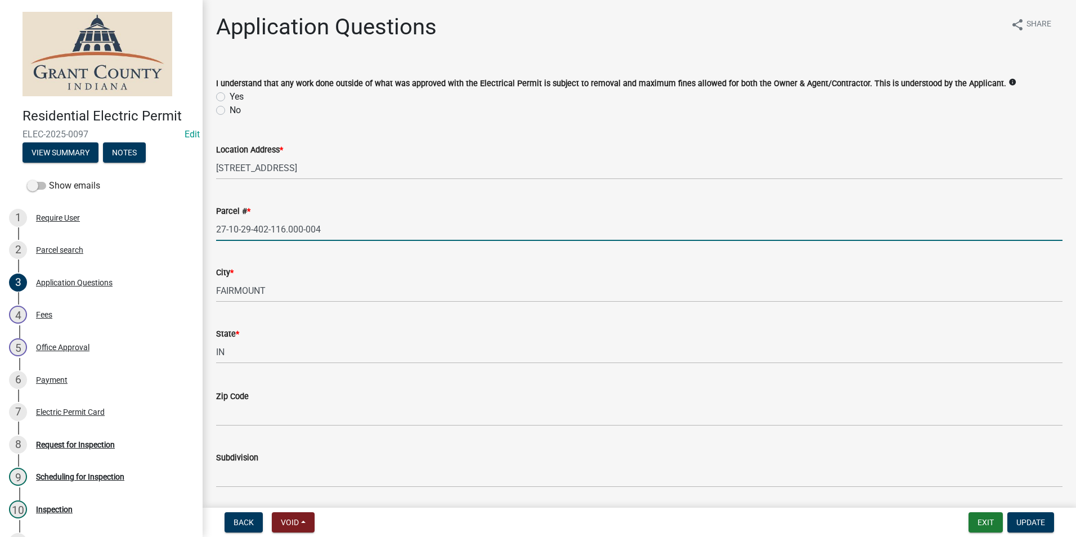
drag, startPoint x: 216, startPoint y: 231, endPoint x: 273, endPoint y: 259, distance: 63.4
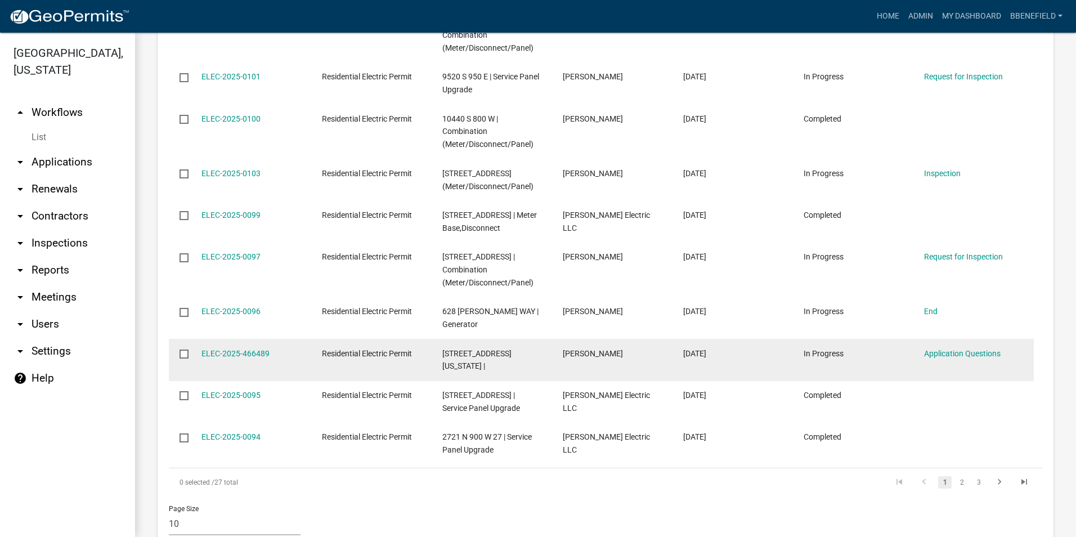
scroll to position [1130, 0]
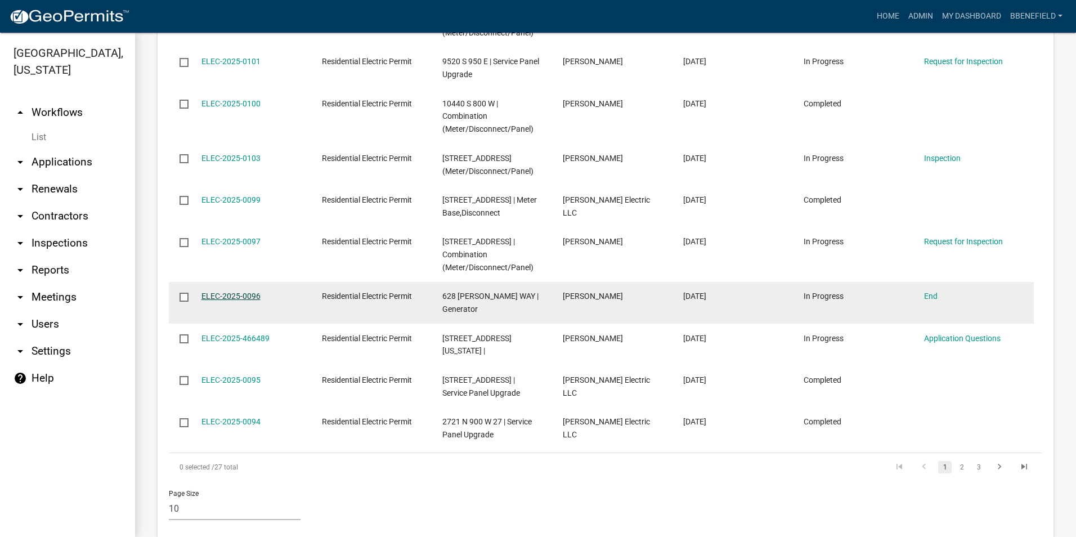
click at [235, 294] on link "ELEC-2025-0096" at bounding box center [230, 296] width 59 height 9
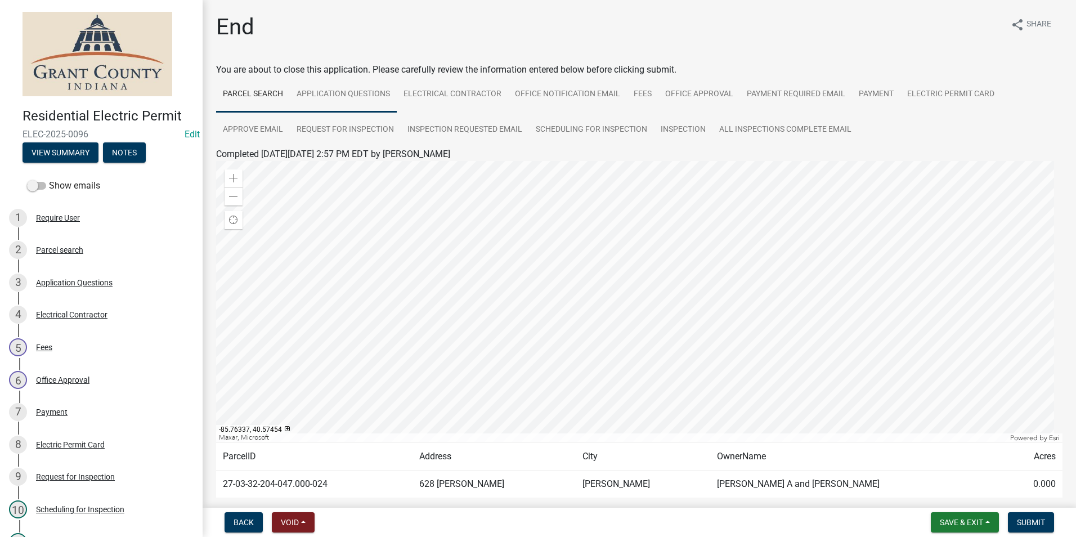
click at [326, 95] on link "Application Questions" at bounding box center [343, 95] width 107 height 36
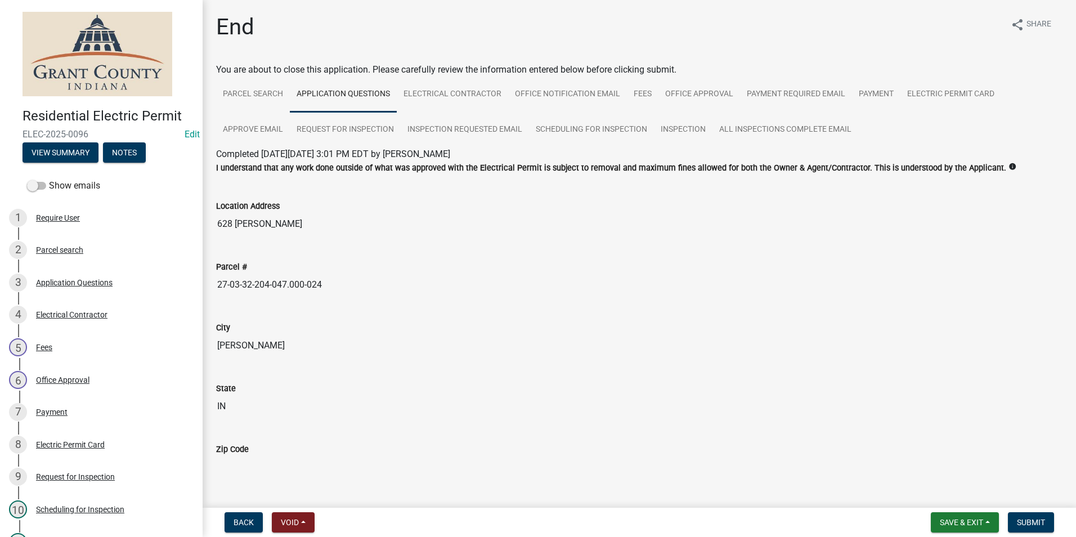
drag, startPoint x: 220, startPoint y: 283, endPoint x: 307, endPoint y: 265, distance: 89.0
click at [307, 265] on div "Parcel # 27-03-32-204-047.000-024" at bounding box center [639, 270] width 846 height 52
drag, startPoint x: 307, startPoint y: 265, endPoint x: 328, endPoint y: 310, distance: 49.4
click at [328, 310] on div "City SWEETSER" at bounding box center [639, 331] width 846 height 52
drag, startPoint x: 222, startPoint y: 284, endPoint x: 272, endPoint y: 280, distance: 50.2
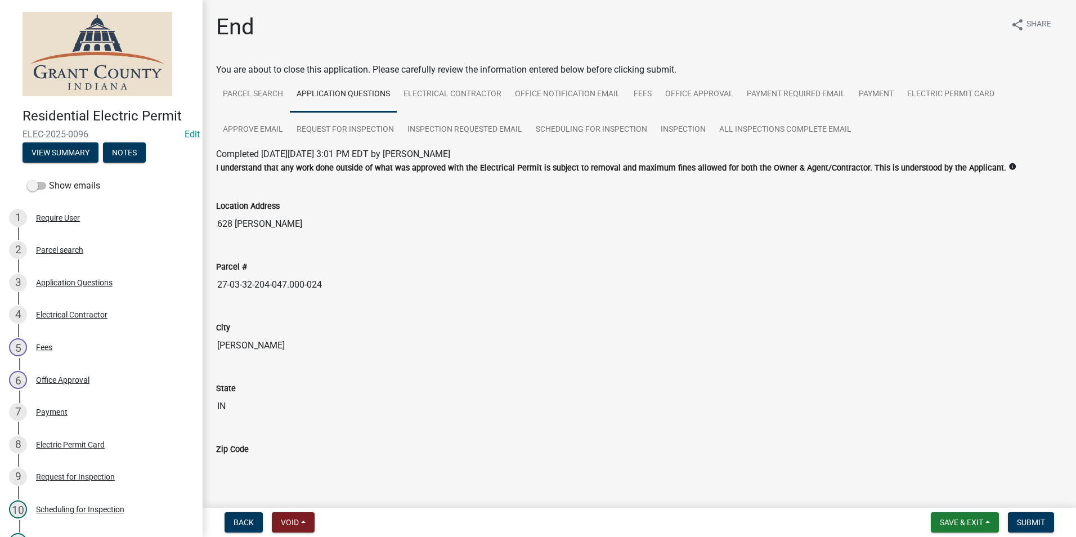
click at [272, 280] on input "27-03-32-204-047.000-024" at bounding box center [639, 285] width 846 height 23
drag, startPoint x: 272, startPoint y: 280, endPoint x: 237, endPoint y: 324, distance: 56.4
click at [237, 324] on div "City SWEETSER" at bounding box center [639, 331] width 846 height 52
drag, startPoint x: 237, startPoint y: 324, endPoint x: 326, endPoint y: 293, distance: 94.9
click at [326, 293] on div "Parcel # 27-03-32-204-047.000-024" at bounding box center [639, 274] width 863 height 61
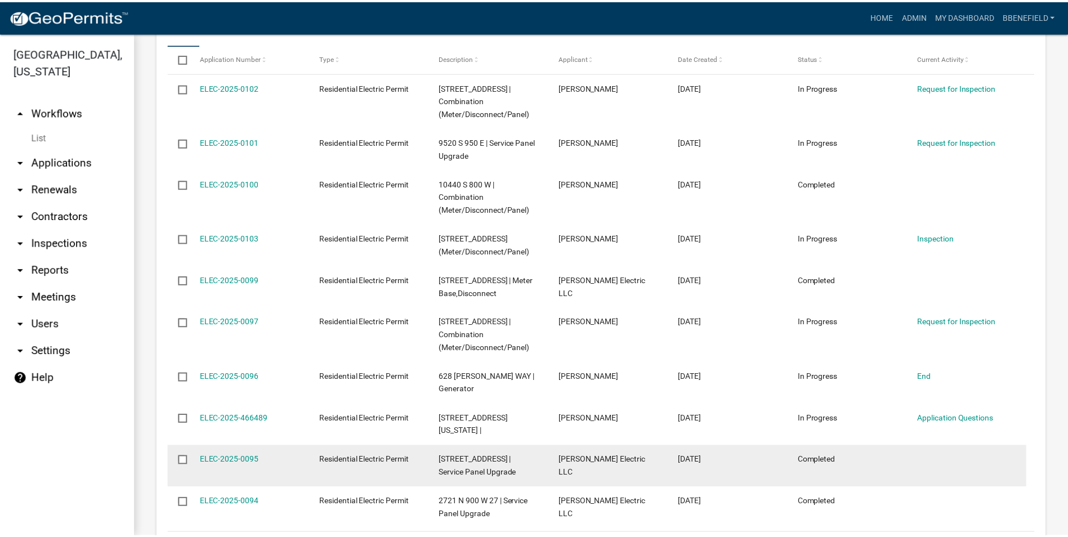
scroll to position [1069, 0]
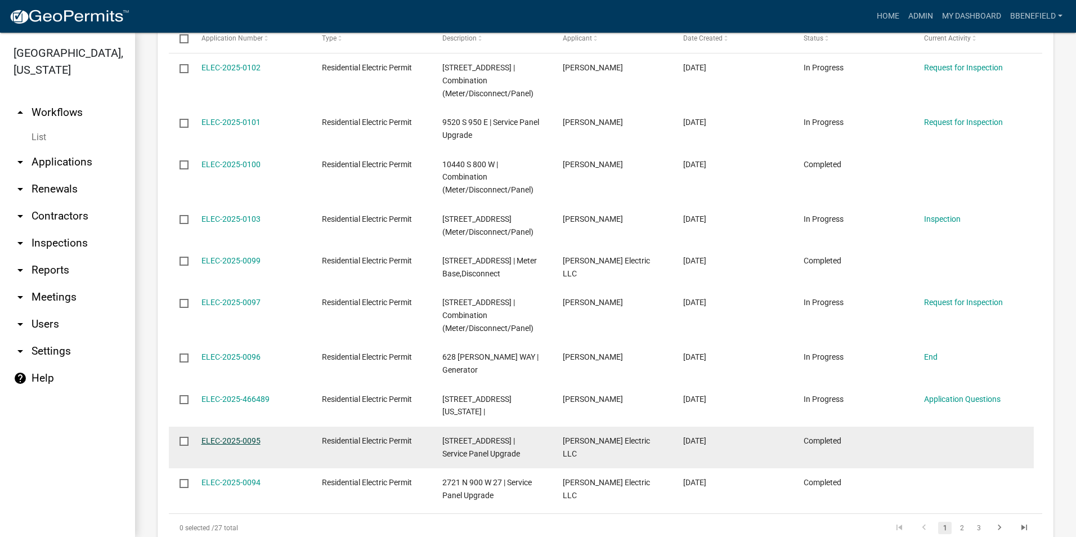
click at [217, 436] on link "ELEC-2025-0095" at bounding box center [230, 440] width 59 height 9
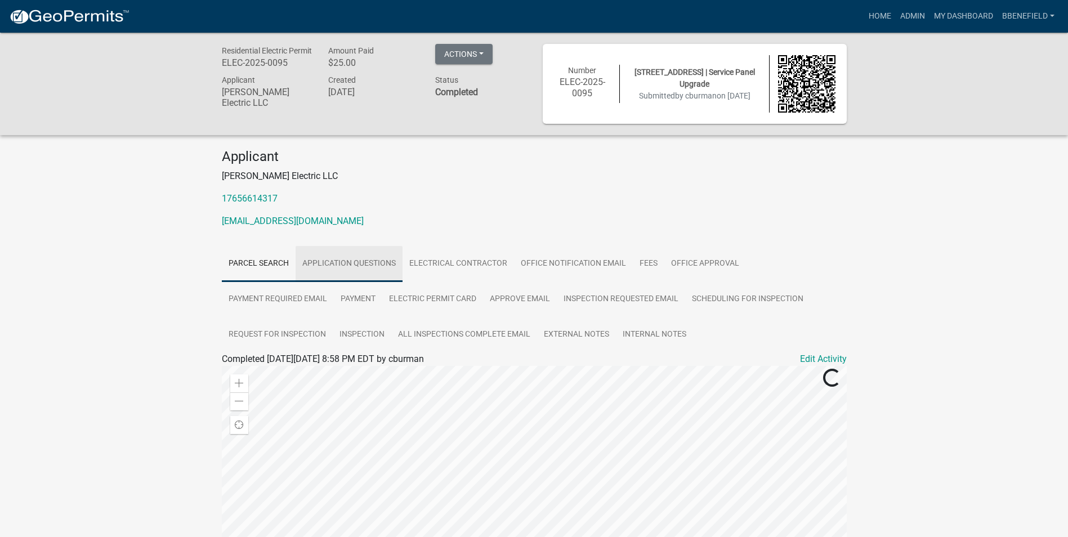
click at [347, 266] on link "Application Questions" at bounding box center [348, 264] width 107 height 36
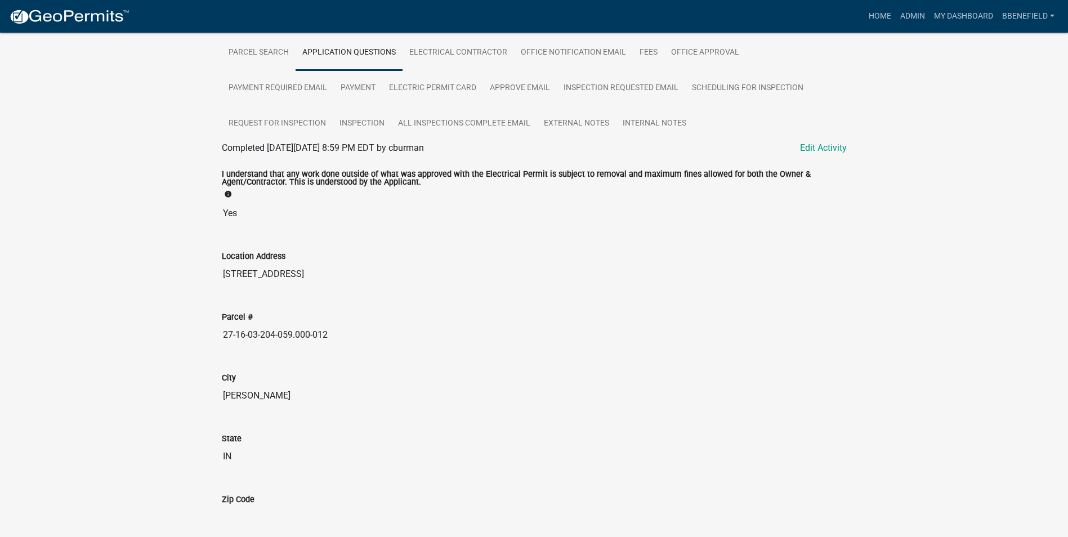
scroll to position [225, 0]
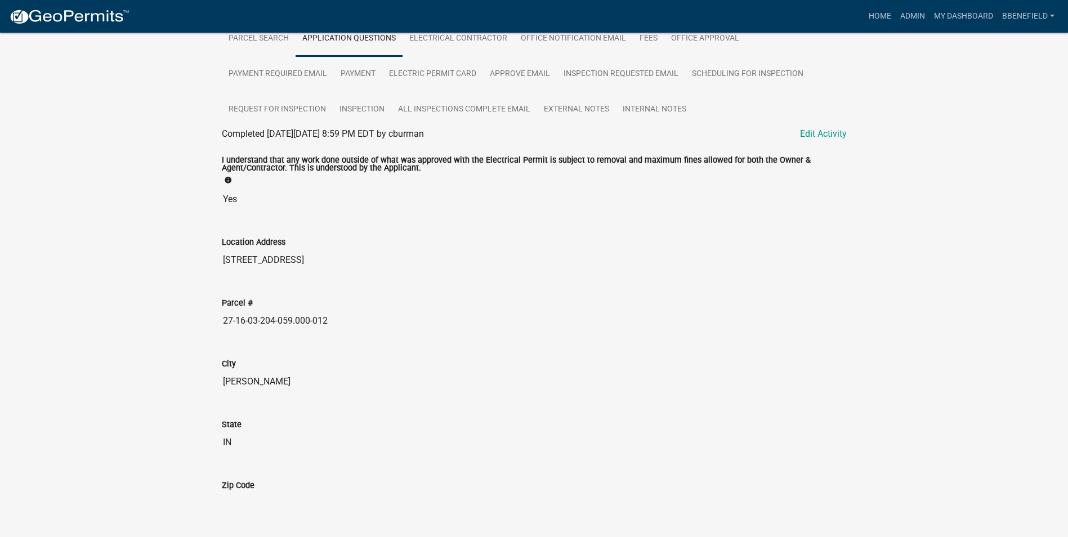
drag, startPoint x: 223, startPoint y: 323, endPoint x: 350, endPoint y: 310, distance: 127.3
click at [350, 310] on div "Parcel # 27-16-03-204-059.000-012" at bounding box center [534, 306] width 625 height 52
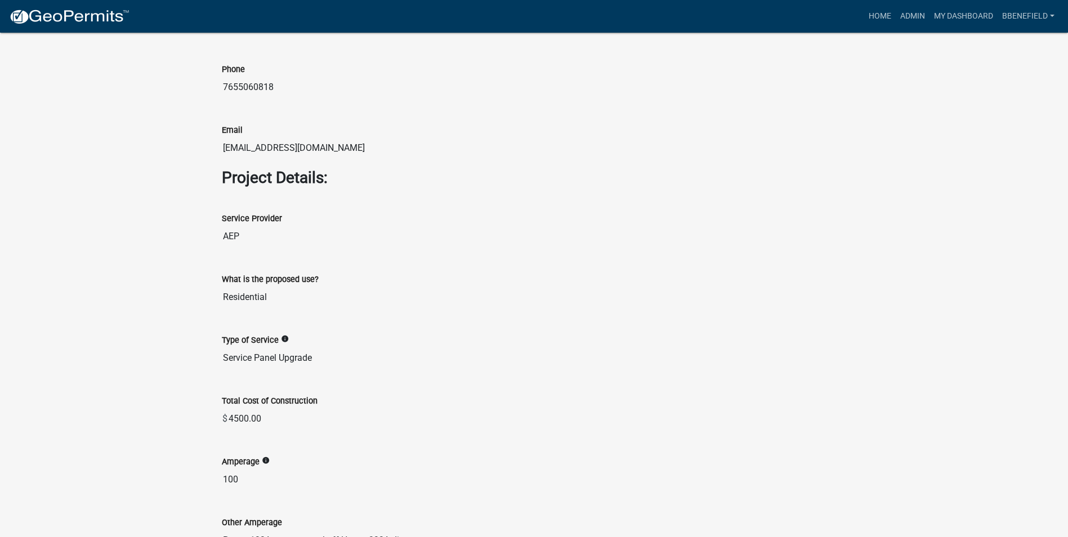
scroll to position [1182, 0]
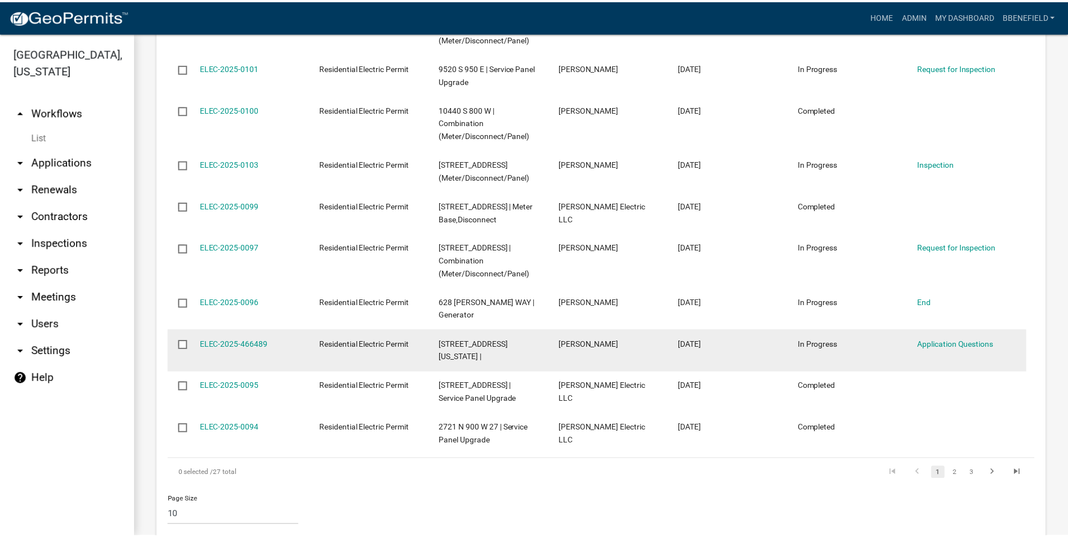
scroll to position [1126, 0]
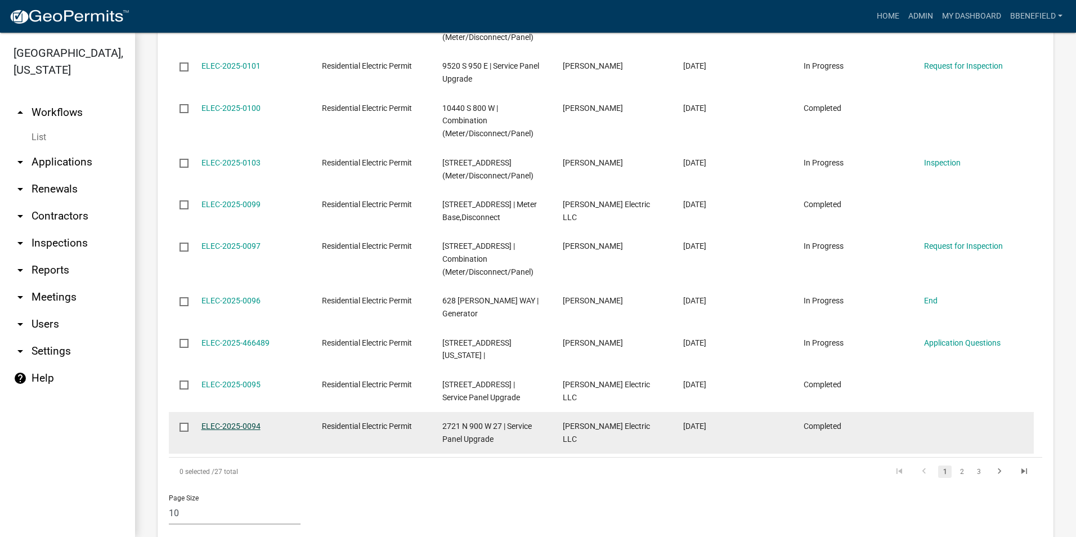
click at [234, 422] on link "ELEC-2025-0094" at bounding box center [230, 426] width 59 height 9
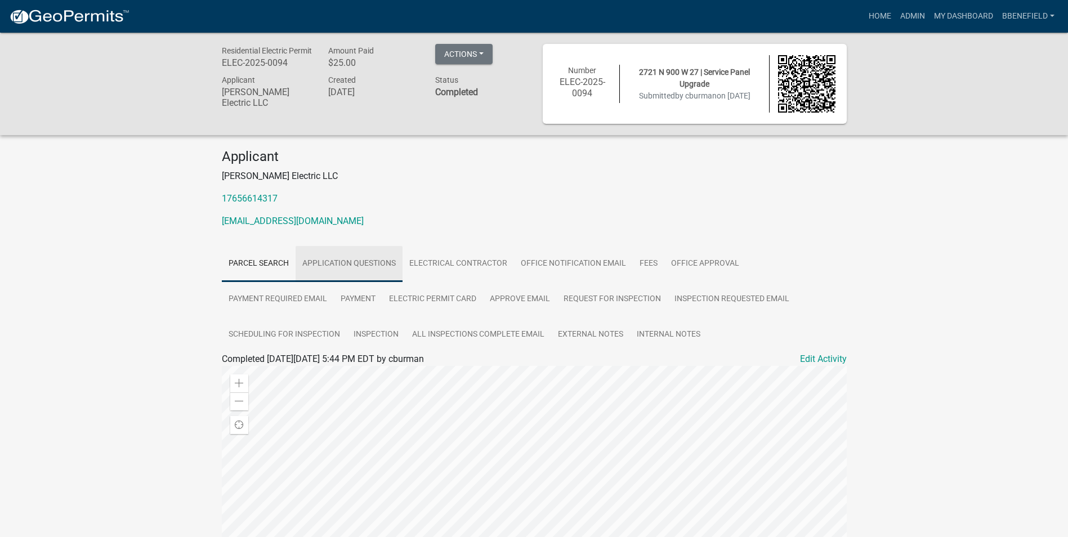
click at [350, 266] on link "Application Questions" at bounding box center [348, 264] width 107 height 36
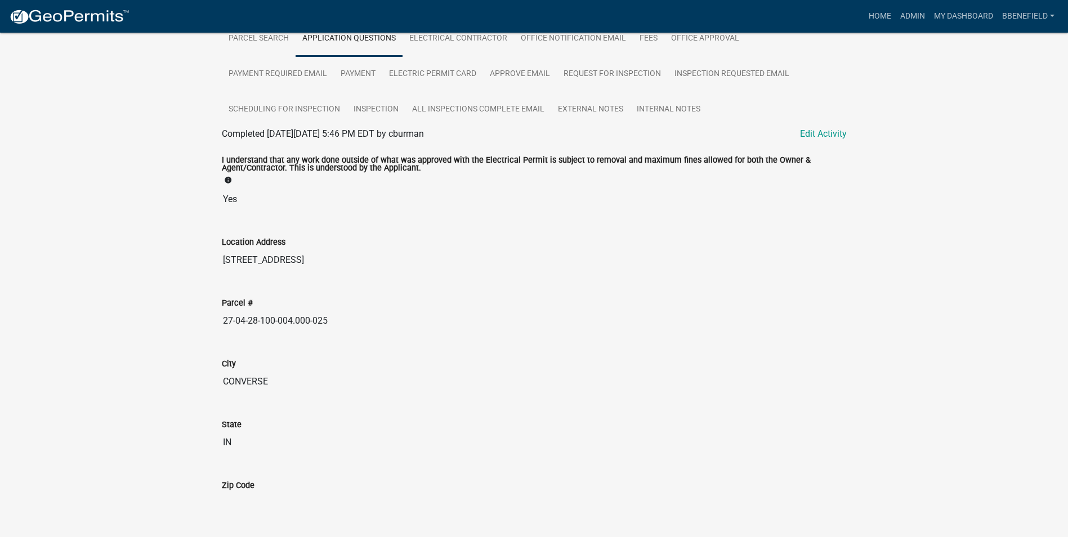
scroll to position [281, 0]
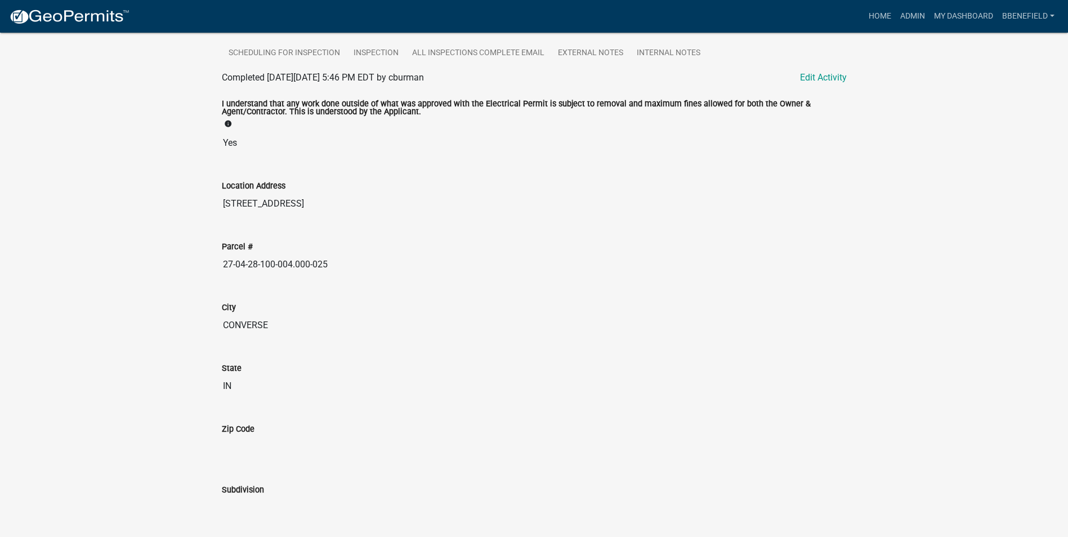
drag, startPoint x: 219, startPoint y: 267, endPoint x: 383, endPoint y: 255, distance: 164.2
click at [383, 255] on div "Parcel # 27-04-28-100-004.000-025" at bounding box center [534, 254] width 642 height 61
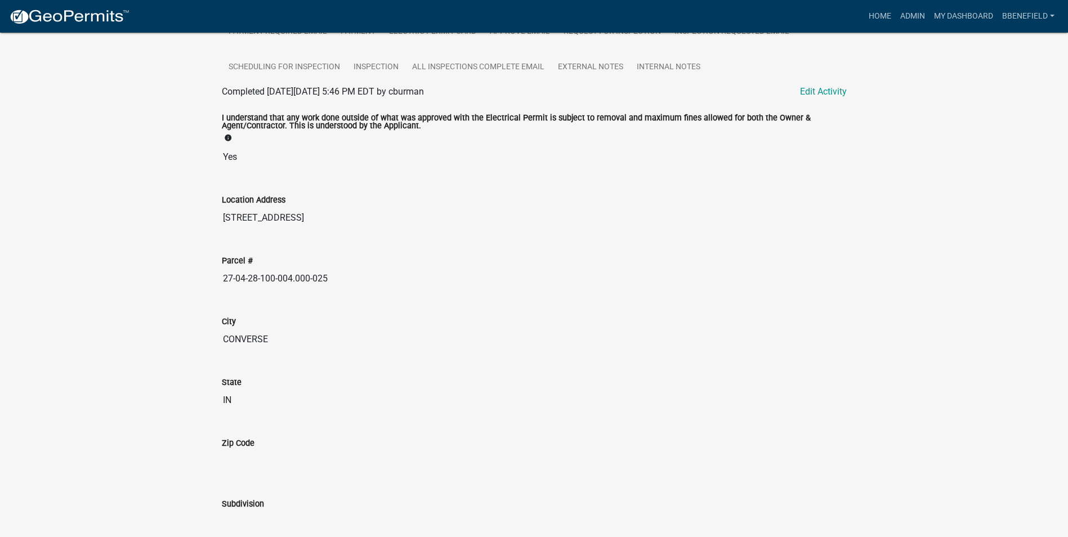
scroll to position [232, 0]
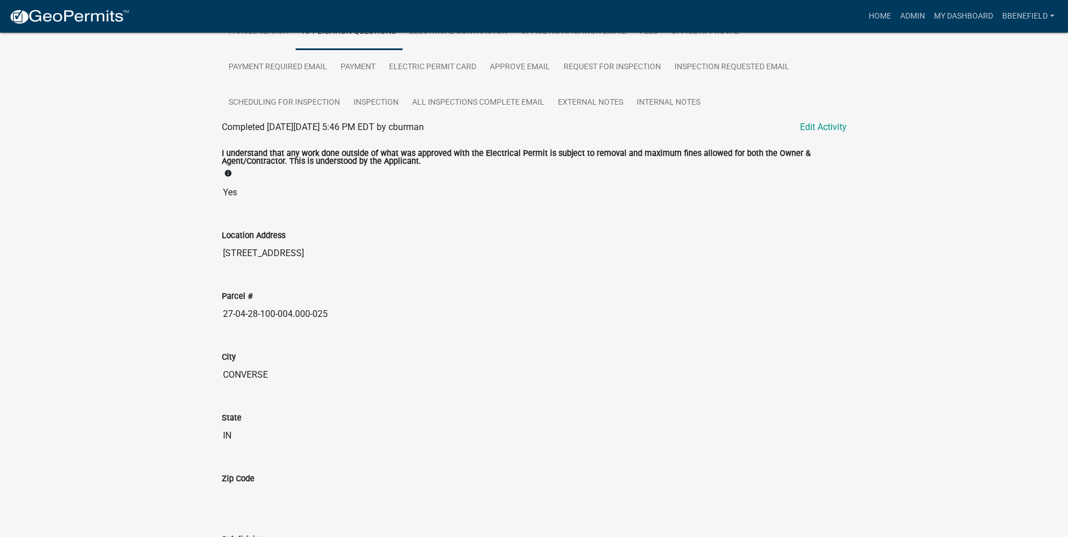
drag, startPoint x: 305, startPoint y: 347, endPoint x: 284, endPoint y: 337, distance: 23.4
click at [301, 347] on div "City CONVERSE" at bounding box center [534, 360] width 625 height 52
drag, startPoint x: 225, startPoint y: 316, endPoint x: 402, endPoint y: 284, distance: 180.7
click at [402, 284] on div "Parcel # 27-04-28-100-004.000-025" at bounding box center [534, 300] width 625 height 52
drag, startPoint x: 368, startPoint y: 353, endPoint x: 361, endPoint y: 328, distance: 26.2
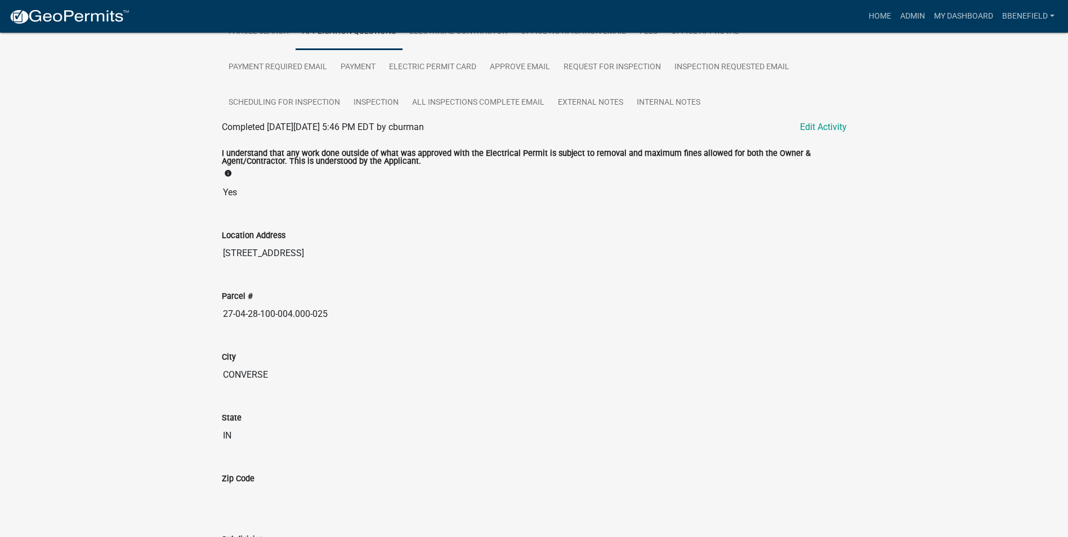
click at [364, 337] on div "City CONVERSE" at bounding box center [534, 360] width 625 height 52
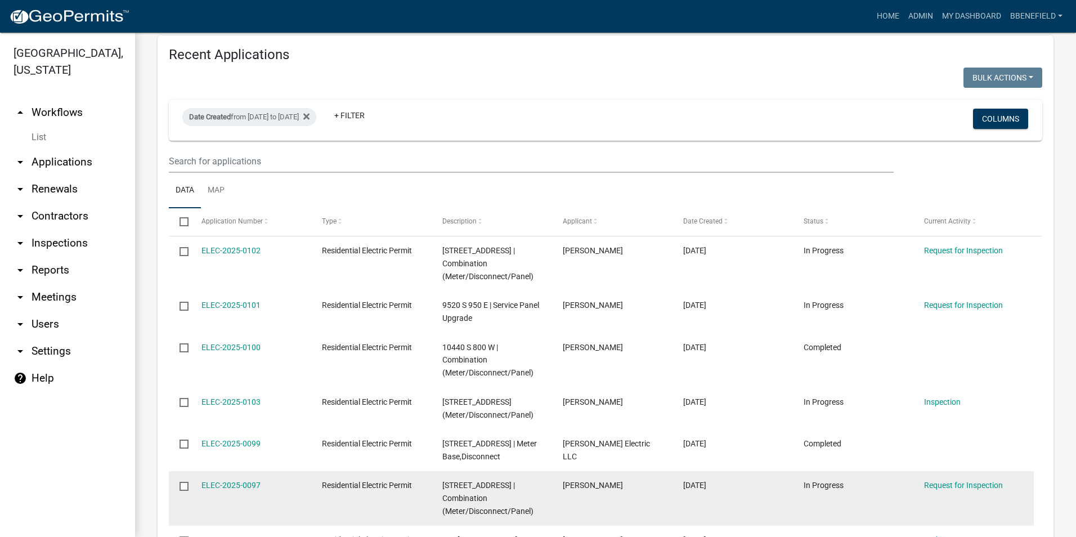
scroll to position [1126, 0]
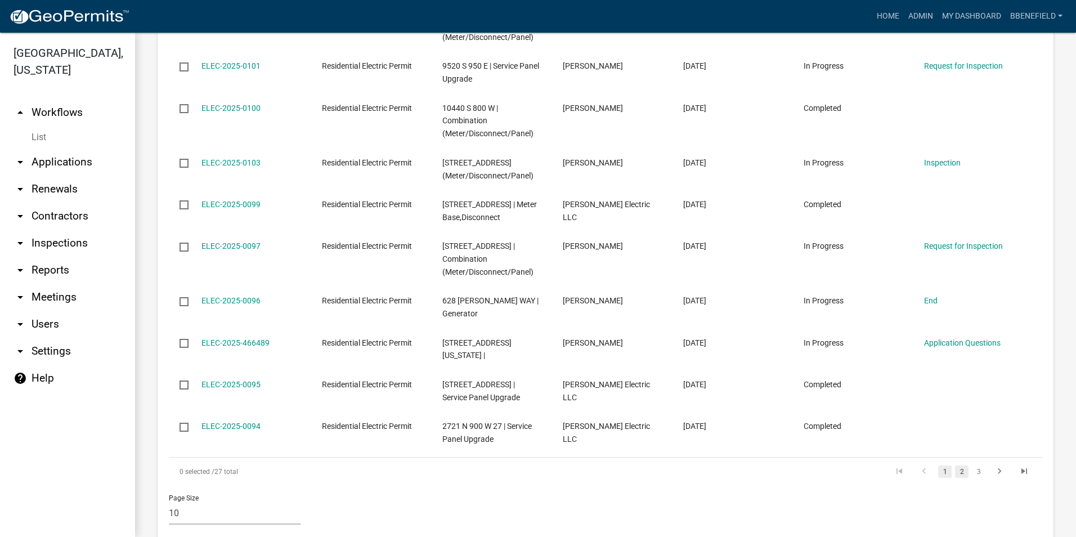
click at [955, 465] on link "2" at bounding box center [962, 471] width 14 height 12
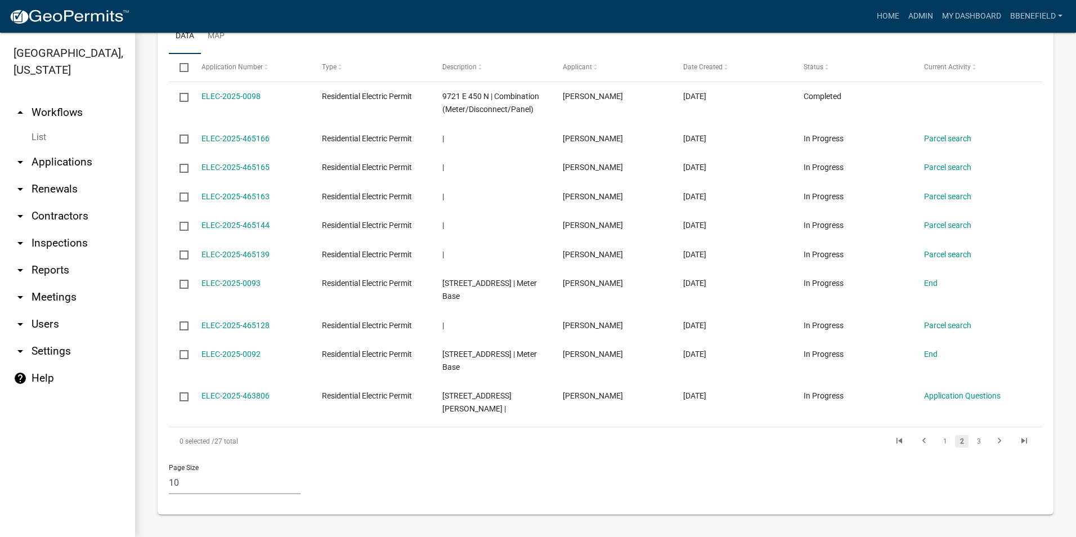
scroll to position [1002, 0]
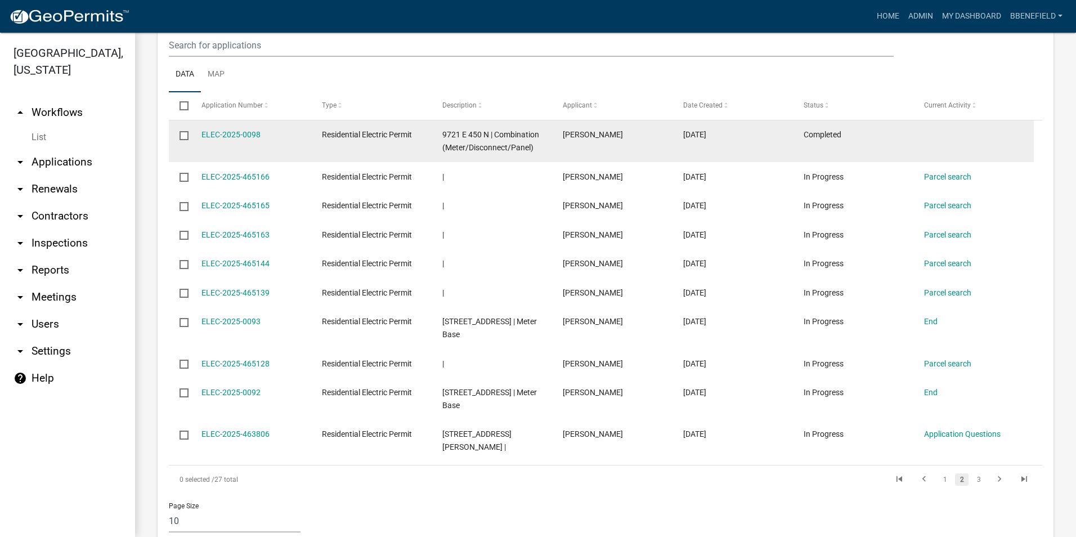
click at [251, 140] on datatable-body-cell "ELEC-2025-0098" at bounding box center [250, 141] width 120 height 42
drag, startPoint x: 197, startPoint y: 121, endPoint x: 276, endPoint y: 126, distance: 78.9
click at [276, 126] on datatable-body-cell "ELEC-2025-0098" at bounding box center [250, 141] width 120 height 42
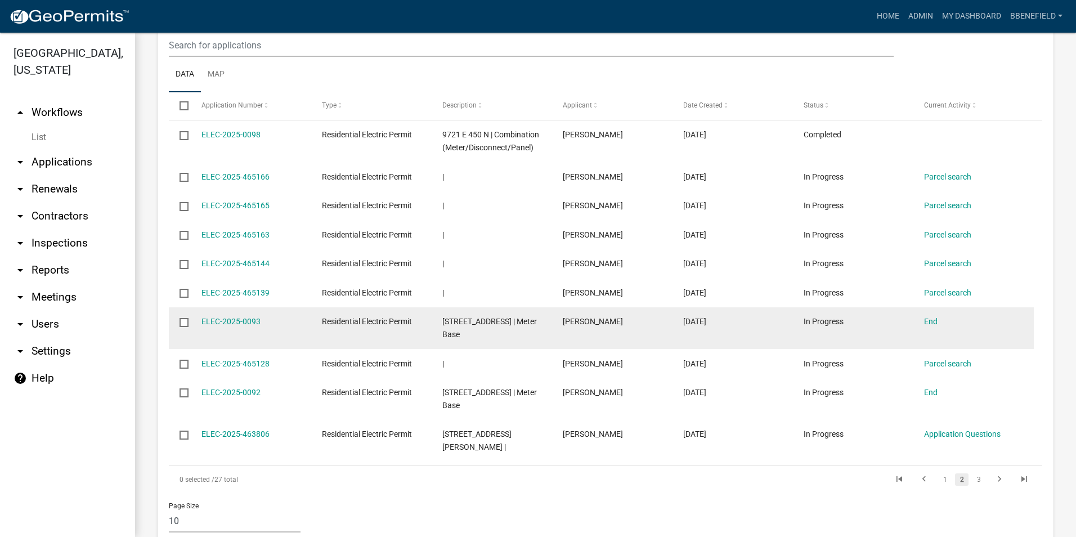
drag, startPoint x: 199, startPoint y: 306, endPoint x: 281, endPoint y: 315, distance: 82.7
click at [281, 315] on datatable-body-cell "ELEC-2025-0093" at bounding box center [250, 328] width 120 height 42
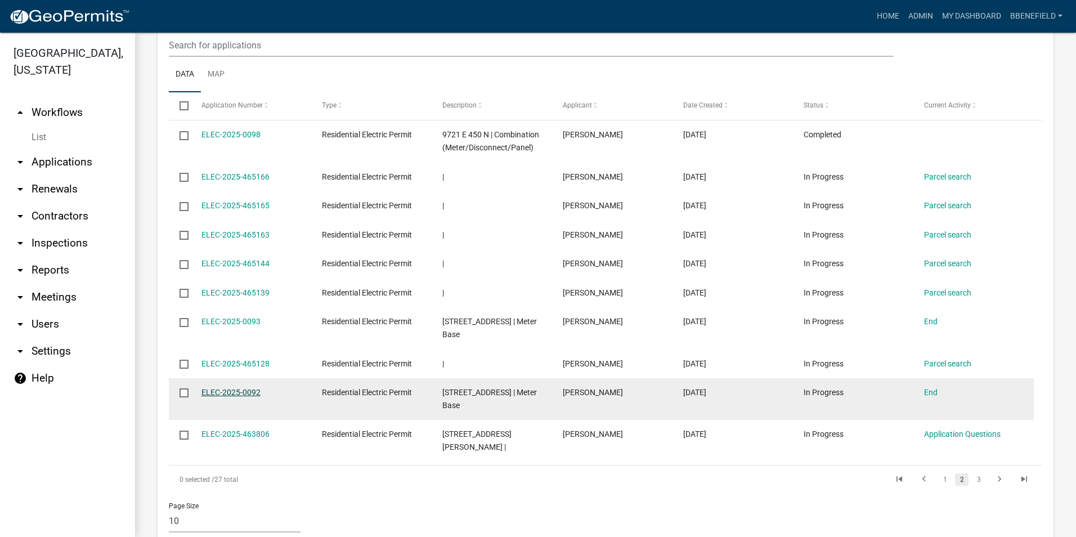
drag, startPoint x: 195, startPoint y: 378, endPoint x: 256, endPoint y: 384, distance: 61.0
click at [256, 384] on datatable-body-cell "ELEC-2025-0092" at bounding box center [250, 399] width 120 height 42
drag, startPoint x: 256, startPoint y: 384, endPoint x: 271, endPoint y: 380, distance: 15.6
click at [271, 386] on div "ELEC-2025-0092" at bounding box center [250, 392] width 99 height 13
drag, startPoint x: 197, startPoint y: 377, endPoint x: 277, endPoint y: 385, distance: 80.4
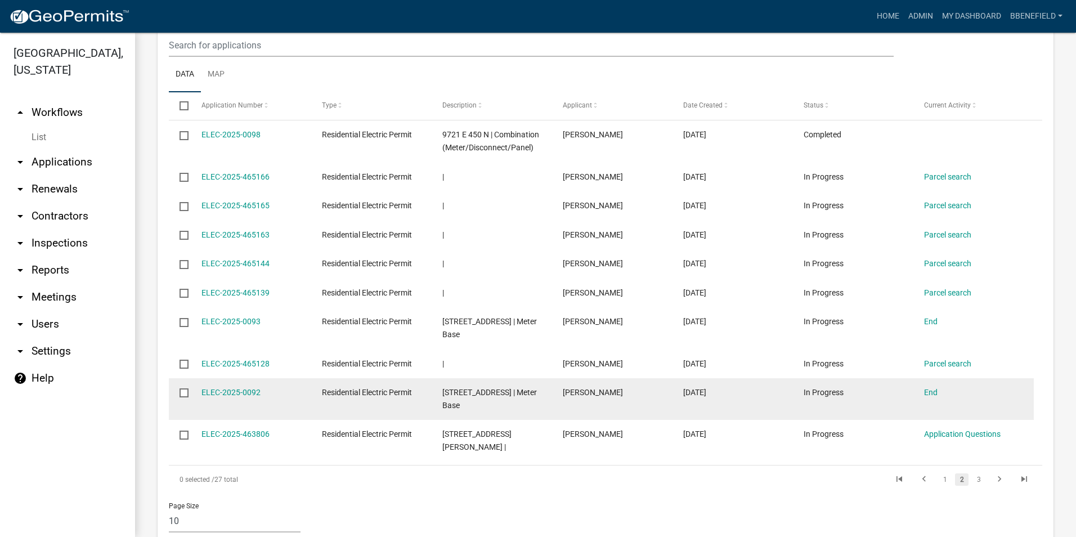
click at [277, 385] on datatable-body-cell "ELEC-2025-0092" at bounding box center [250, 399] width 120 height 42
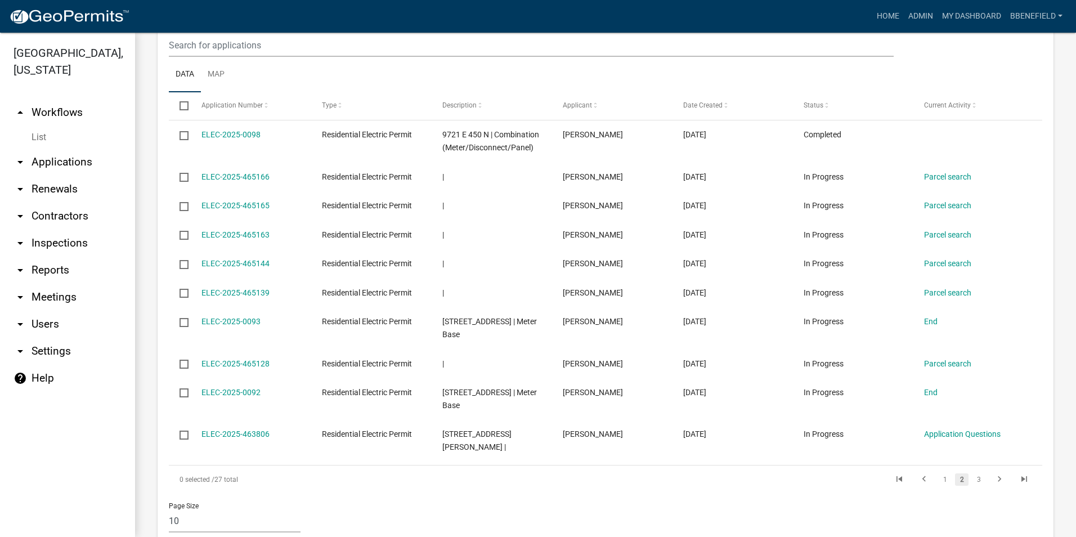
click at [102, 404] on ul "arrow_drop_up Workflows List arrow_drop_down Applications Search by Parcel Sear…" at bounding box center [67, 313] width 135 height 447
click at [972, 473] on link "3" at bounding box center [979, 479] width 14 height 12
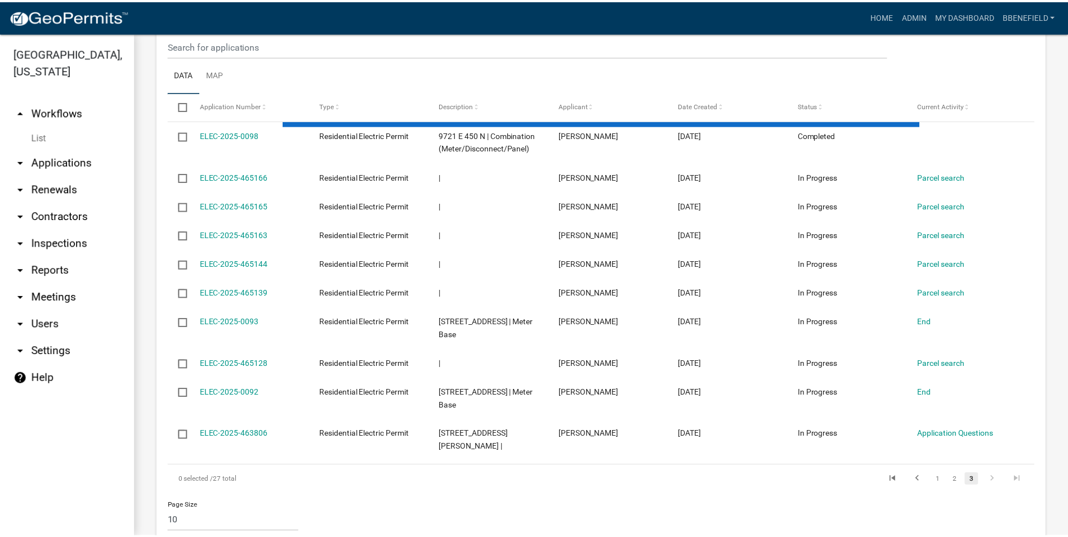
scroll to position [979, 0]
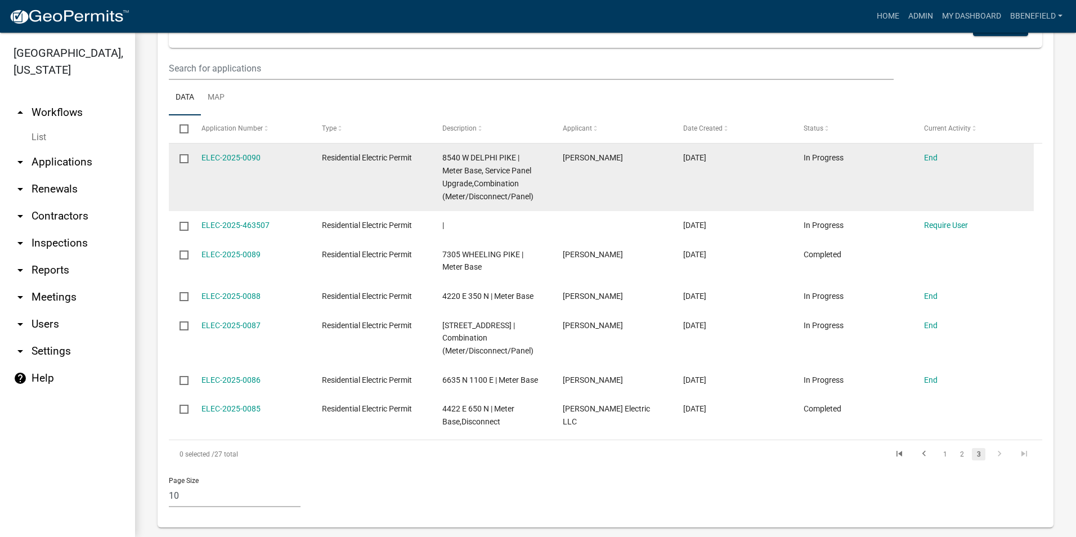
drag, startPoint x: 199, startPoint y: 141, endPoint x: 268, endPoint y: 159, distance: 71.5
click at [268, 159] on datatable-body-cell "ELEC-2025-0090" at bounding box center [250, 178] width 120 height 68
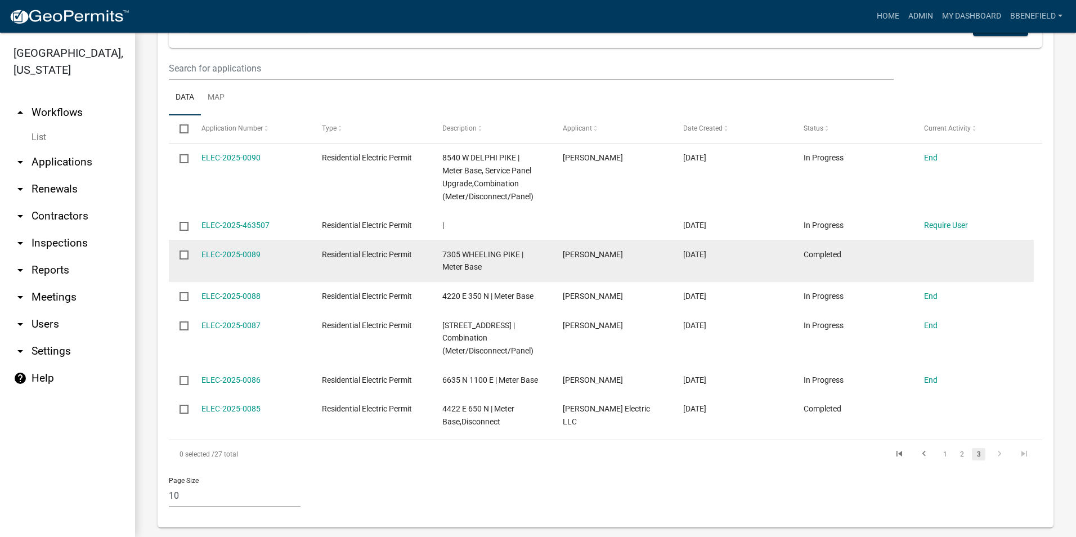
drag, startPoint x: 197, startPoint y: 240, endPoint x: 277, endPoint y: 248, distance: 80.3
click at [277, 248] on datatable-body-cell "ELEC-2025-0089" at bounding box center [250, 261] width 120 height 42
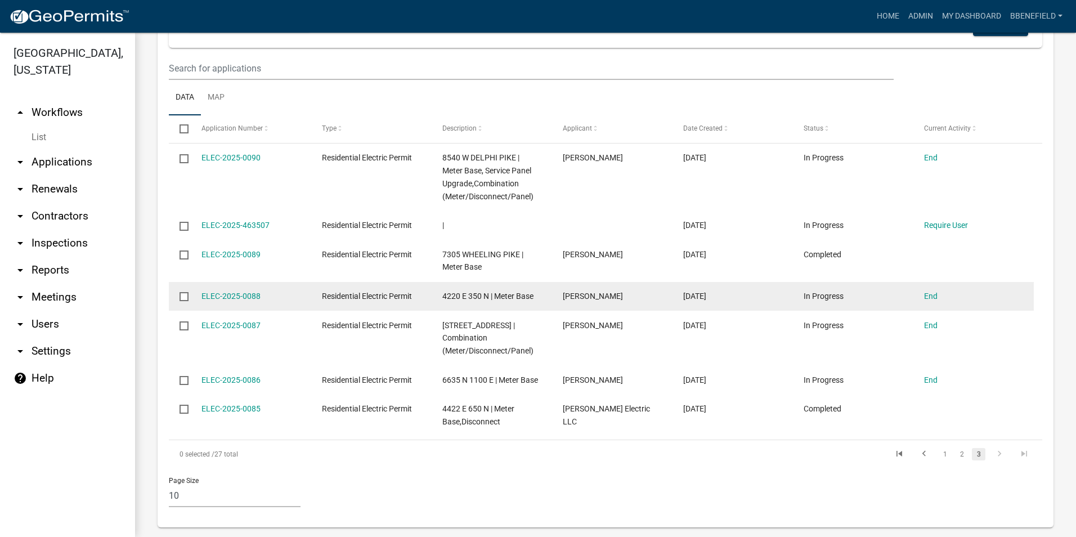
drag, startPoint x: 199, startPoint y: 281, endPoint x: 277, endPoint y: 286, distance: 77.8
click at [277, 286] on datatable-body-cell "ELEC-2025-0088" at bounding box center [250, 296] width 120 height 29
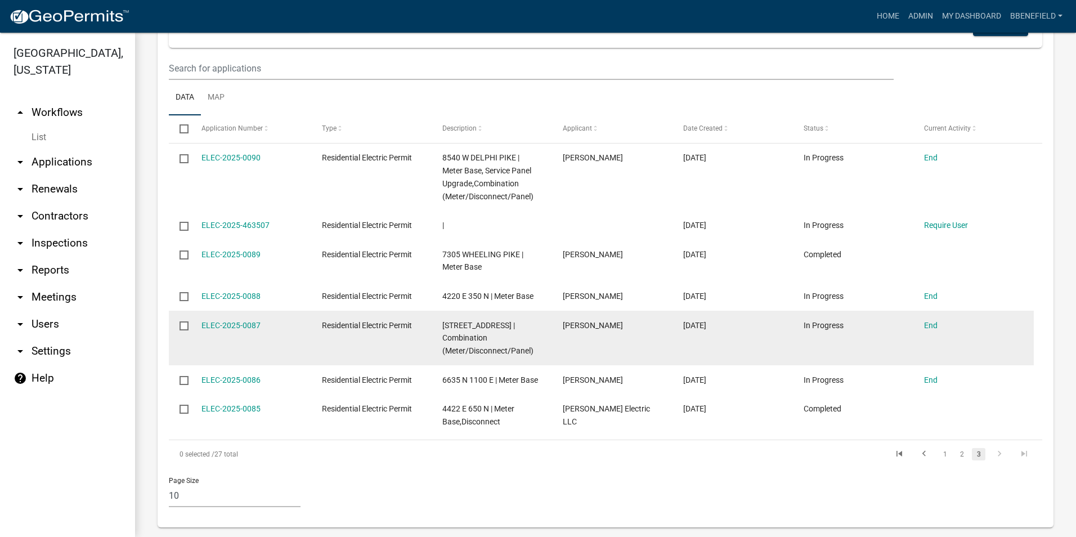
drag, startPoint x: 195, startPoint y: 311, endPoint x: 270, endPoint y: 321, distance: 75.5
click at [270, 321] on datatable-body-cell "ELEC-2025-0087" at bounding box center [250, 338] width 120 height 55
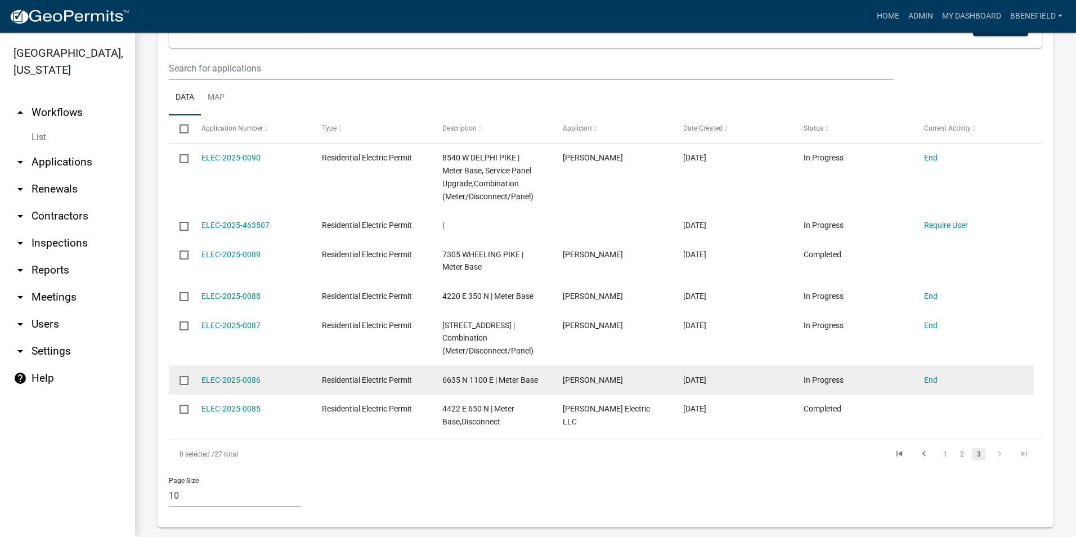
drag, startPoint x: 199, startPoint y: 361, endPoint x: 277, endPoint y: 361, distance: 78.2
click at [277, 365] on datatable-body-cell "ELEC-2025-0086" at bounding box center [250, 379] width 120 height 29
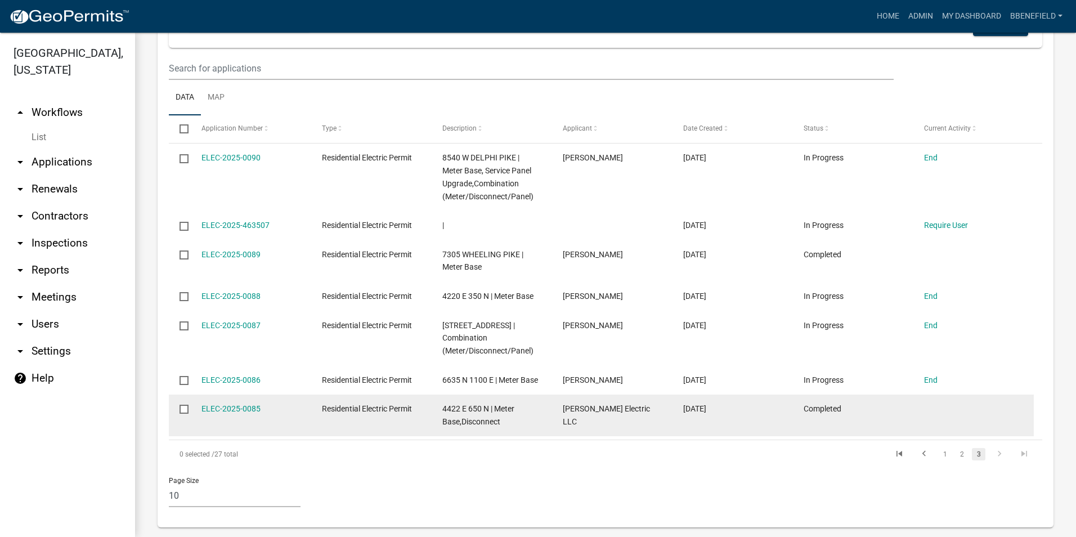
drag, startPoint x: 198, startPoint y: 394, endPoint x: 281, endPoint y: 398, distance: 82.8
click at [281, 398] on datatable-body-cell "ELEC-2025-0085" at bounding box center [250, 416] width 120 height 42
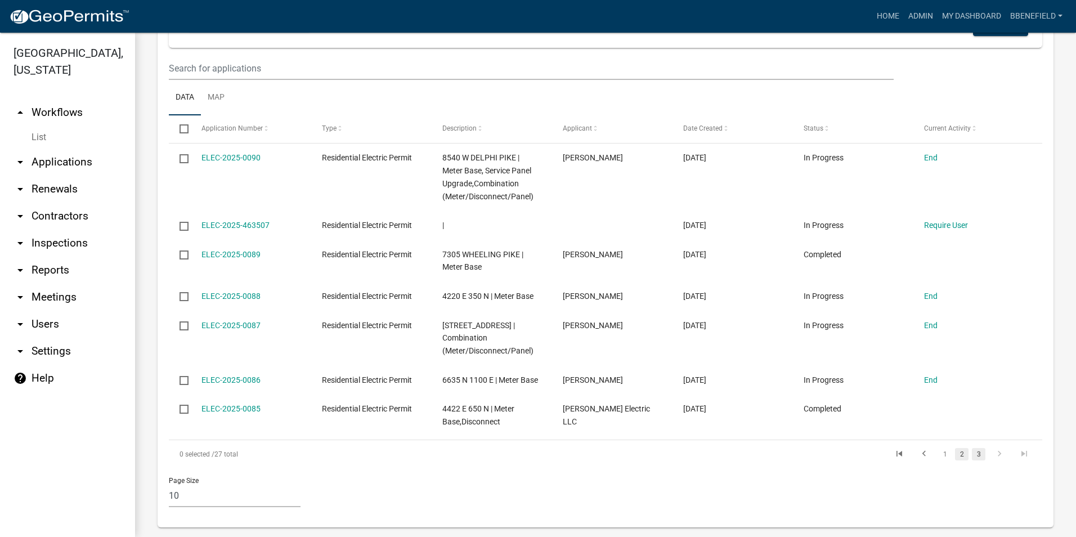
click at [955, 448] on link "2" at bounding box center [962, 454] width 14 height 12
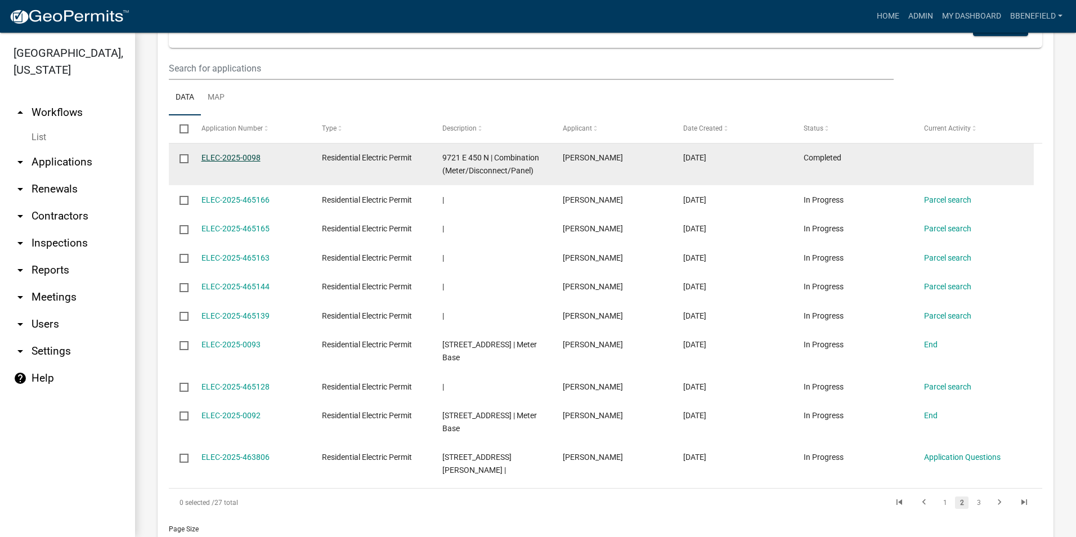
click at [245, 153] on link "ELEC-2025-0098" at bounding box center [230, 157] width 59 height 9
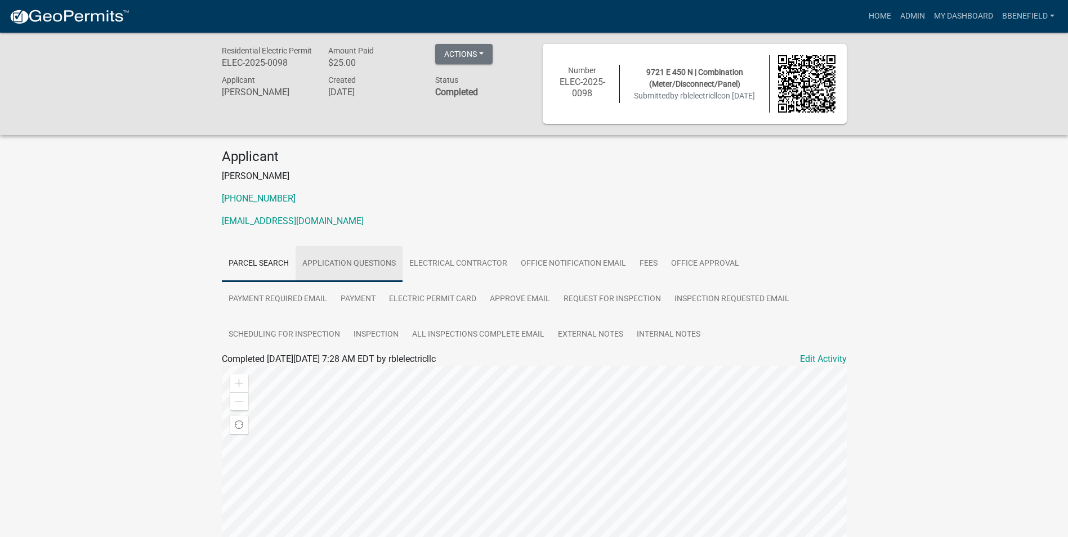
click at [366, 263] on link "Application Questions" at bounding box center [348, 264] width 107 height 36
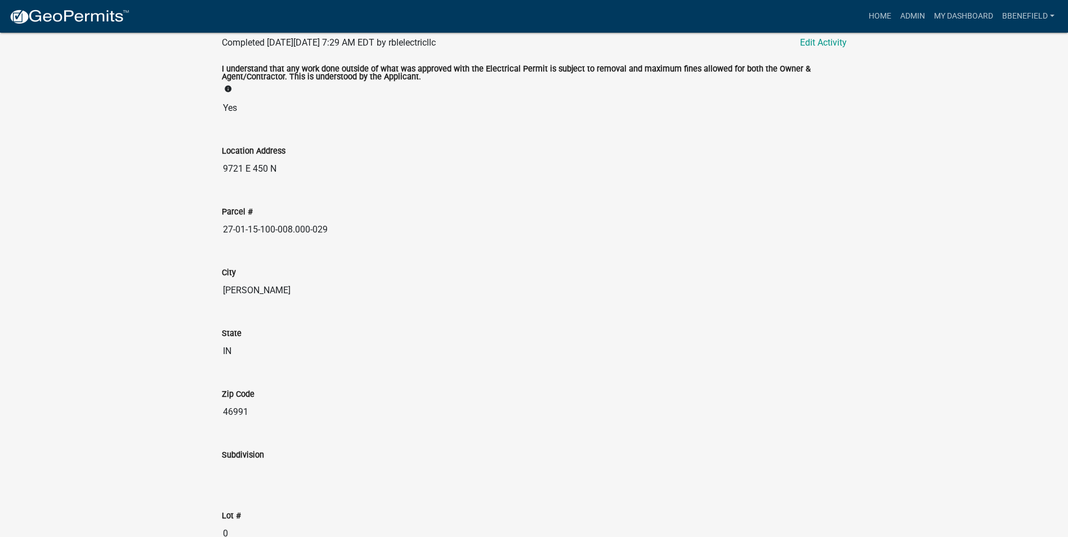
scroll to position [230, 0]
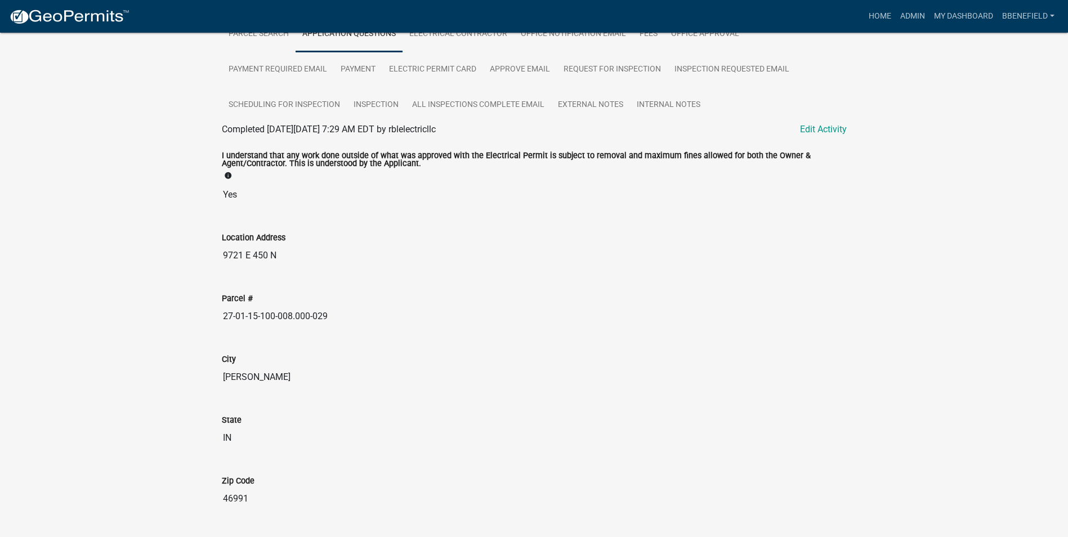
drag, startPoint x: 221, startPoint y: 314, endPoint x: 380, endPoint y: 318, distance: 159.3
click at [380, 318] on input "27-01-15-100-008.000-029" at bounding box center [534, 316] width 625 height 23
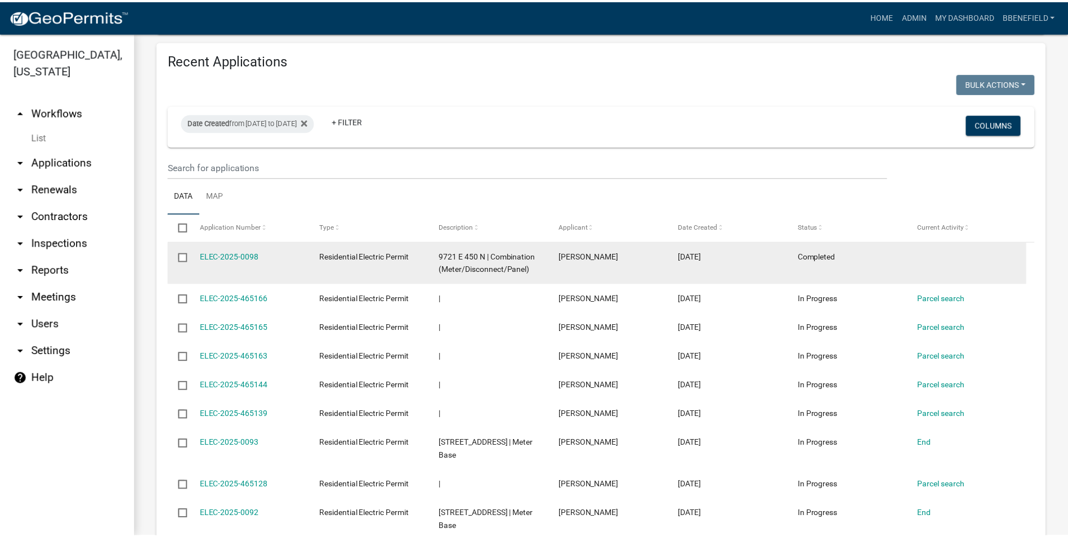
scroll to position [901, 0]
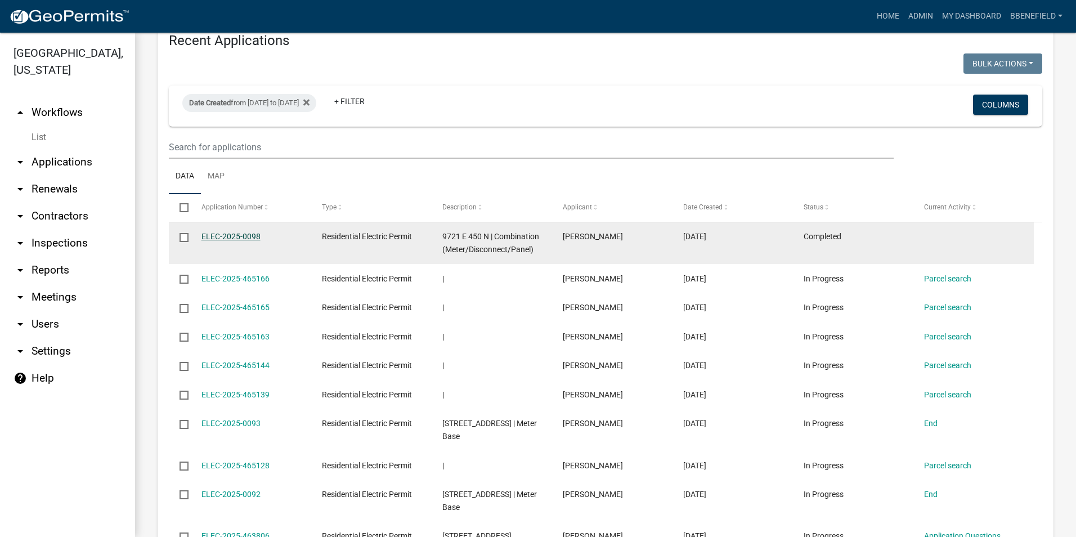
click at [237, 232] on link "ELEC-2025-0098" at bounding box center [230, 236] width 59 height 9
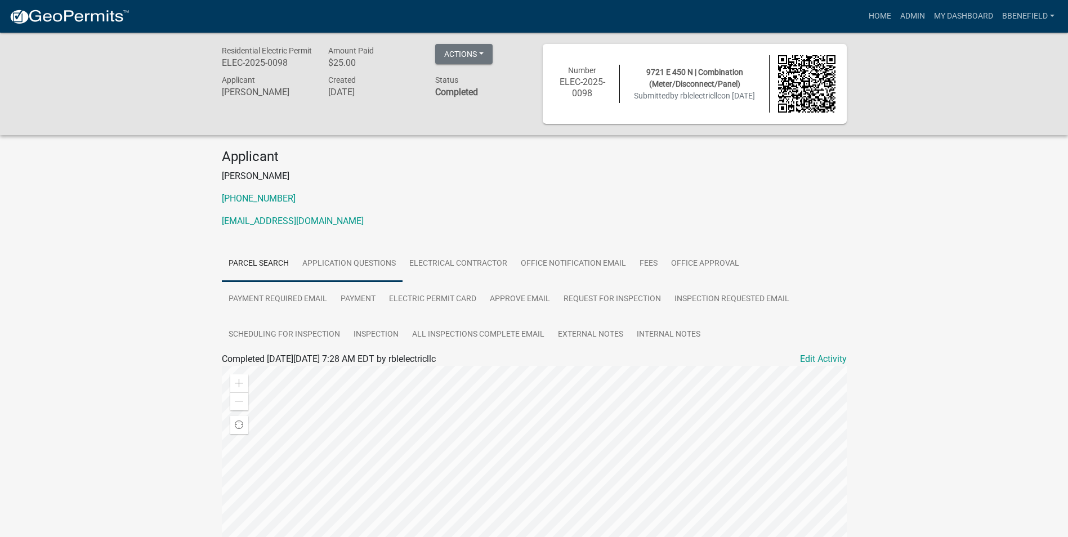
click at [344, 258] on link "Application Questions" at bounding box center [348, 264] width 107 height 36
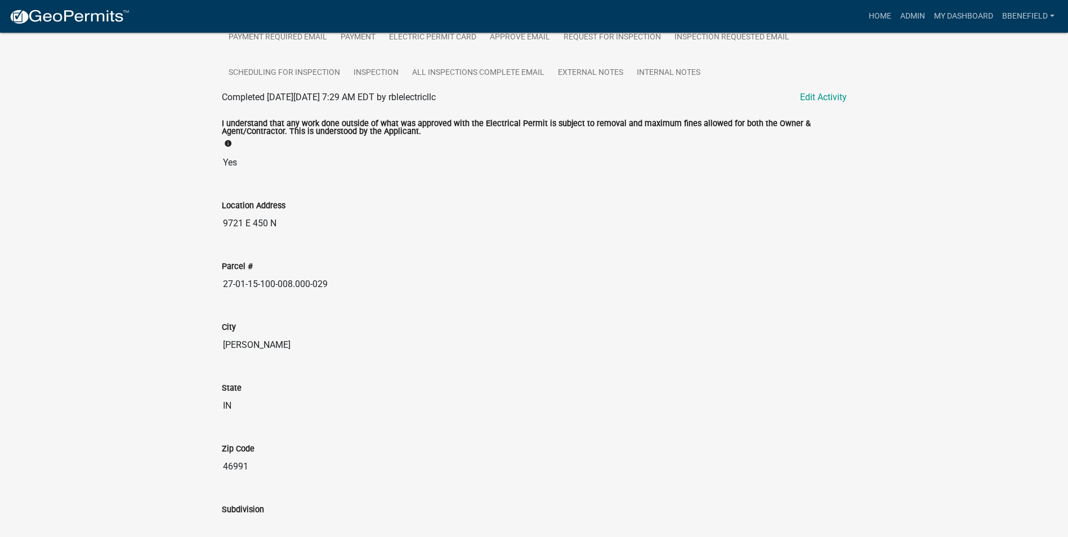
scroll to position [281, 0]
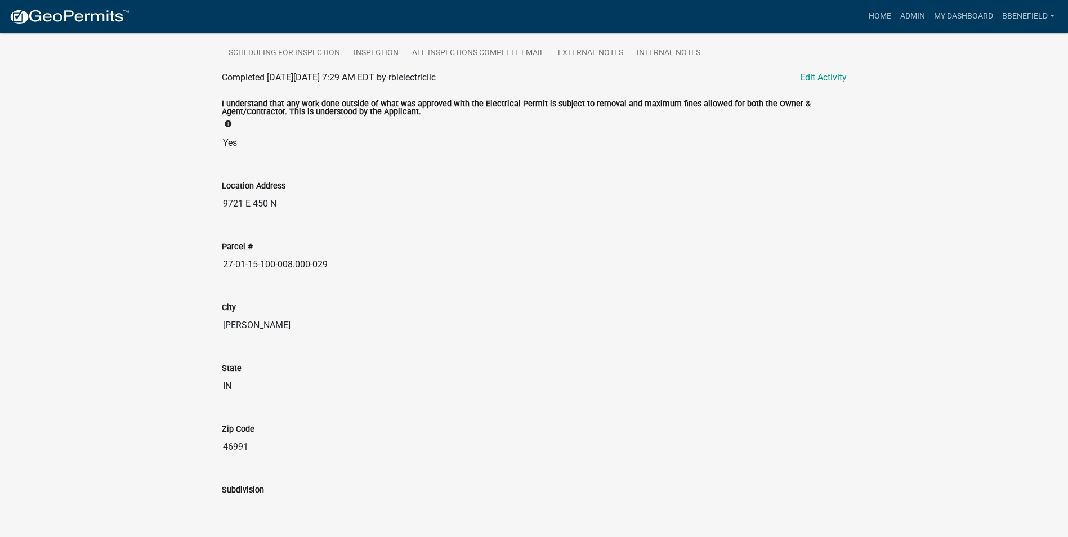
drag, startPoint x: 223, startPoint y: 265, endPoint x: 420, endPoint y: 223, distance: 201.5
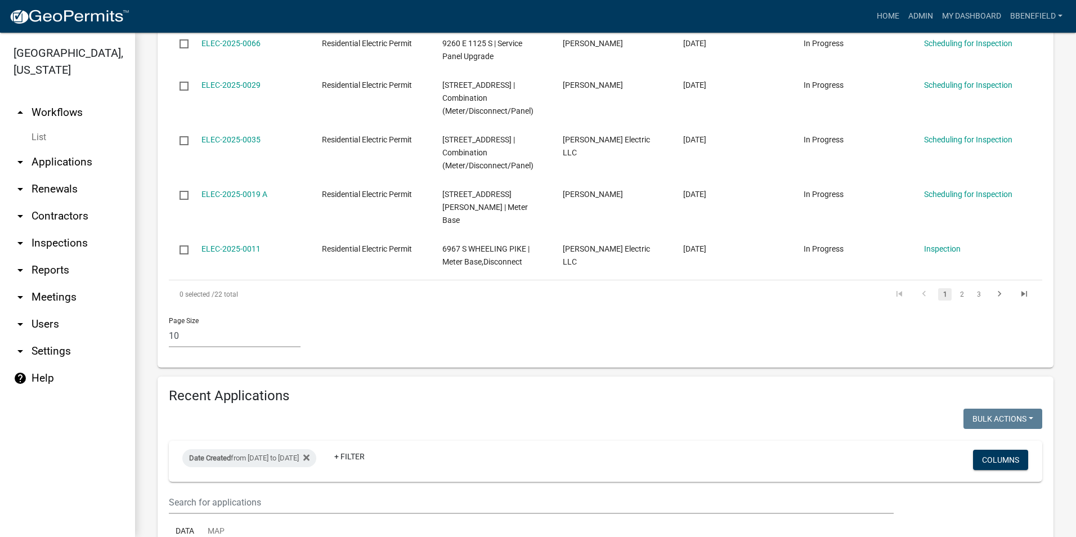
scroll to position [957, 0]
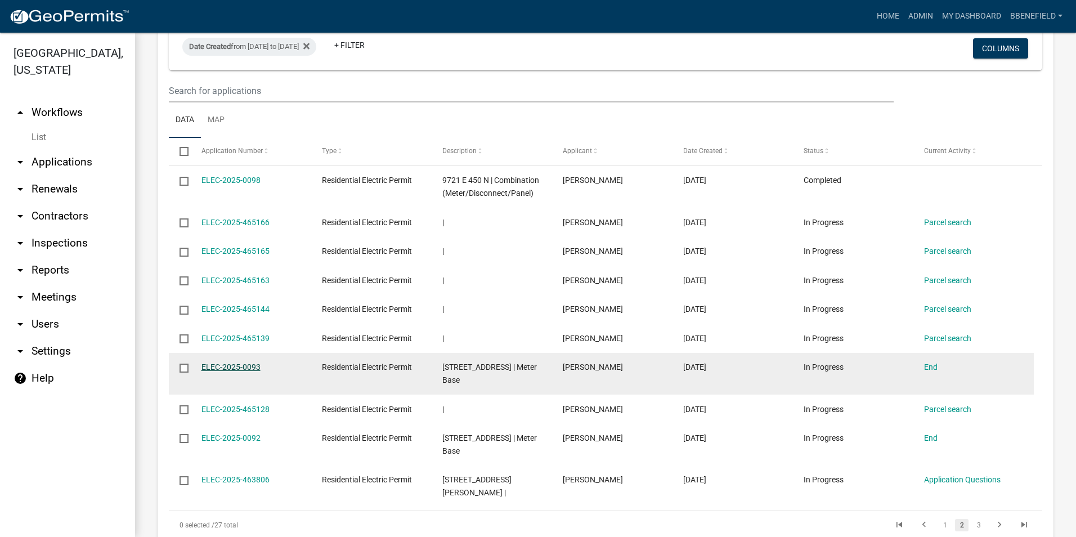
click at [228, 362] on link "ELEC-2025-0093" at bounding box center [230, 366] width 59 height 9
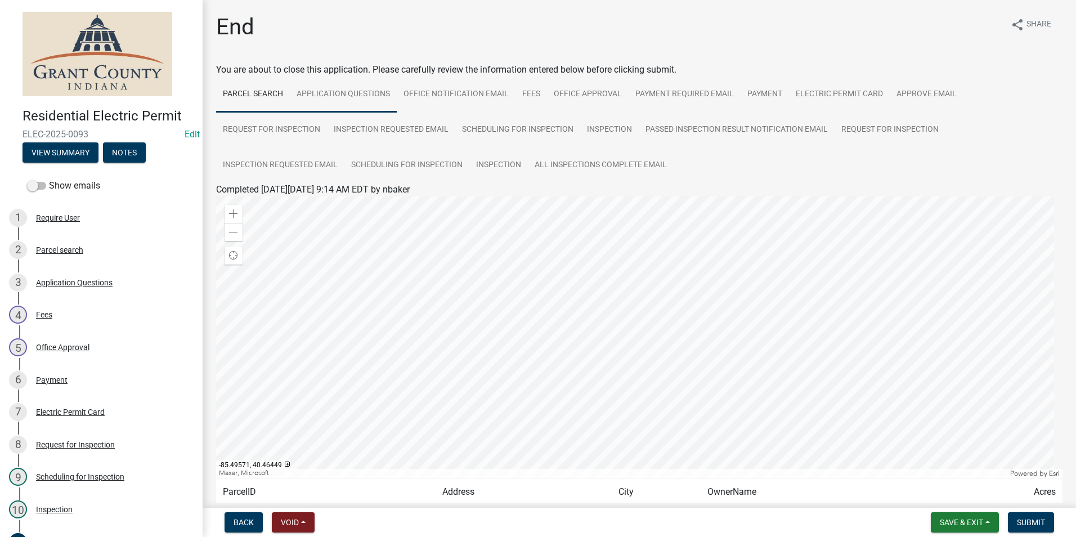
click at [352, 92] on link "Application Questions" at bounding box center [343, 95] width 107 height 36
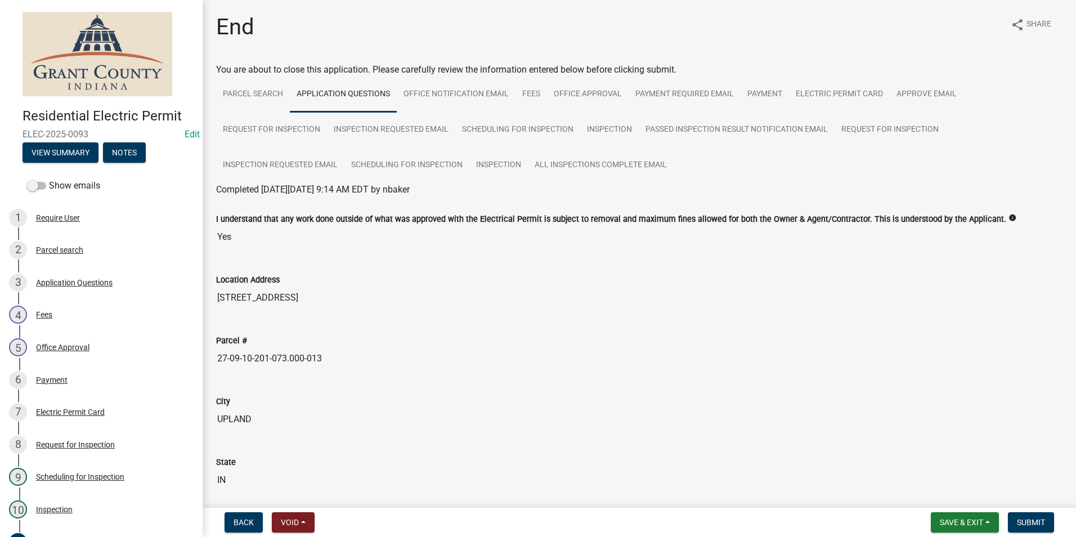
drag, startPoint x: 218, startPoint y: 359, endPoint x: 344, endPoint y: 350, distance: 126.4
click at [344, 350] on input "27-09-10-201-073.000-013" at bounding box center [639, 358] width 846 height 23
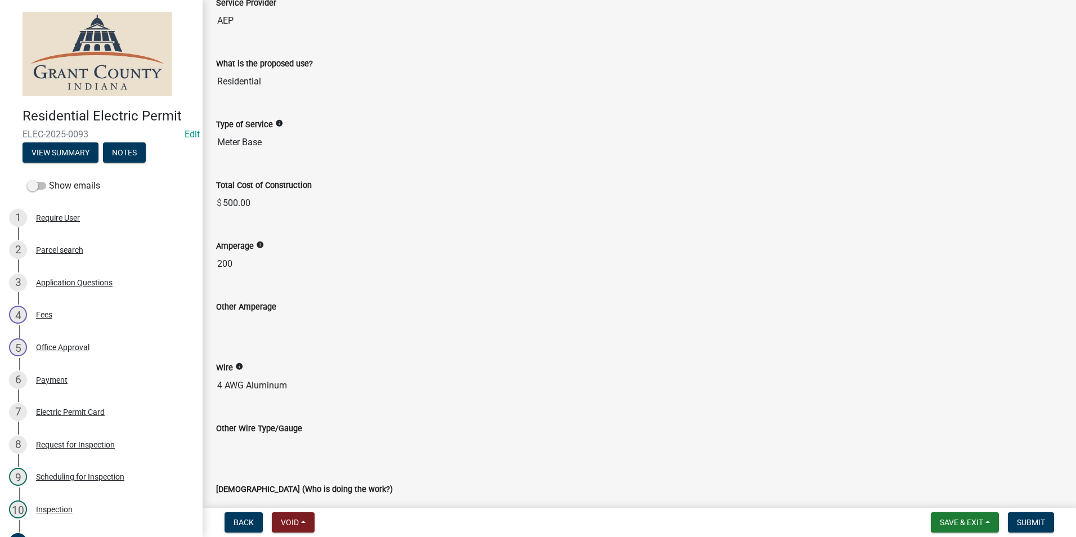
scroll to position [1126, 0]
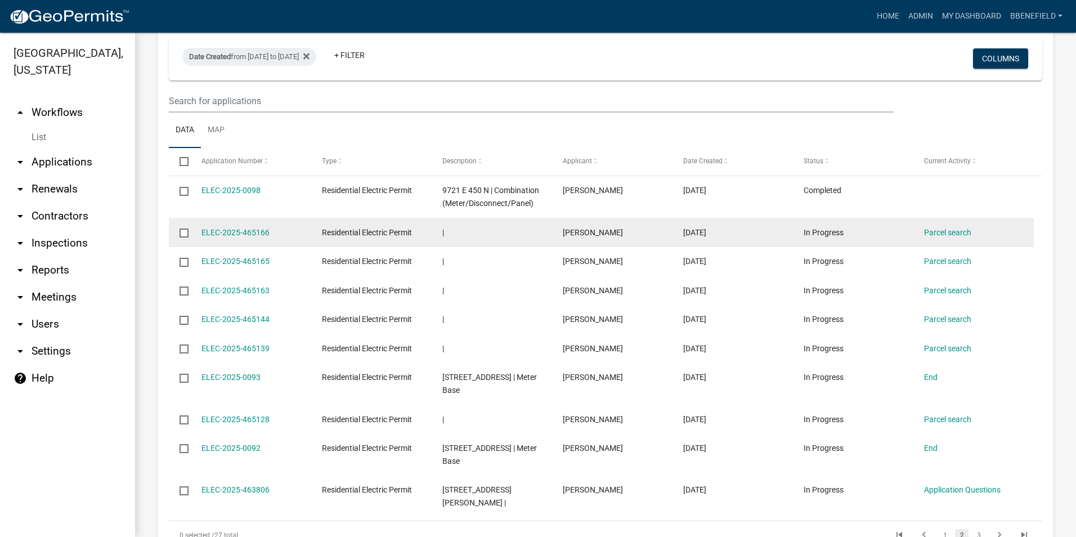
scroll to position [957, 0]
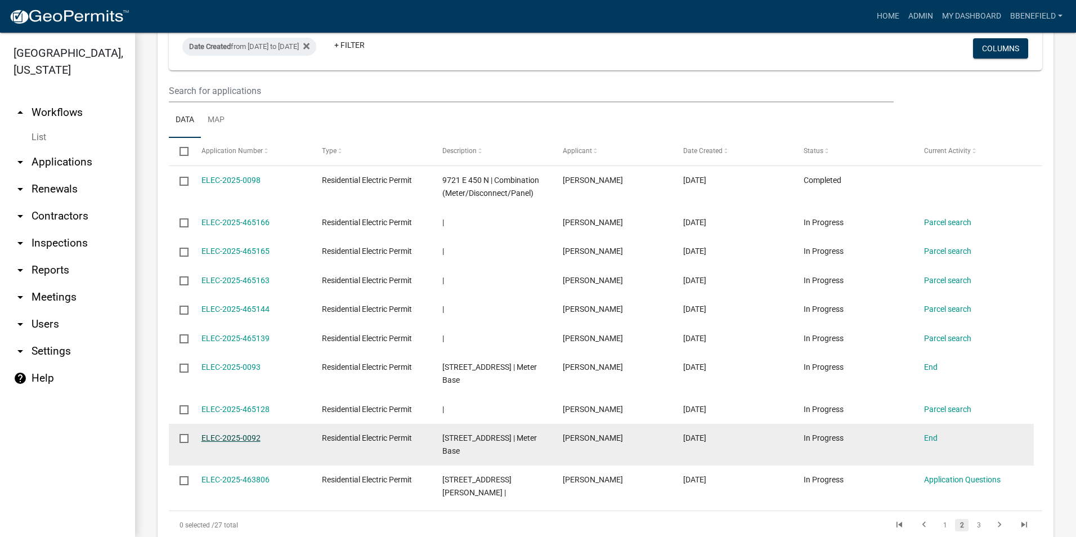
click at [236, 433] on link "ELEC-2025-0092" at bounding box center [230, 437] width 59 height 9
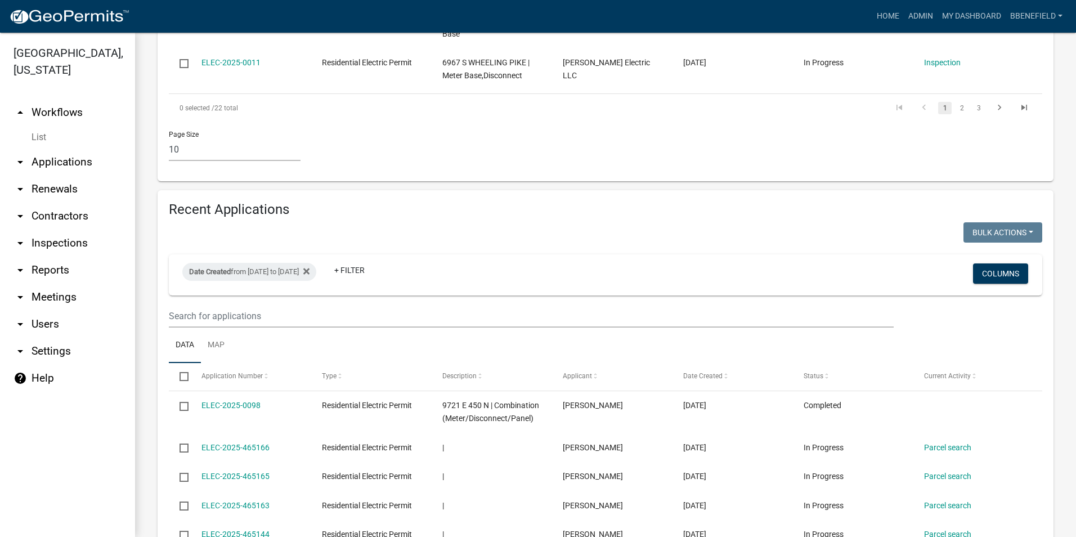
scroll to position [1002, 0]
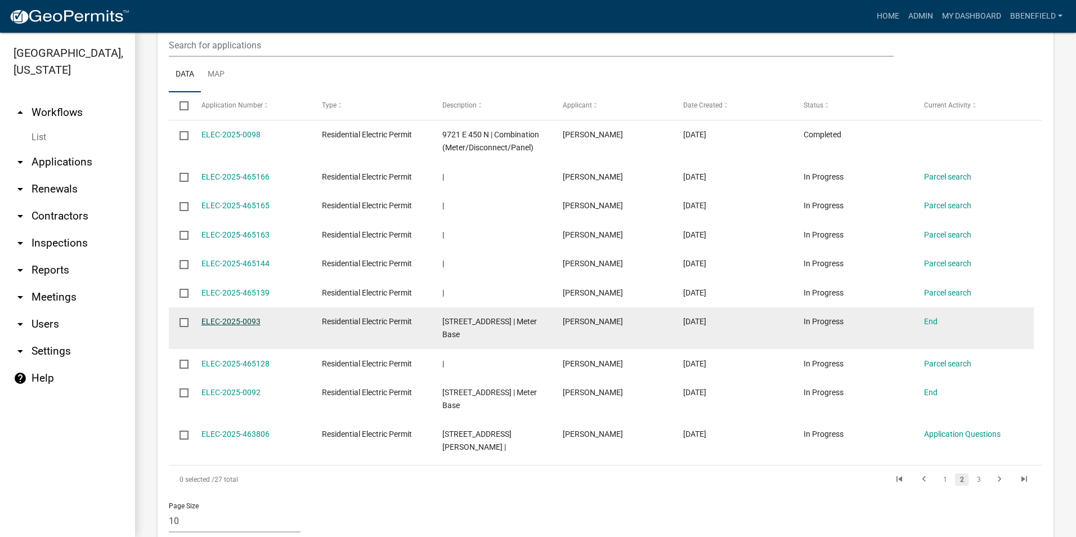
click at [223, 317] on link "ELEC-2025-0093" at bounding box center [230, 321] width 59 height 9
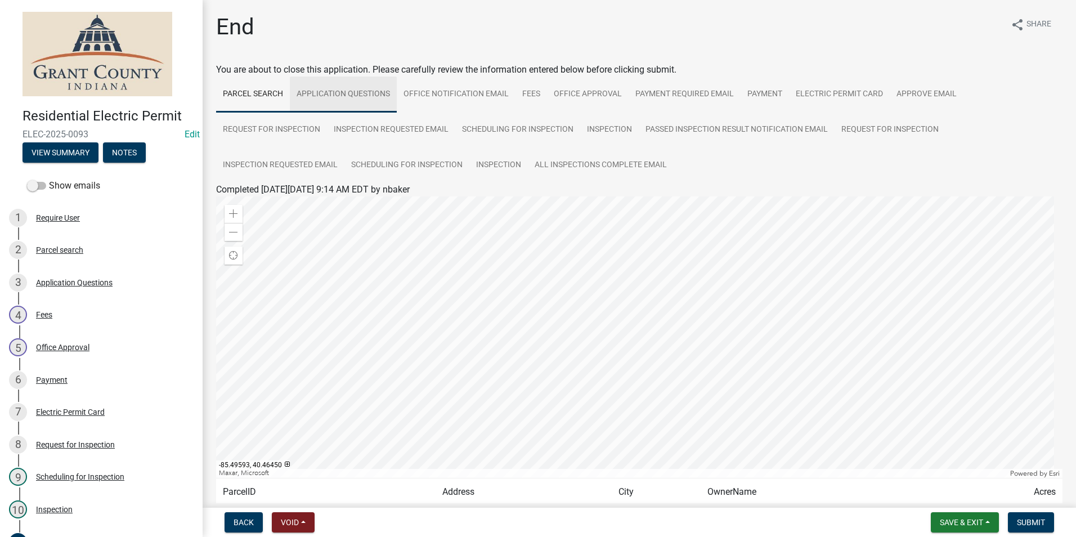
click at [320, 96] on link "Application Questions" at bounding box center [343, 95] width 107 height 36
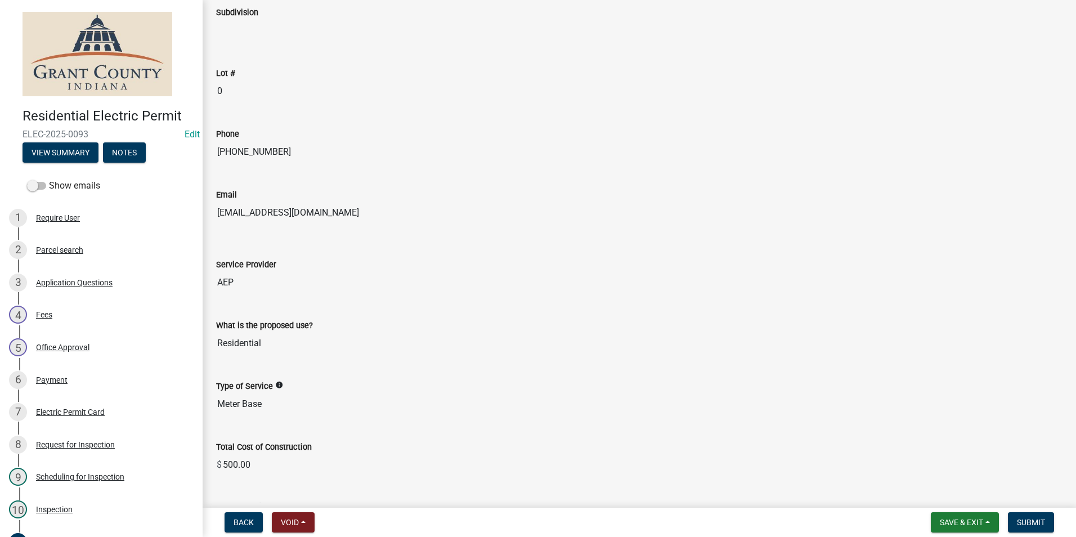
scroll to position [957, 0]
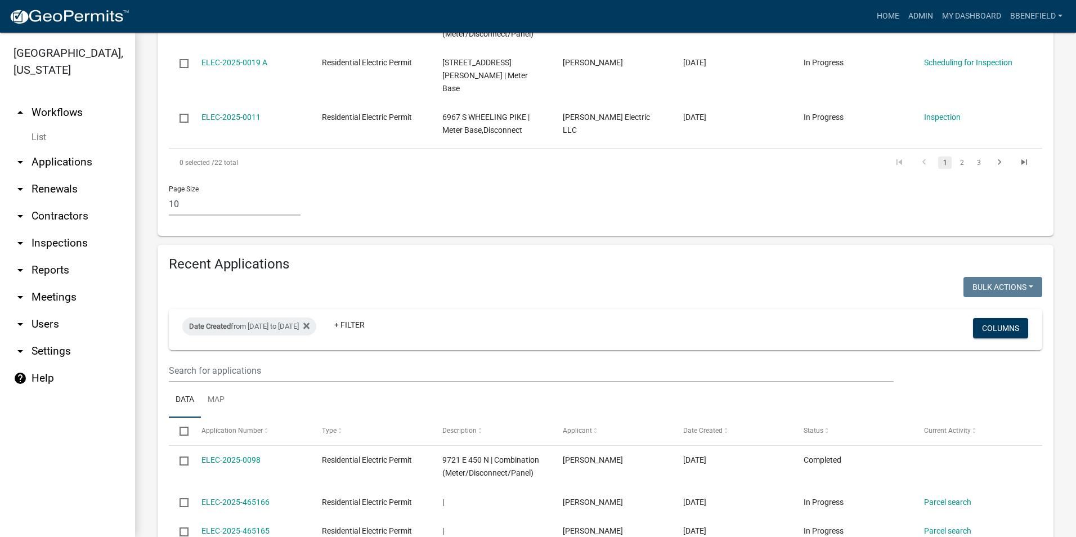
scroll to position [957, 0]
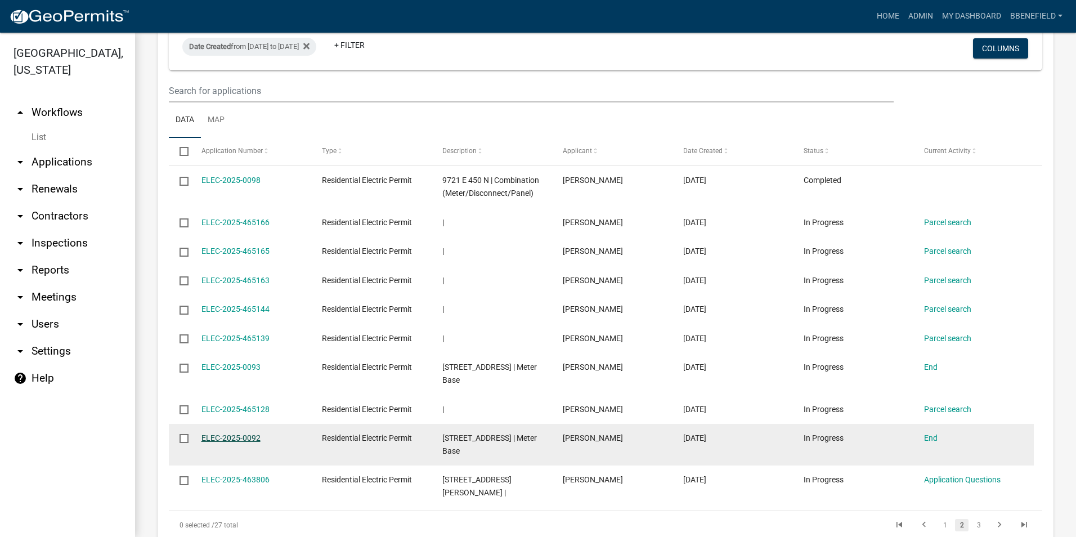
click at [227, 433] on link "ELEC-2025-0092" at bounding box center [230, 437] width 59 height 9
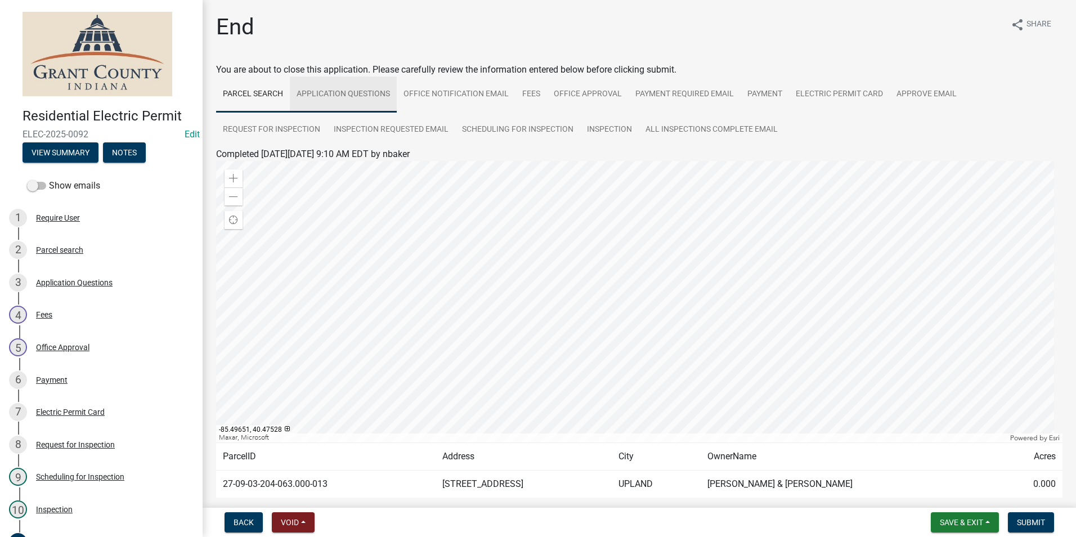
click at [334, 94] on link "Application Questions" at bounding box center [343, 95] width 107 height 36
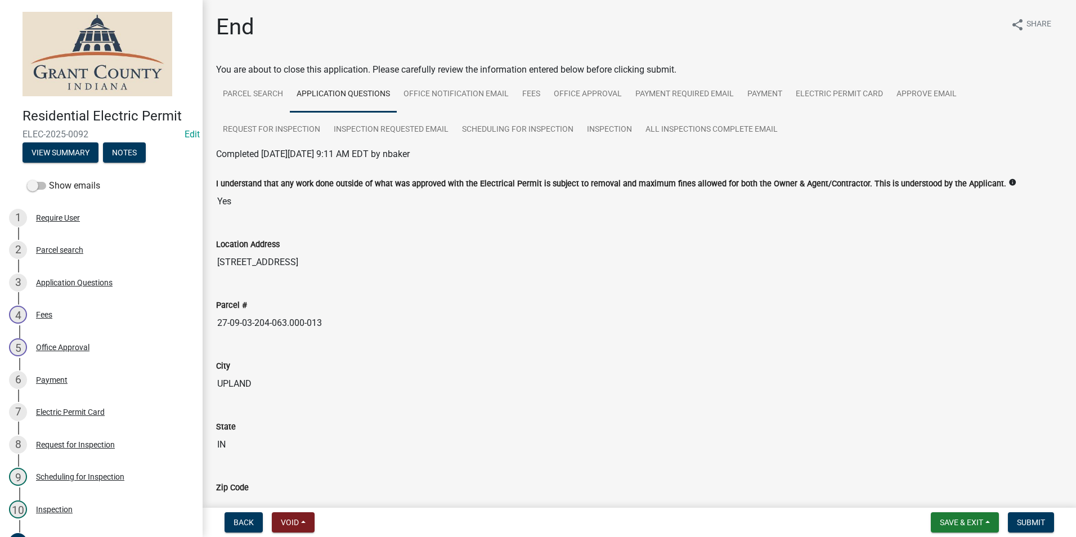
drag, startPoint x: 217, startPoint y: 321, endPoint x: 363, endPoint y: 310, distance: 146.8
click at [363, 310] on div "Parcel # 27-09-03-204-063.000-013" at bounding box center [639, 309] width 846 height 52
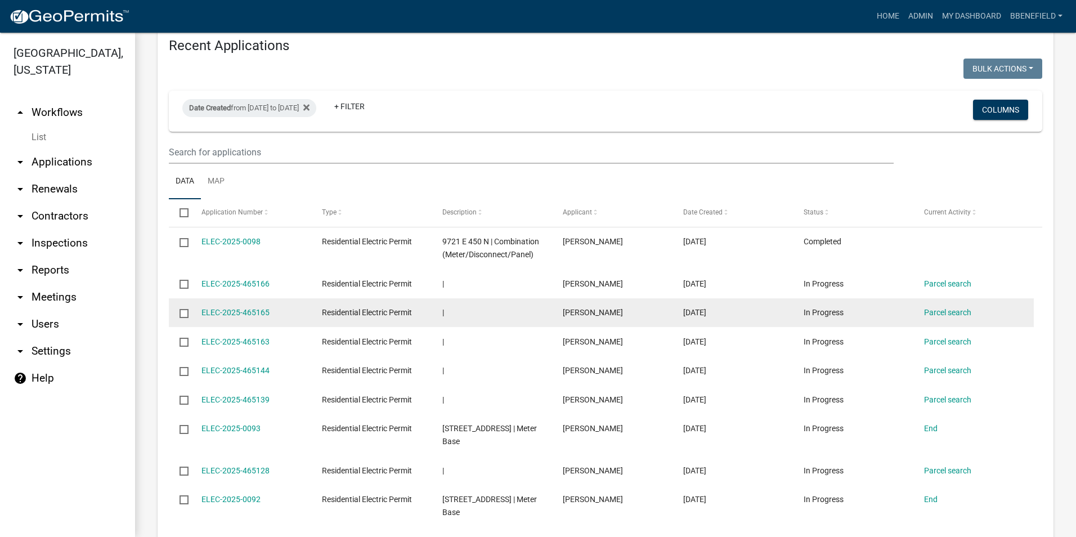
scroll to position [1002, 0]
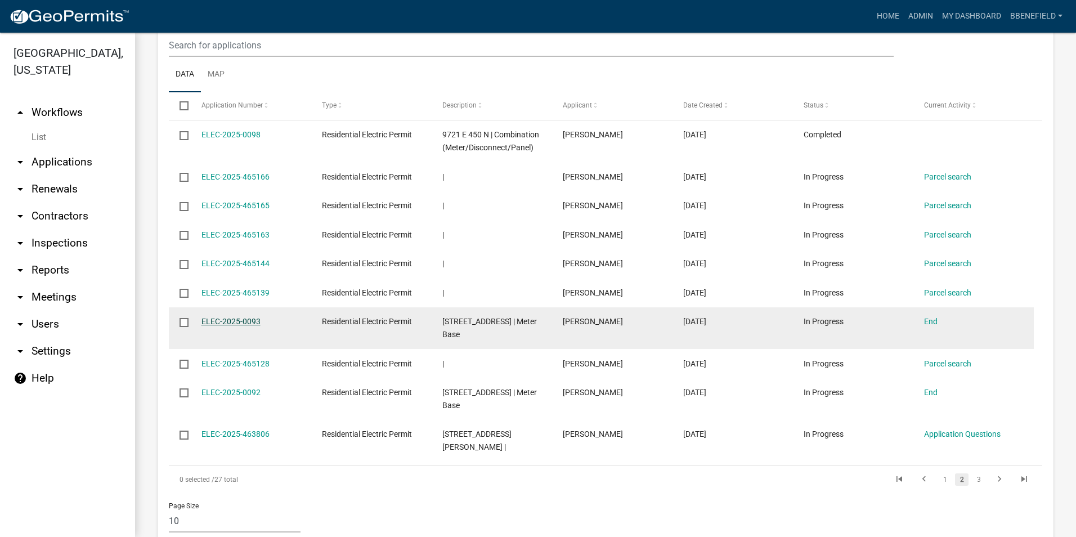
click at [236, 317] on link "ELEC-2025-0093" at bounding box center [230, 321] width 59 height 9
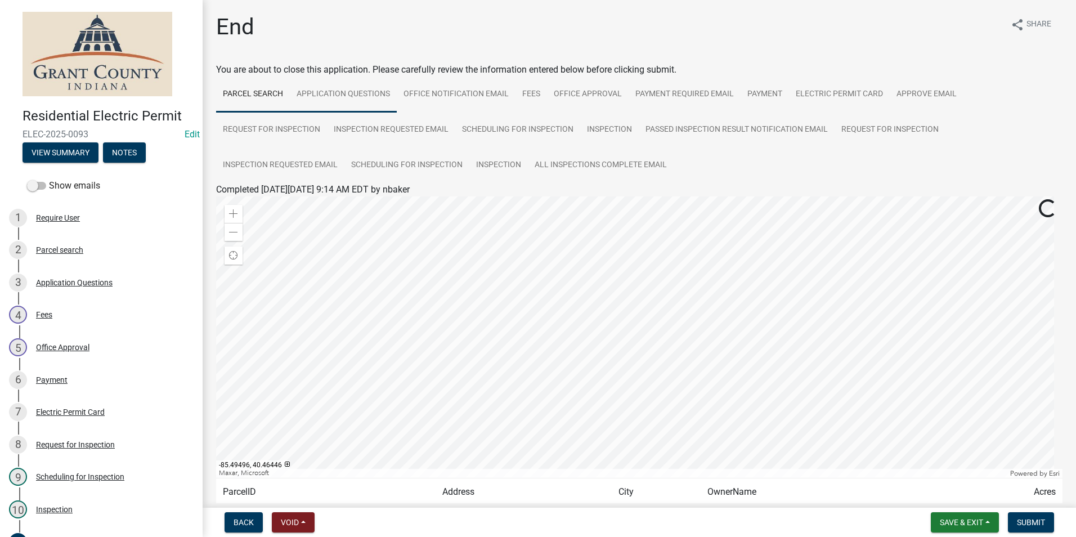
click at [366, 94] on link "Application Questions" at bounding box center [343, 95] width 107 height 36
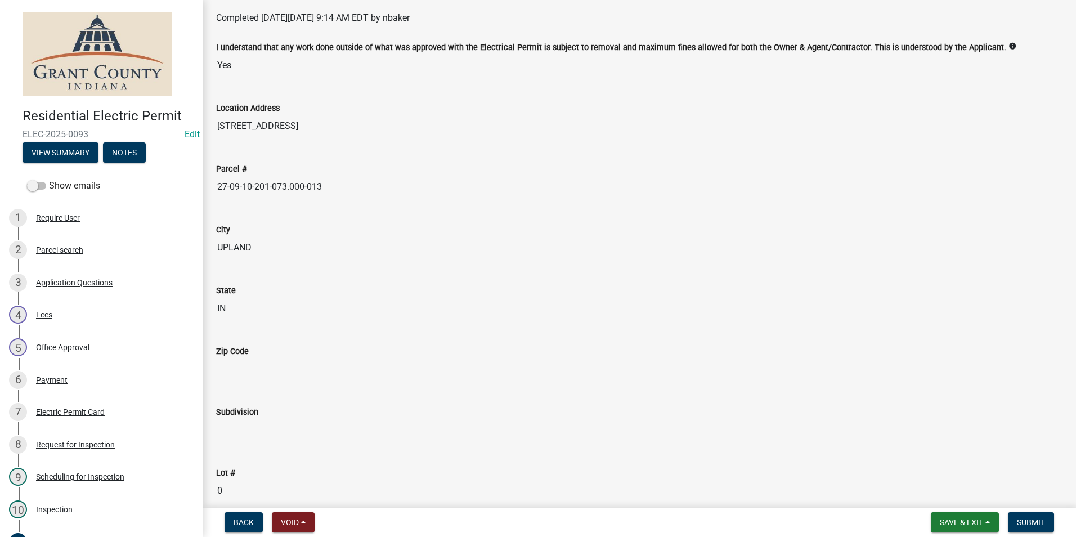
scroll to position [169, 0]
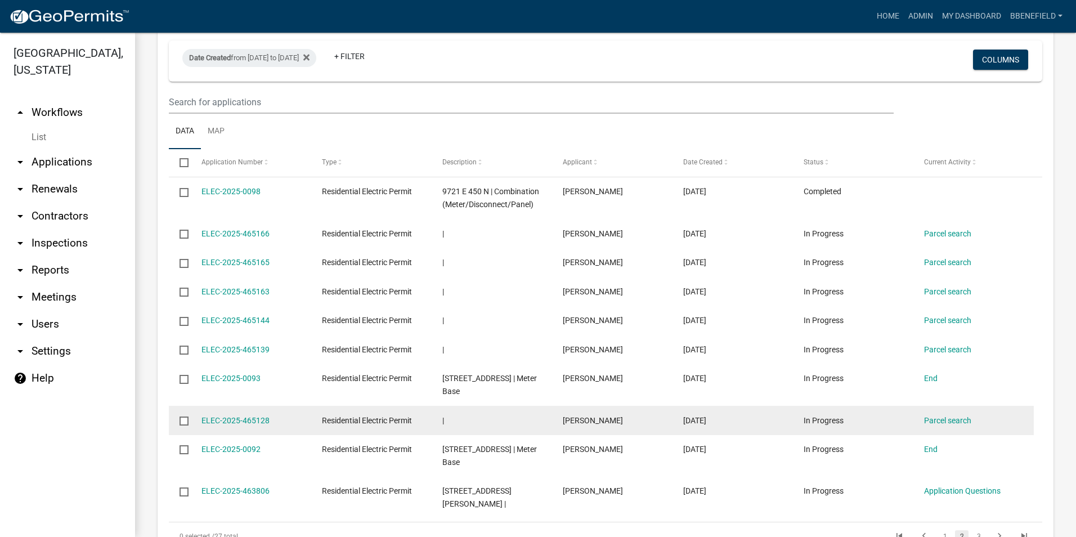
scroll to position [1002, 0]
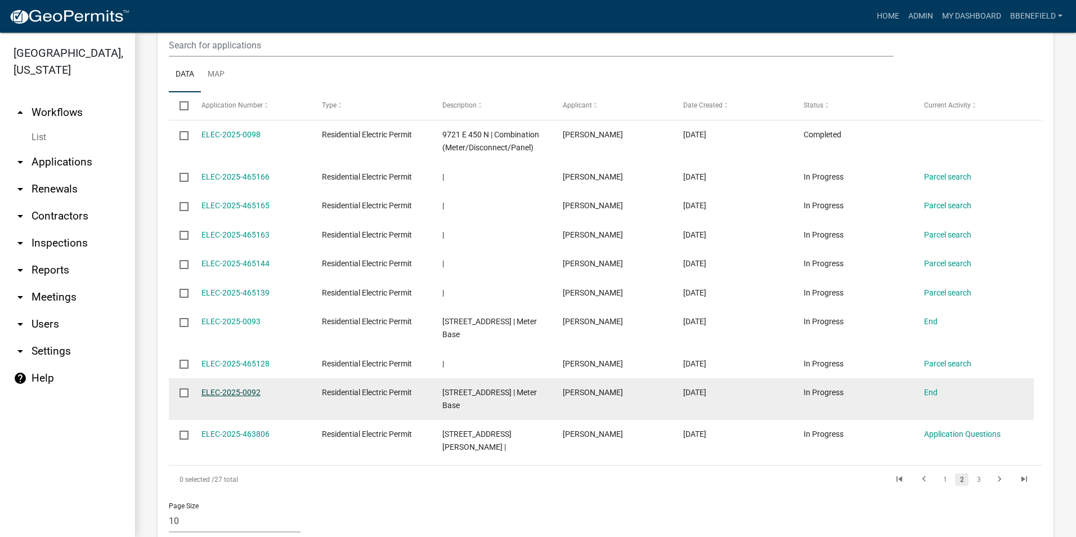
click at [228, 388] on link "ELEC-2025-0092" at bounding box center [230, 392] width 59 height 9
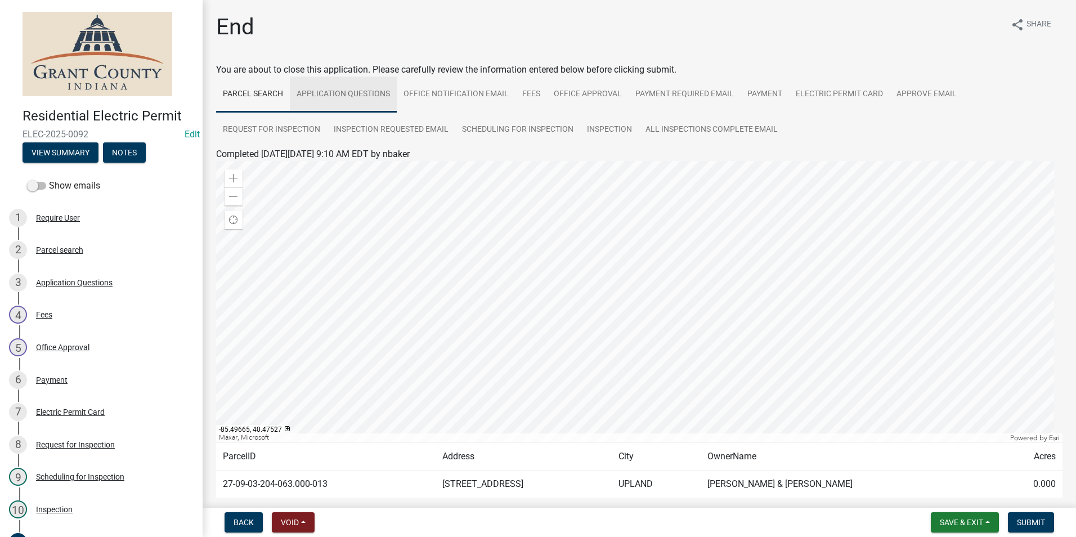
click at [349, 89] on link "Application Questions" at bounding box center [343, 95] width 107 height 36
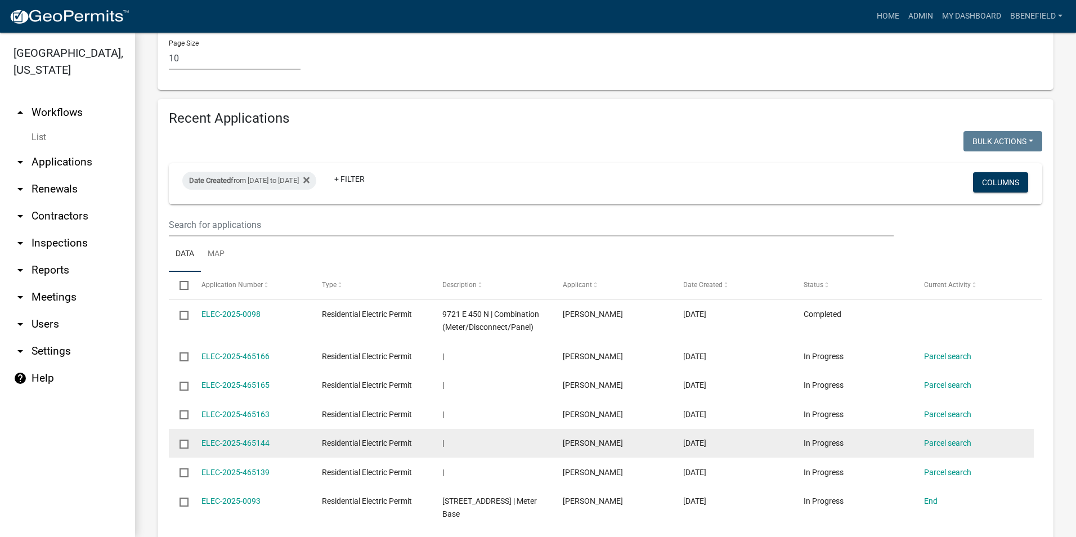
scroll to position [1002, 0]
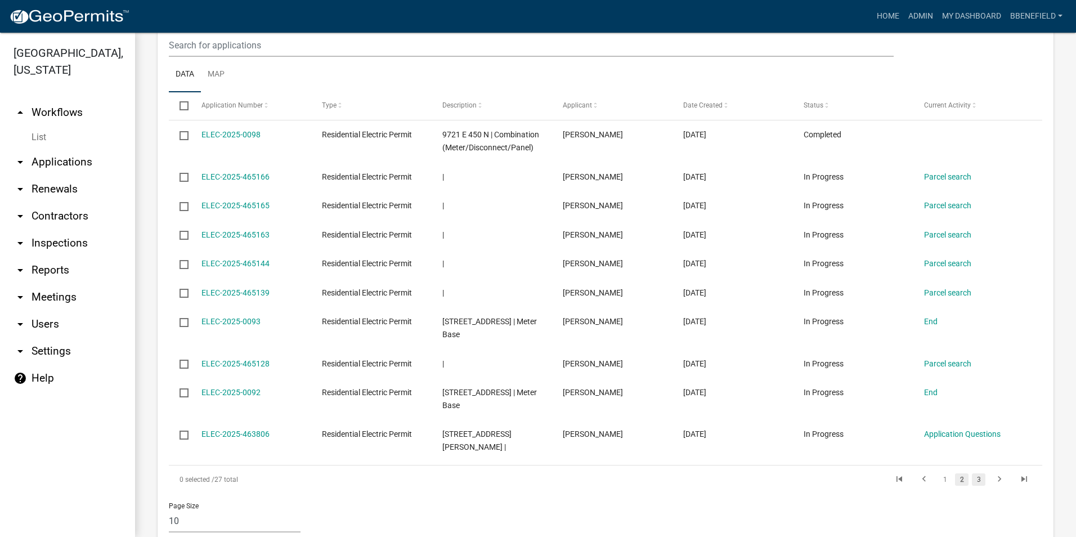
click at [972, 473] on link "3" at bounding box center [979, 479] width 14 height 12
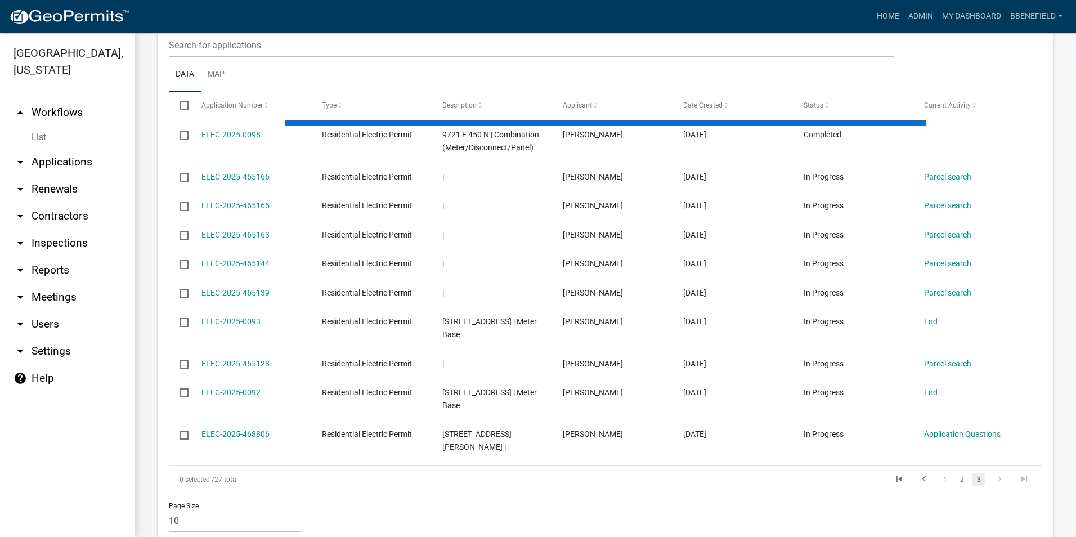
scroll to position [979, 0]
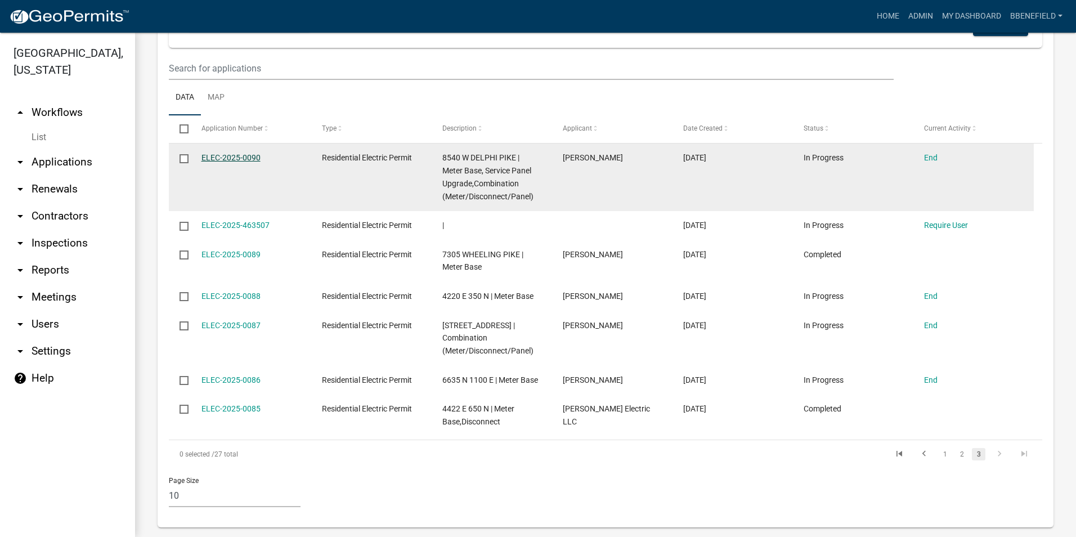
click at [232, 153] on link "ELEC-2025-0090" at bounding box center [230, 157] width 59 height 9
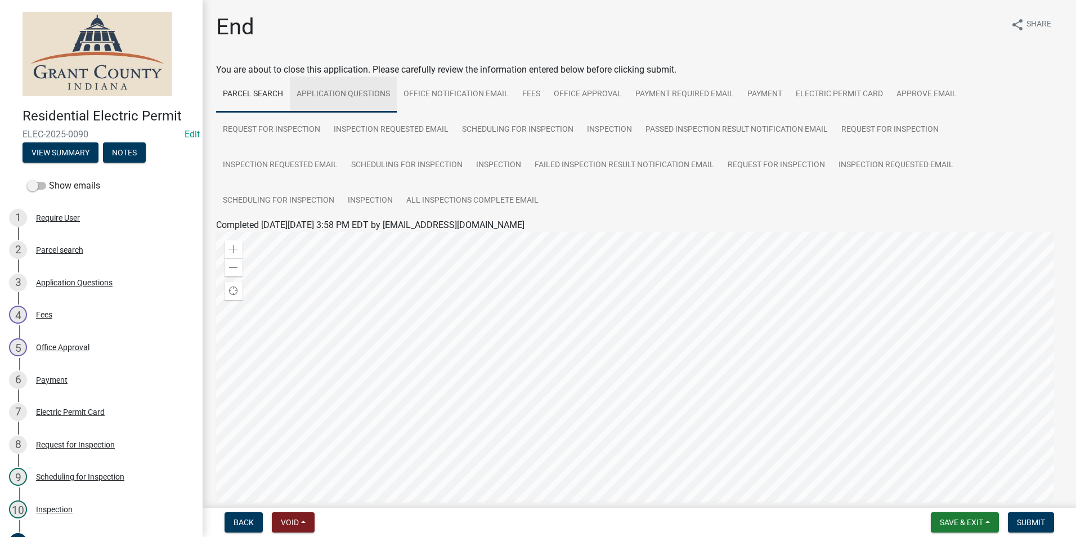
click at [346, 92] on link "Application Questions" at bounding box center [343, 95] width 107 height 36
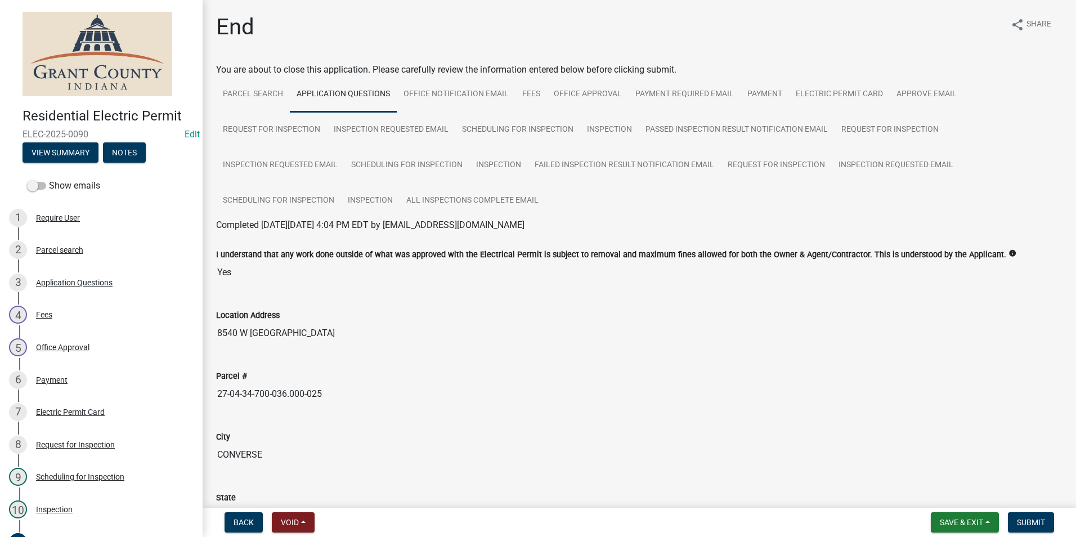
drag, startPoint x: 217, startPoint y: 394, endPoint x: 355, endPoint y: 398, distance: 138.5
click at [355, 398] on input "27-04-34-700-036.000-025" at bounding box center [639, 394] width 846 height 23
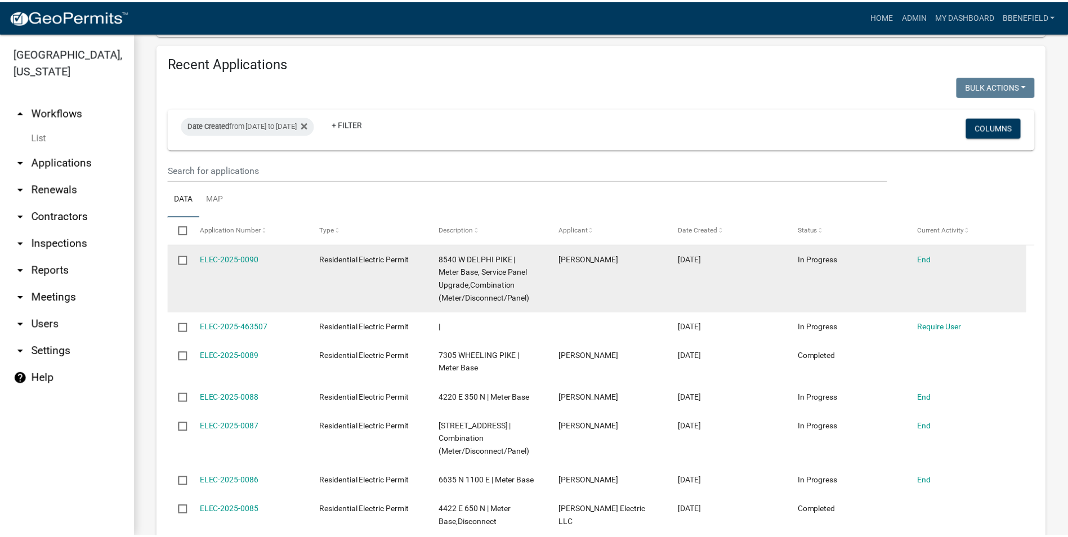
scroll to position [901, 0]
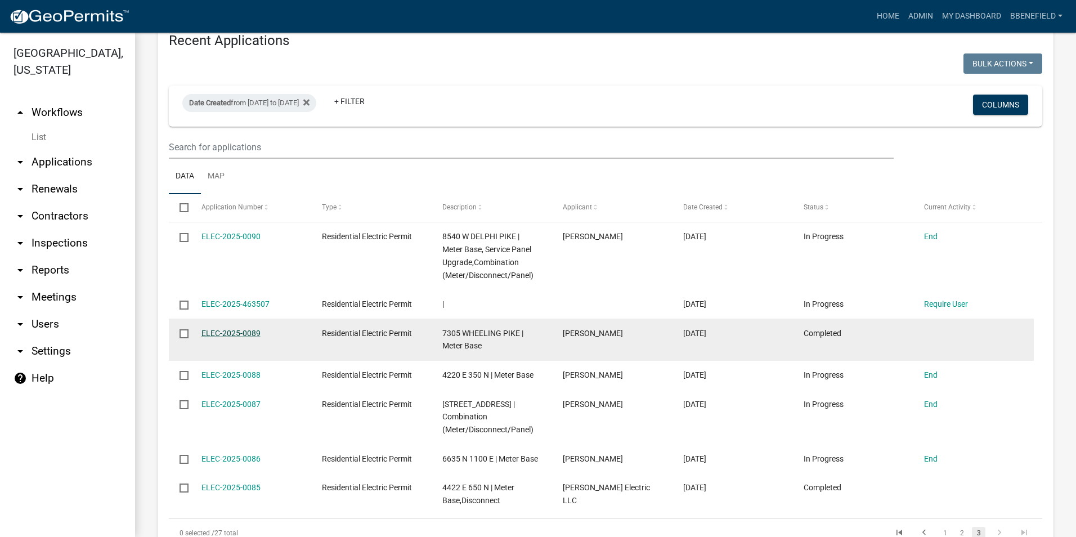
click at [222, 329] on link "ELEC-2025-0089" at bounding box center [230, 333] width 59 height 9
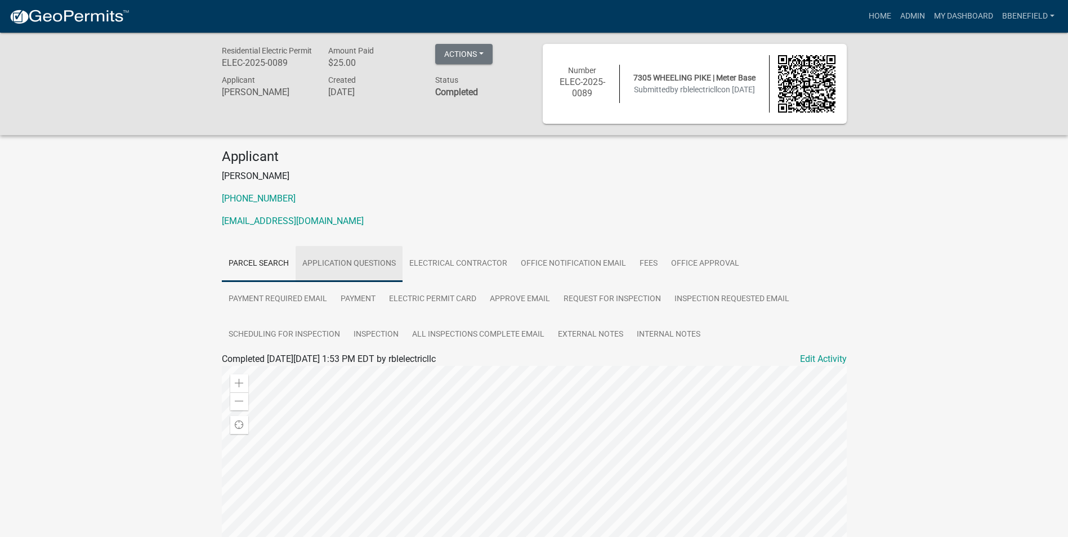
click at [353, 261] on link "Application Questions" at bounding box center [348, 264] width 107 height 36
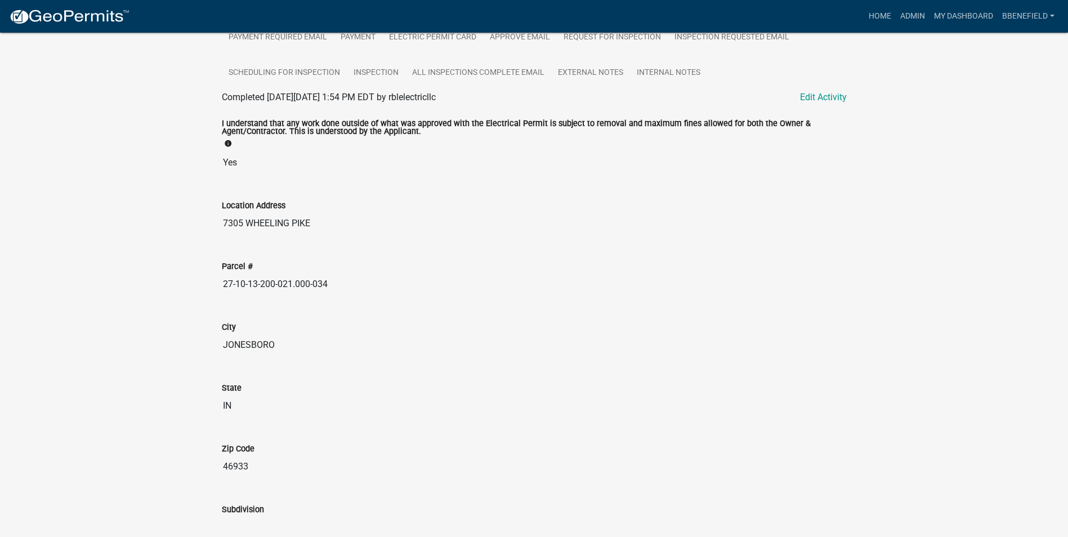
scroll to position [281, 0]
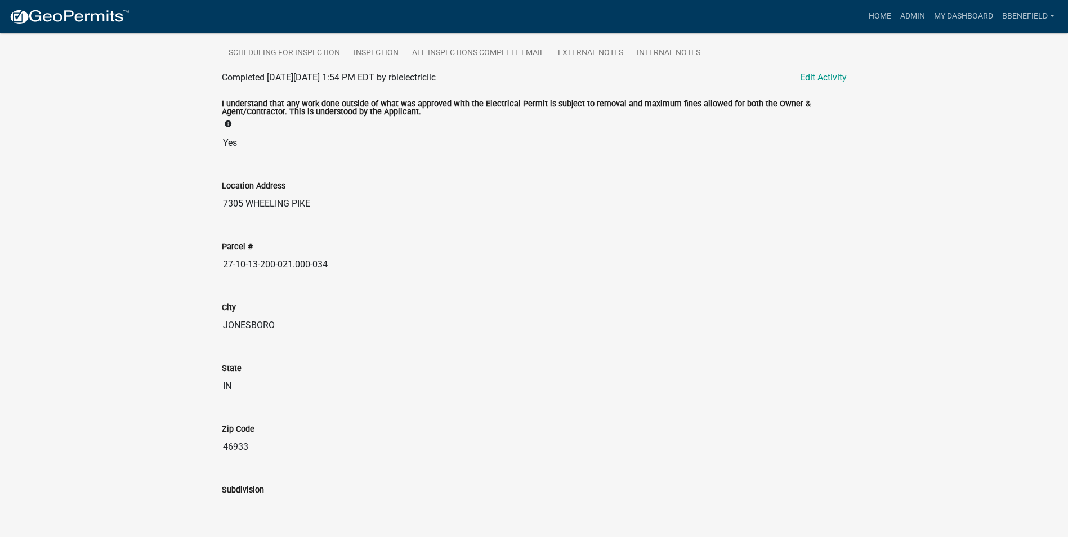
drag, startPoint x: 219, startPoint y: 263, endPoint x: 377, endPoint y: 268, distance: 157.7
click at [377, 268] on div "Parcel # 27-10-13-200-021.000-034" at bounding box center [534, 254] width 642 height 61
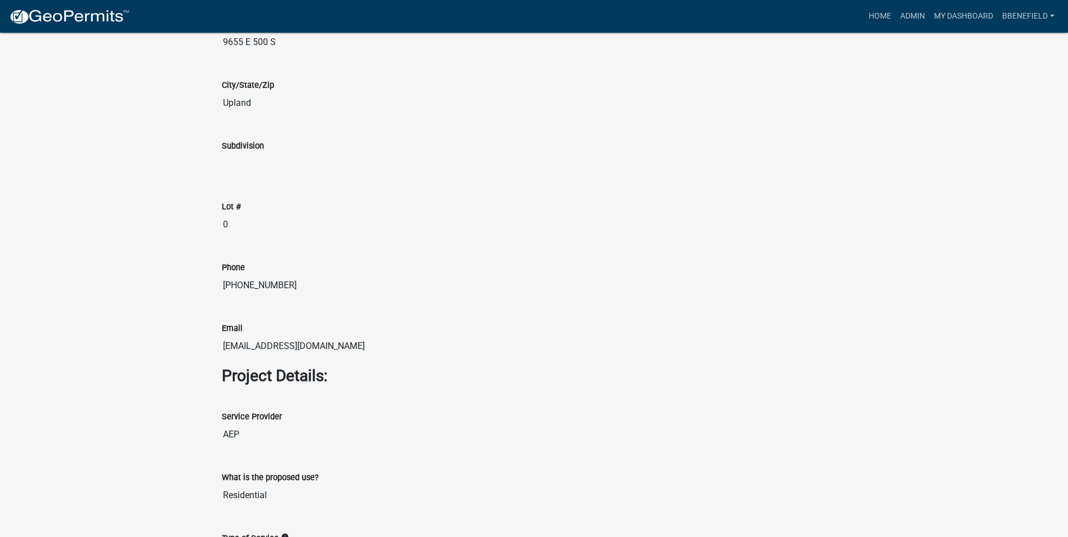
scroll to position [957, 0]
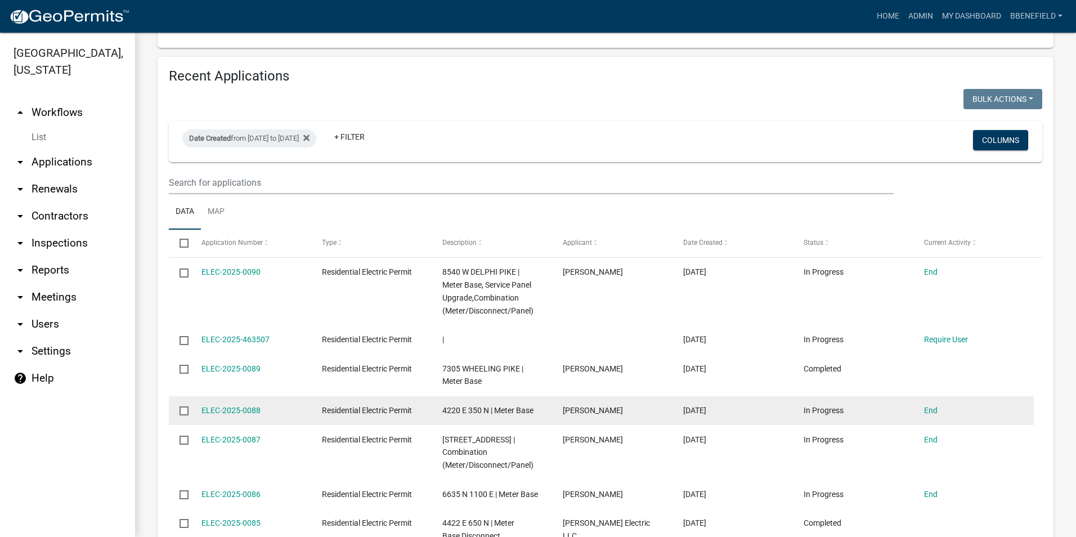
scroll to position [901, 0]
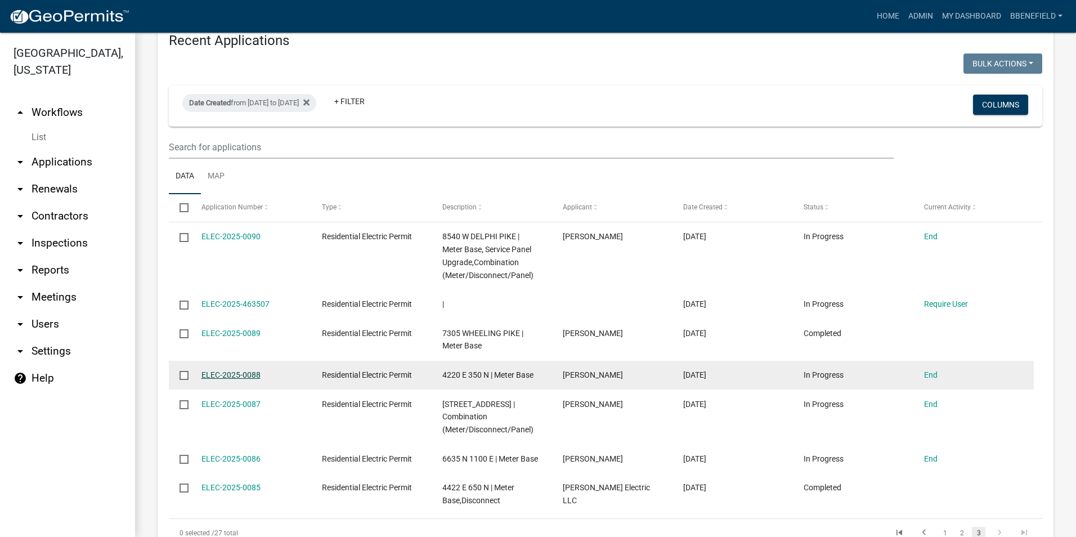
click at [221, 370] on link "ELEC-2025-0088" at bounding box center [230, 374] width 59 height 9
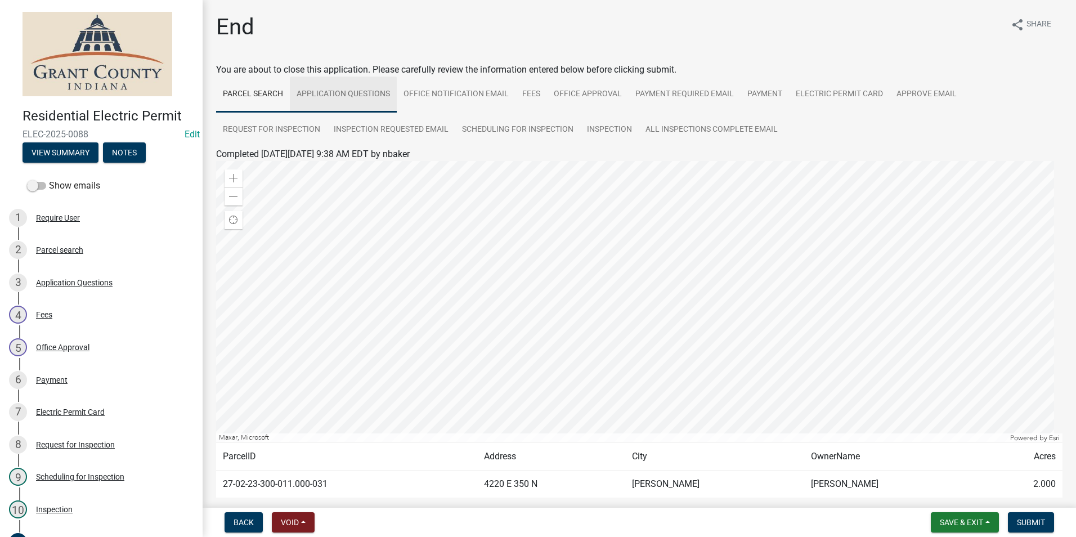
click at [324, 94] on link "Application Questions" at bounding box center [343, 95] width 107 height 36
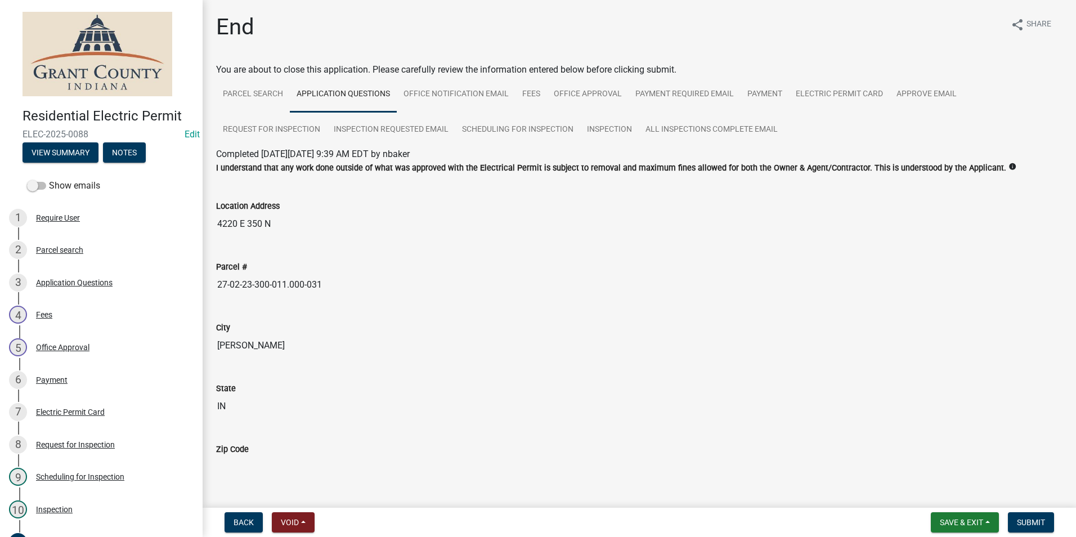
drag, startPoint x: 217, startPoint y: 285, endPoint x: 335, endPoint y: 259, distance: 121.0
click at [335, 259] on div "Parcel # 27-02-23-300-011.000-031" at bounding box center [639, 270] width 846 height 52
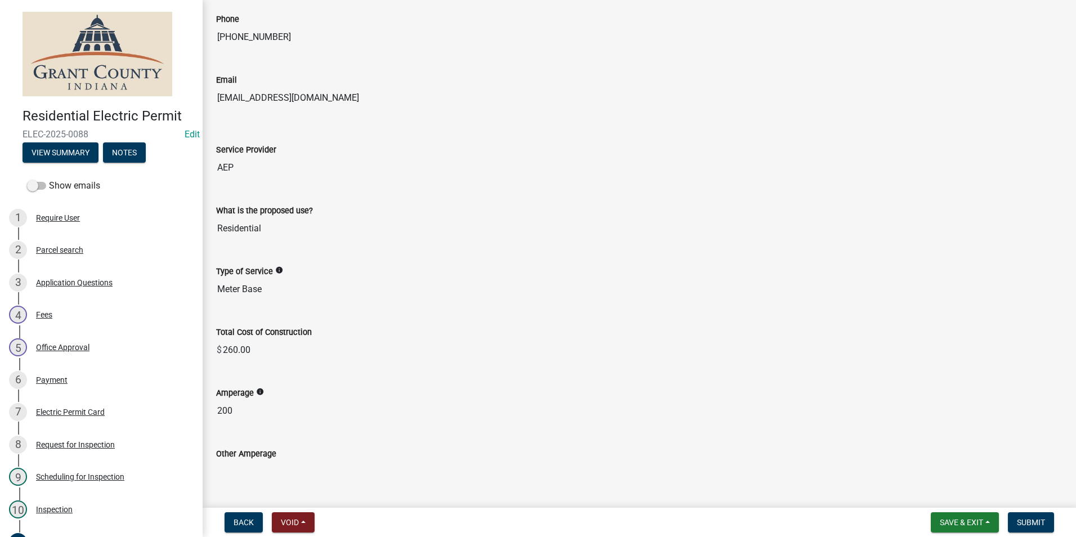
scroll to position [957, 0]
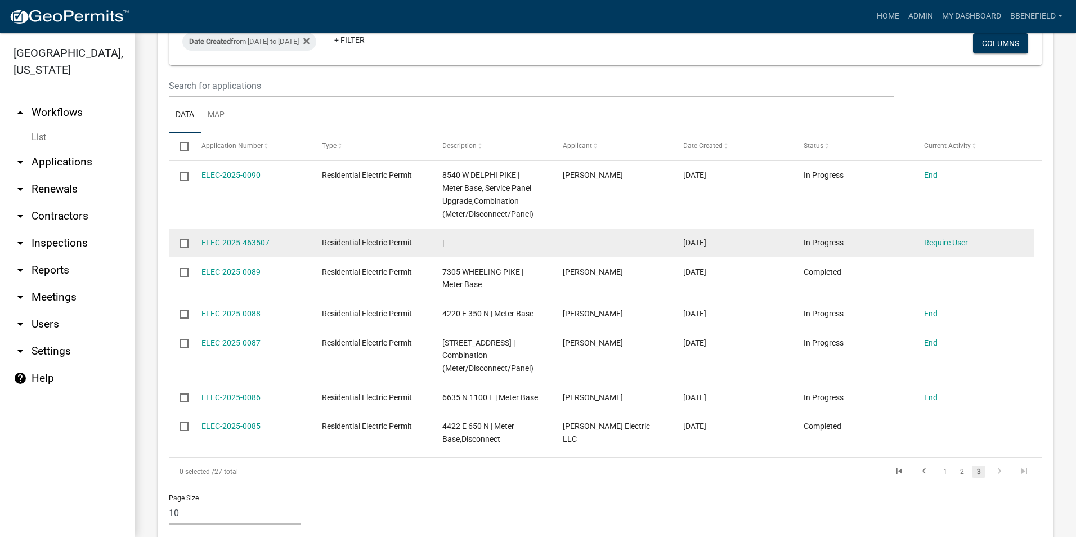
scroll to position [979, 0]
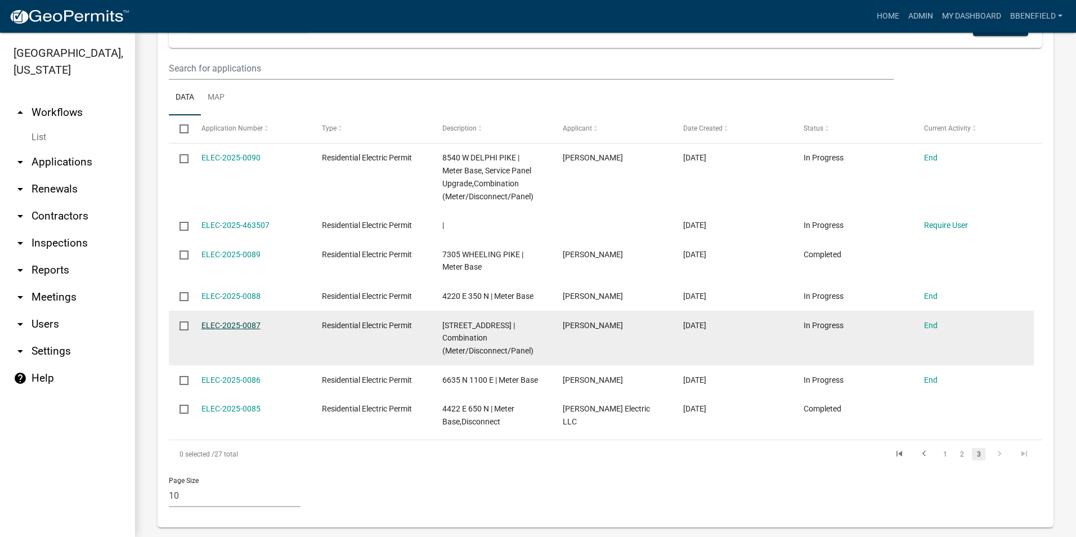
click at [213, 321] on link "ELEC-2025-0087" at bounding box center [230, 325] width 59 height 9
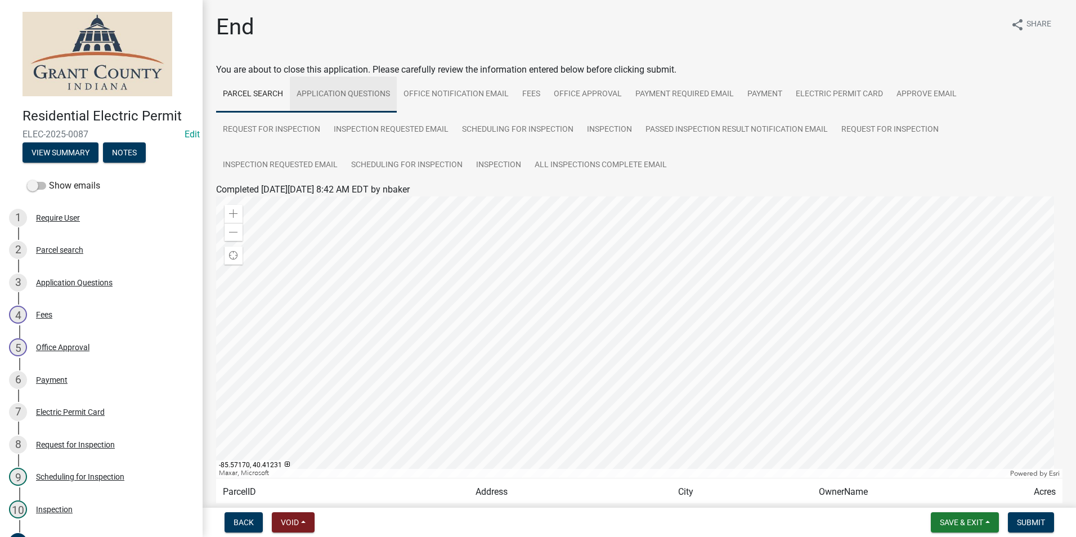
click at [353, 92] on link "Application Questions" at bounding box center [343, 95] width 107 height 36
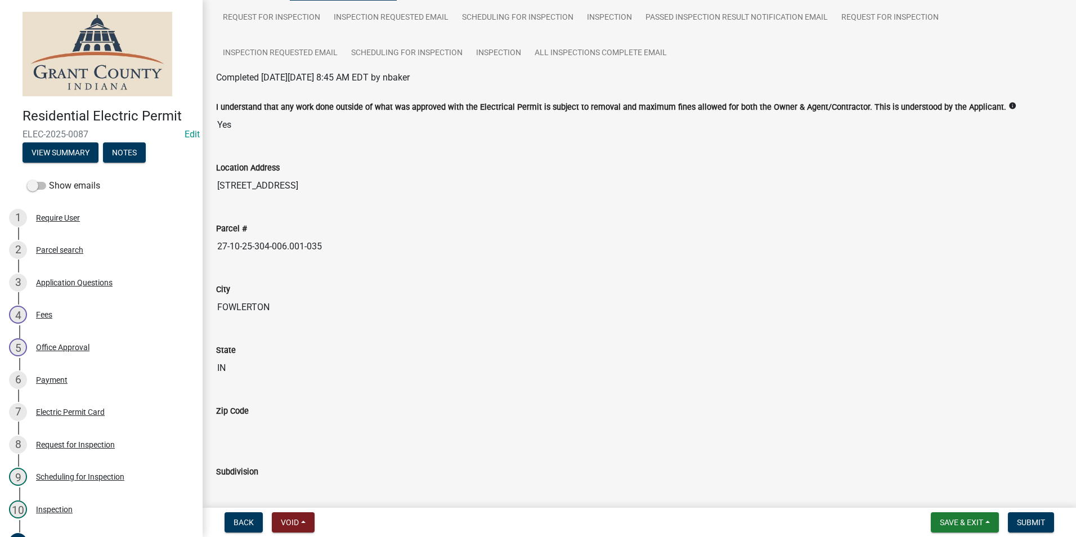
scroll to position [113, 0]
drag, startPoint x: 217, startPoint y: 247, endPoint x: 432, endPoint y: 234, distance: 214.8
click at [432, 234] on div "Parcel # 27-10-25-304-006.001-035" at bounding box center [639, 231] width 846 height 52
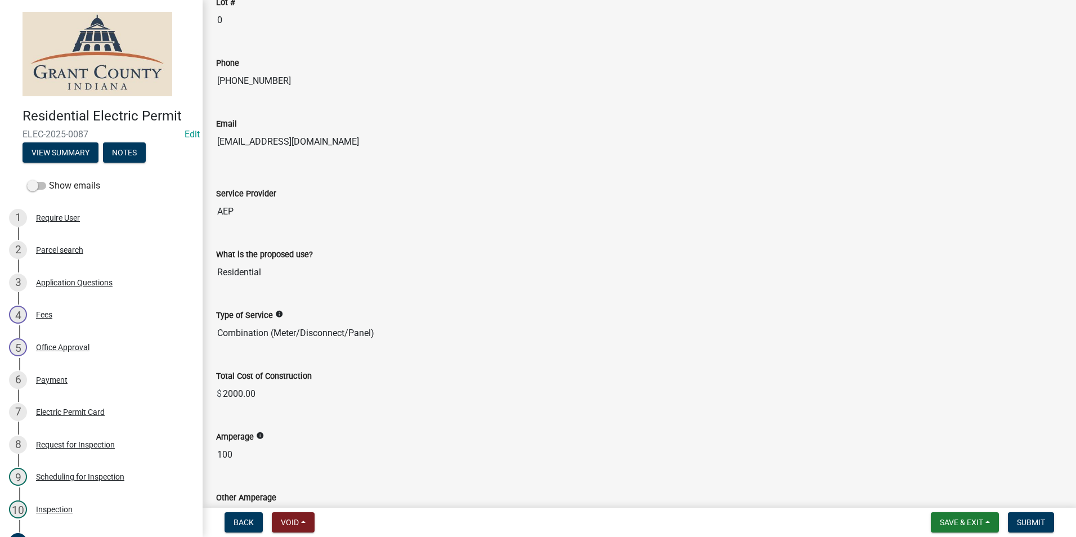
scroll to position [957, 0]
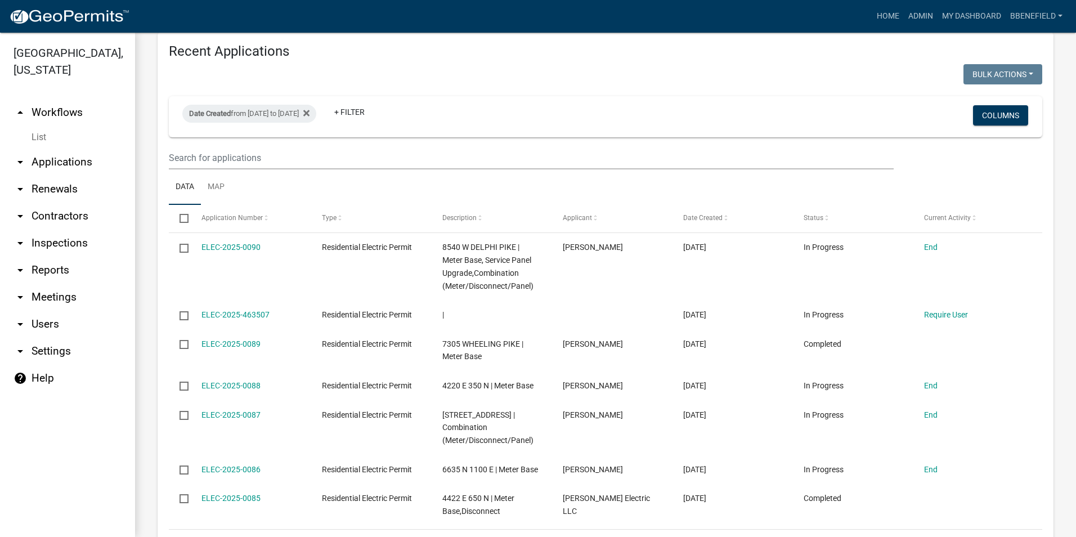
scroll to position [979, 0]
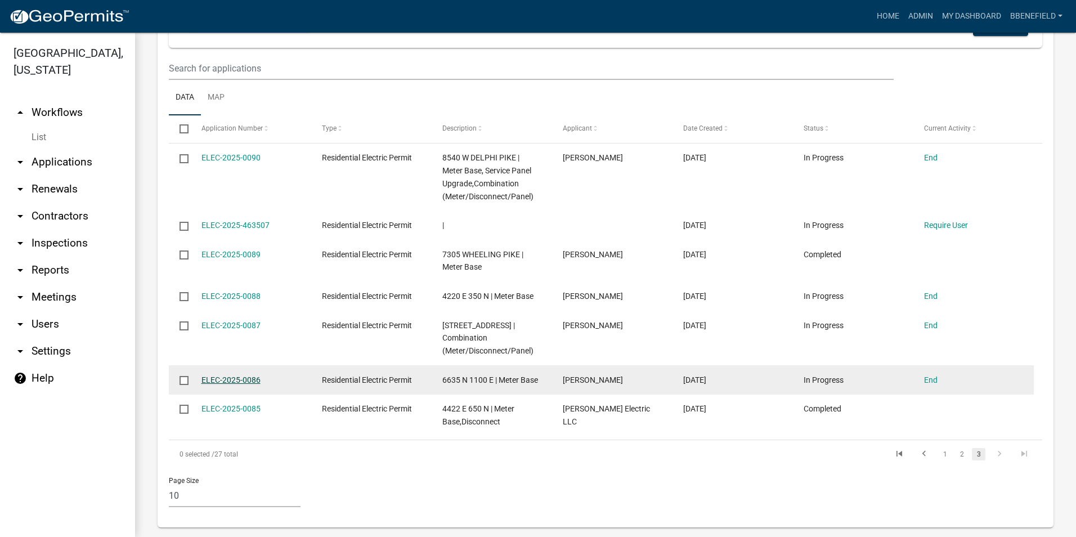
click at [236, 375] on link "ELEC-2025-0086" at bounding box center [230, 379] width 59 height 9
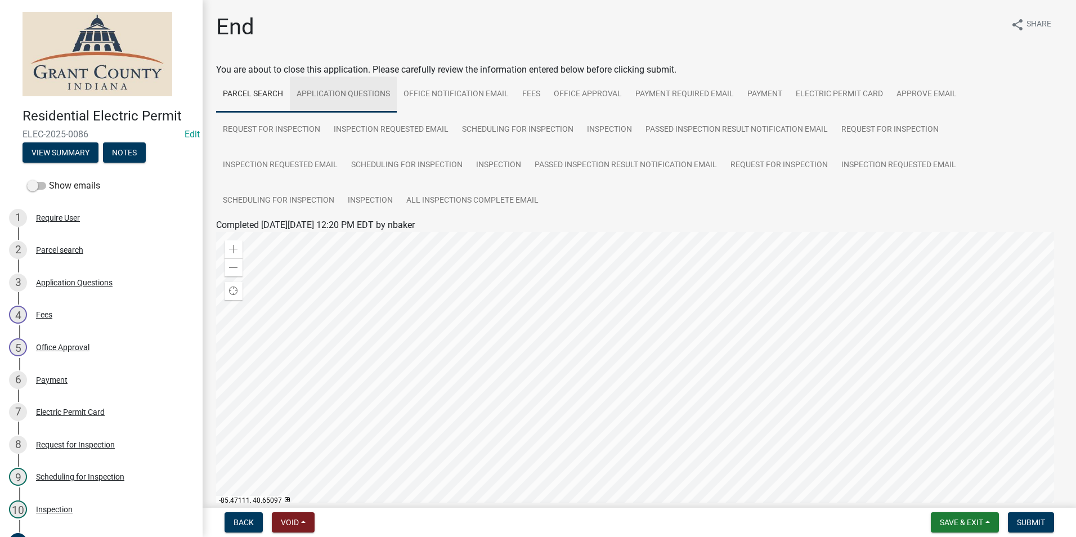
click at [341, 94] on link "Application Questions" at bounding box center [343, 95] width 107 height 36
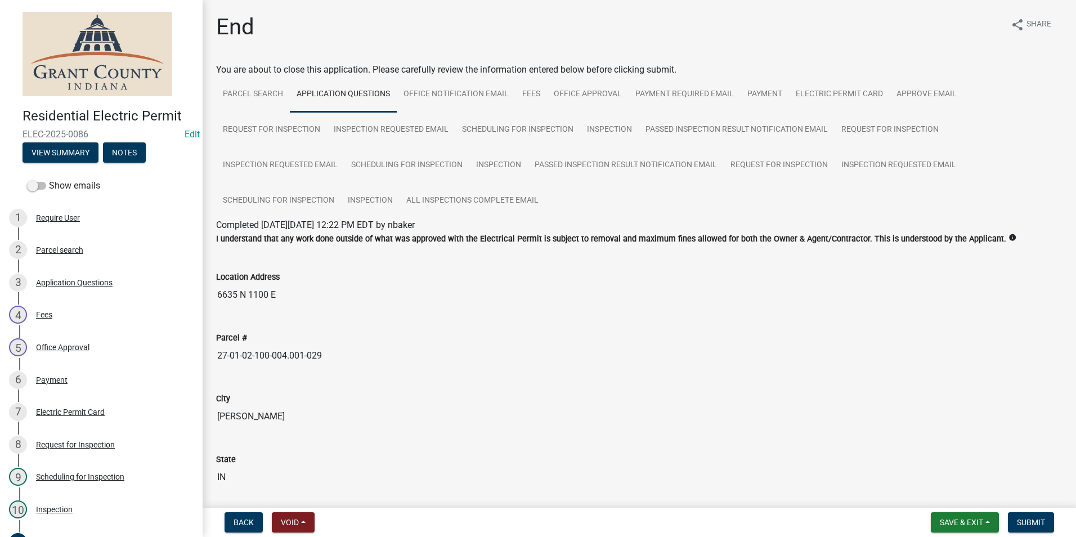
drag, startPoint x: 217, startPoint y: 357, endPoint x: 498, endPoint y: 341, distance: 281.3
click at [498, 341] on div "Parcel # 27-01-02-100-004.001-029" at bounding box center [639, 341] width 846 height 52
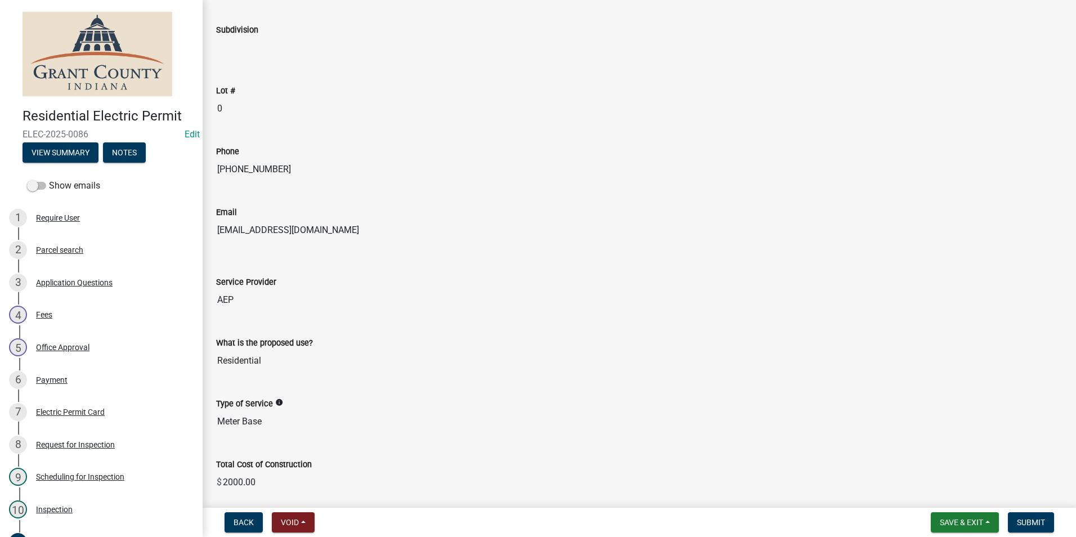
scroll to position [844, 0]
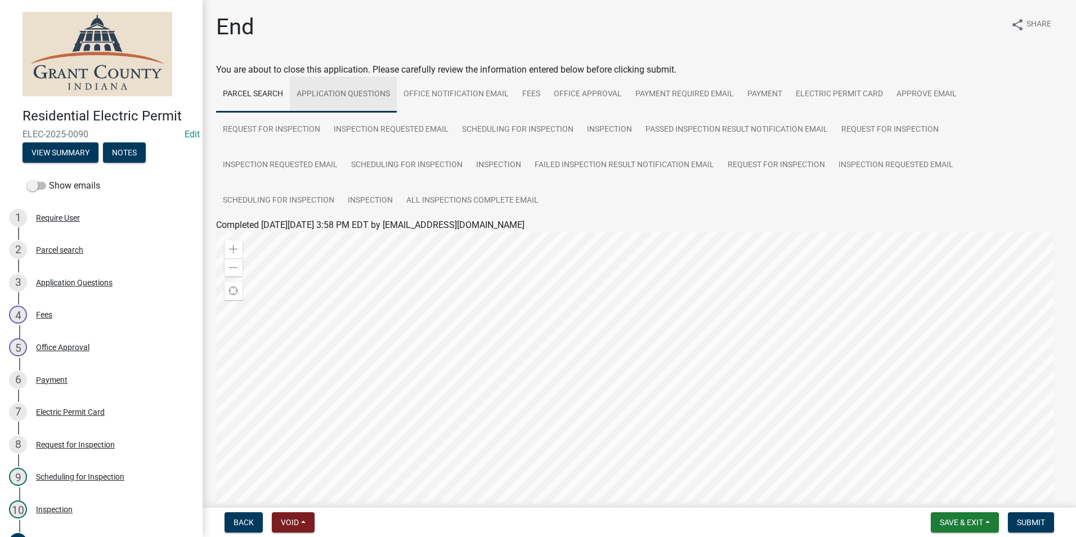
click at [344, 93] on link "Application Questions" at bounding box center [343, 95] width 107 height 36
